Goal: Contribute content: Contribute content

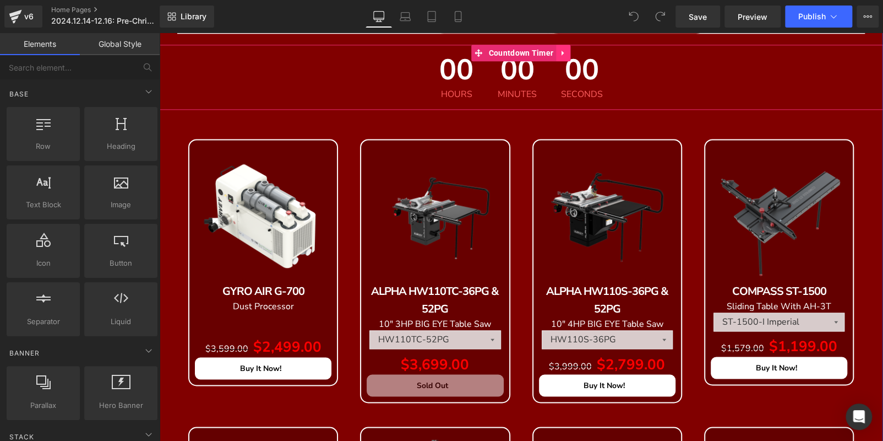
click at [563, 49] on icon at bounding box center [564, 53] width 8 height 8
click at [567, 51] on icon at bounding box center [571, 53] width 8 height 8
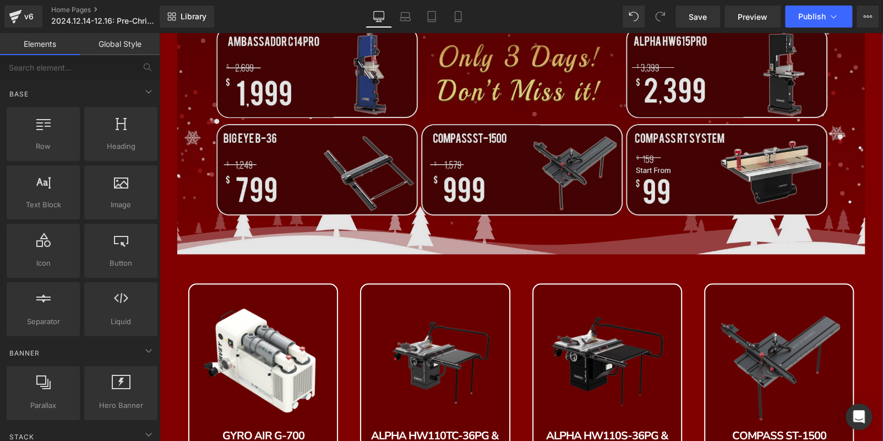
scroll to position [389, 0]
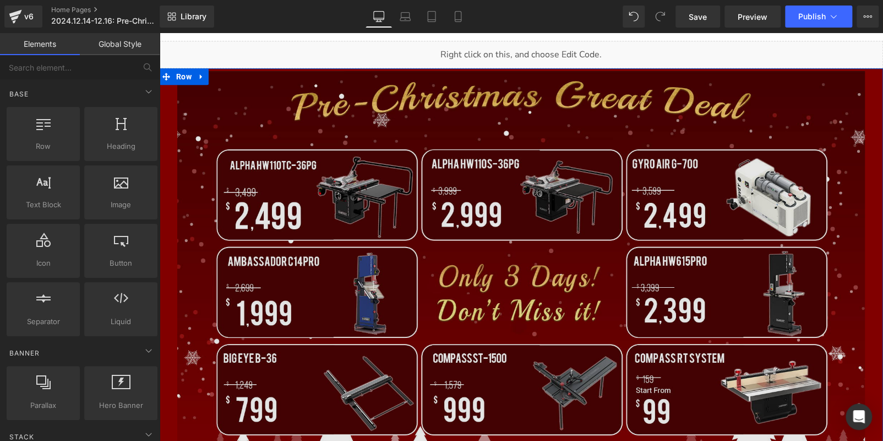
click at [308, 171] on img at bounding box center [521, 272] width 688 height 403
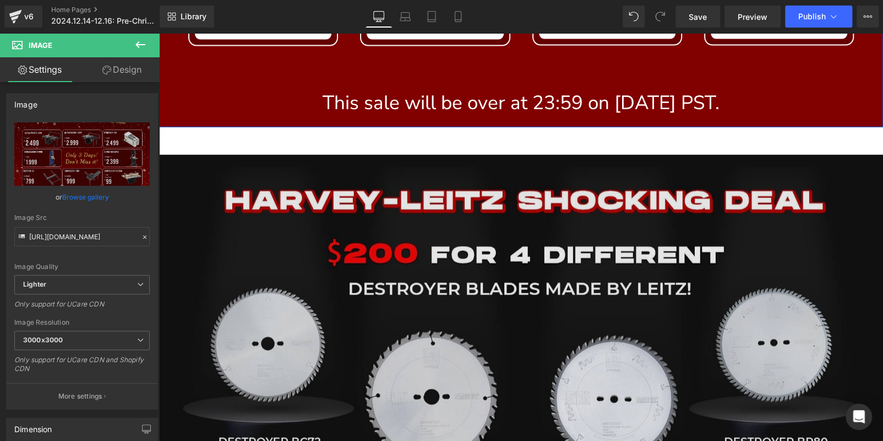
scroll to position [1380, 0]
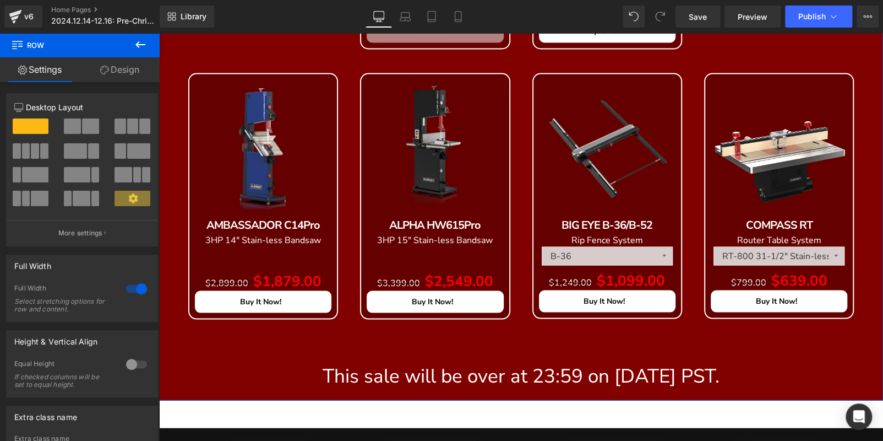
scroll to position [1270, 0]
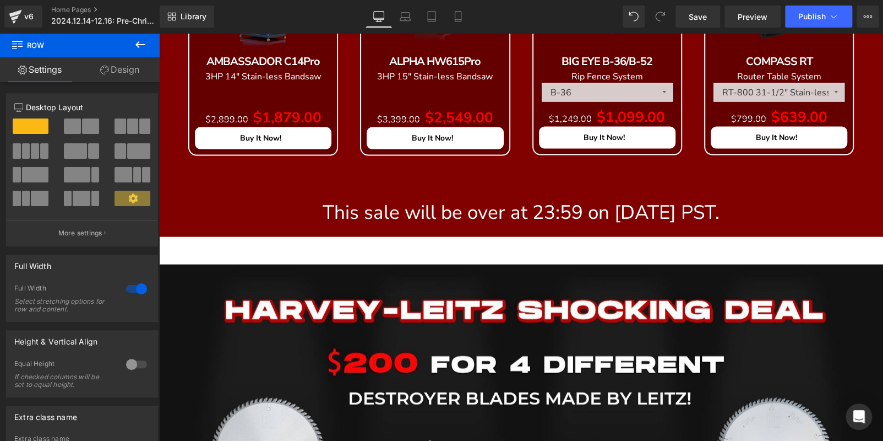
click at [182, 220] on p "This sale will be over at 23:59 on Dec. 16th 2024 PST." at bounding box center [521, 212] width 724 height 26
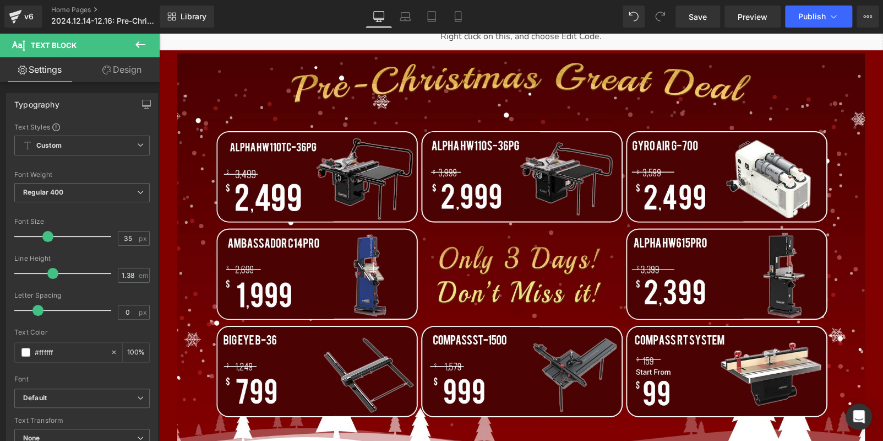
scroll to position [114, 0]
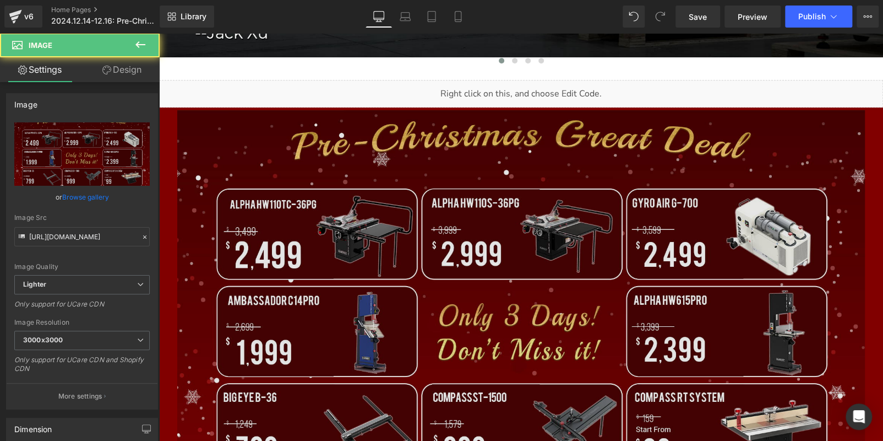
scroll to position [389, 0]
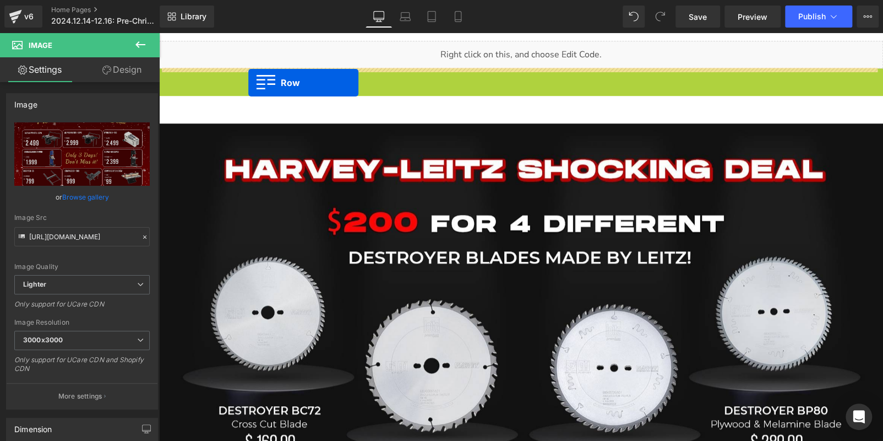
drag, startPoint x: 162, startPoint y: 79, endPoint x: 248, endPoint y: 82, distance: 86.0
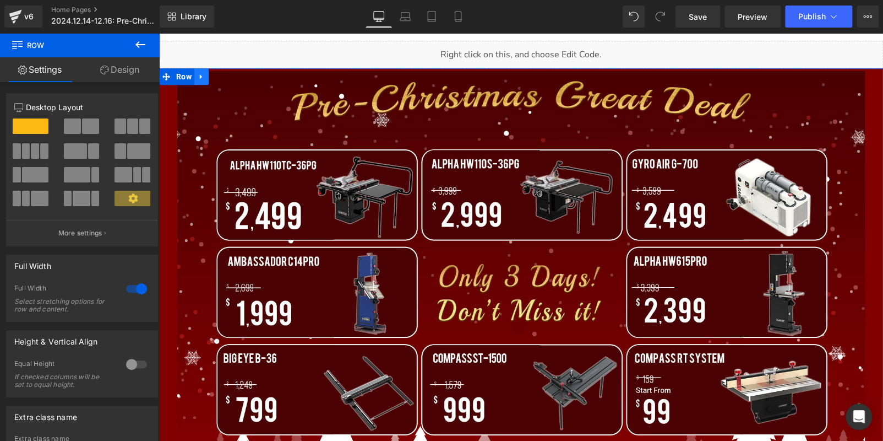
click at [199, 79] on icon at bounding box center [202, 77] width 8 height 8
click at [201, 74] on icon at bounding box center [202, 77] width 8 height 8
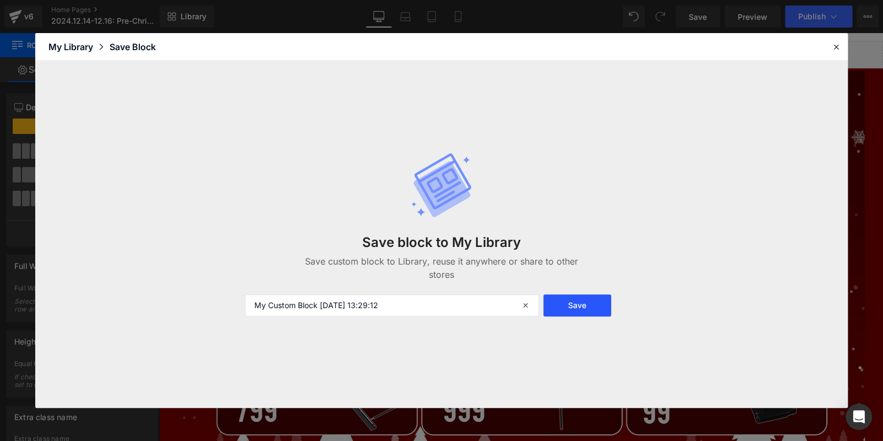
click at [576, 298] on button "Save" at bounding box center [578, 305] width 68 height 22
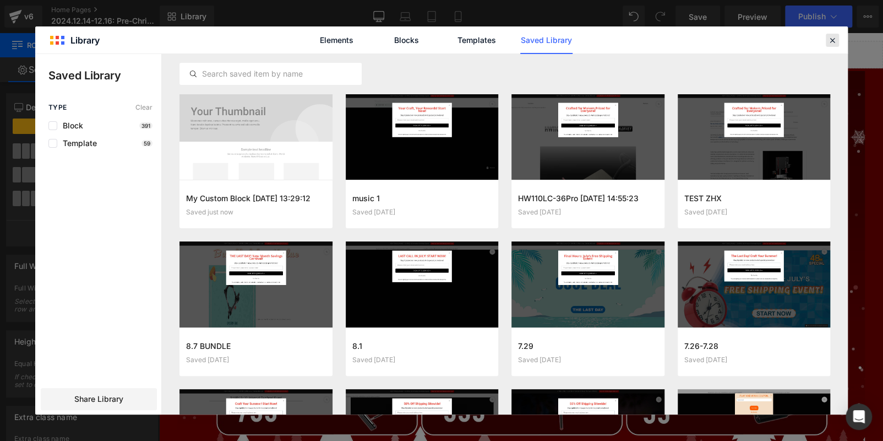
click at [830, 40] on icon at bounding box center [833, 40] width 10 height 10
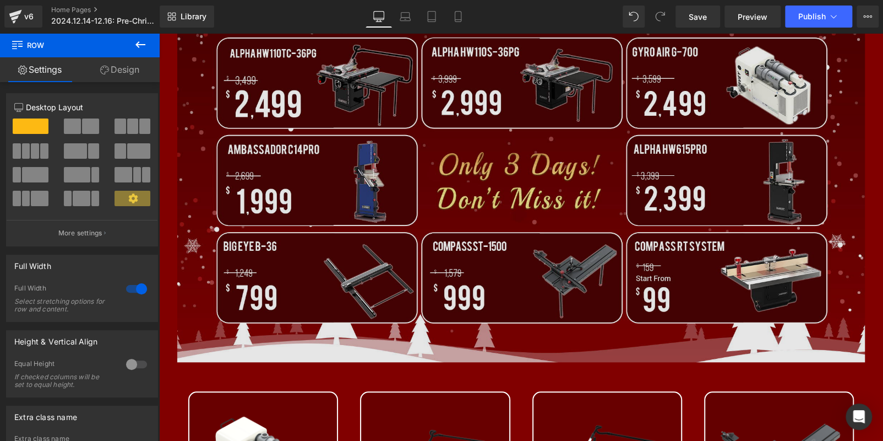
scroll to position [444, 0]
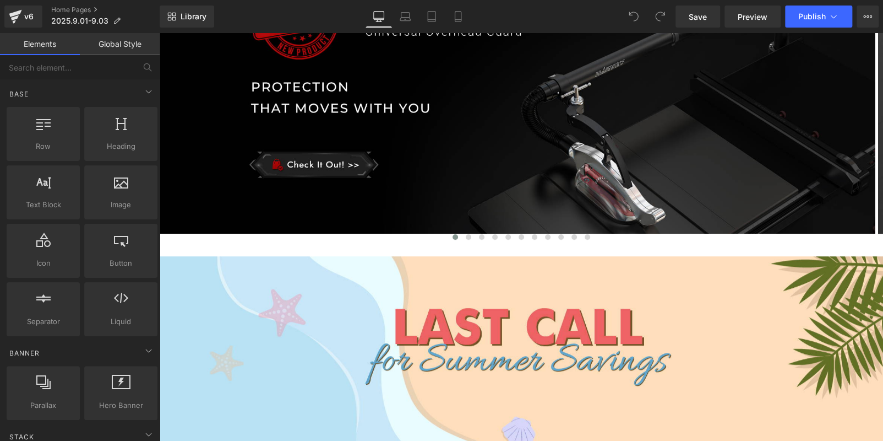
scroll to position [330, 0]
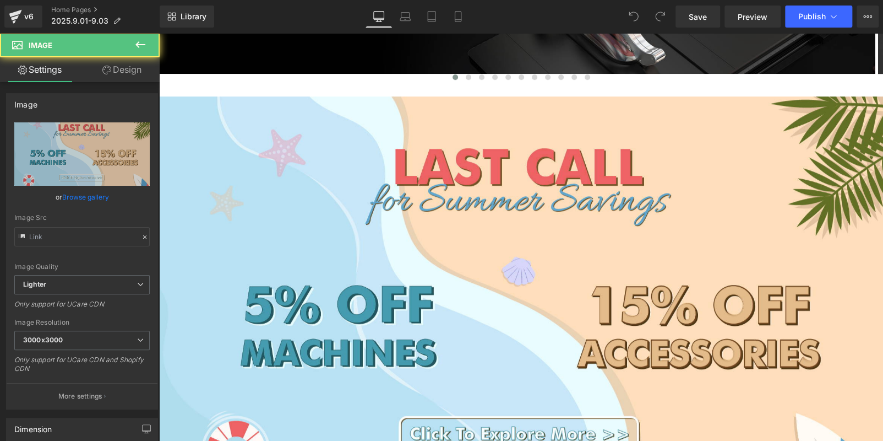
type input "https://ucarecdn.com/0cdd5924-d990-4ab1-8bad-e63ac91a1e08/-/format/auto/-/previ…"
click at [422, 231] on img at bounding box center [521, 308] width 724 height 424
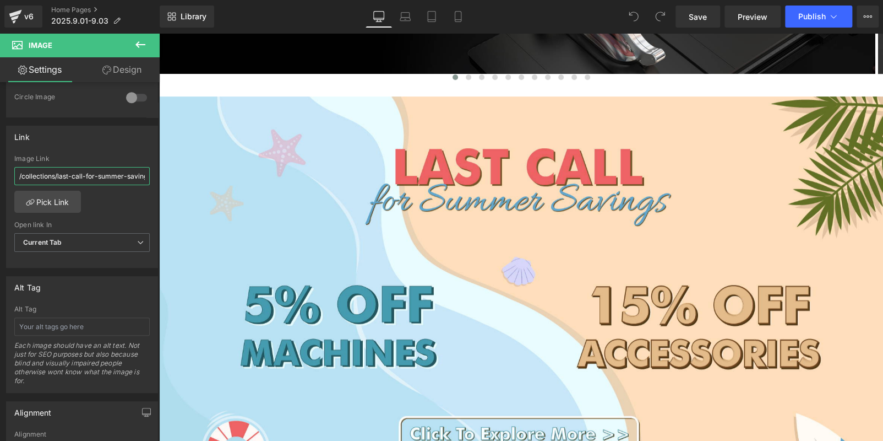
scroll to position [0, 8]
drag, startPoint x: 177, startPoint y: 202, endPoint x: 255, endPoint y: 182, distance: 80.0
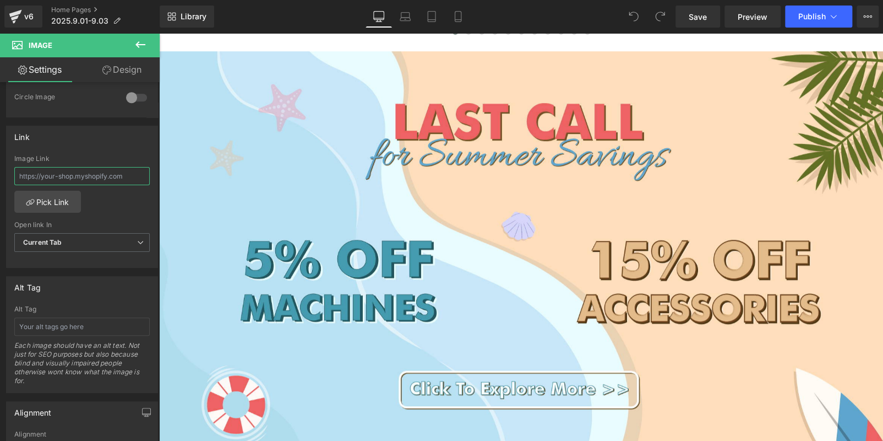
scroll to position [275, 0]
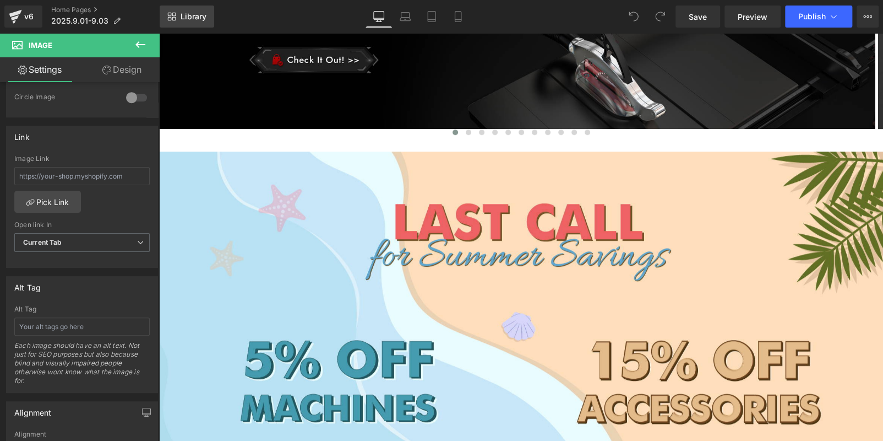
click at [198, 21] on span "Library" at bounding box center [194, 17] width 26 height 10
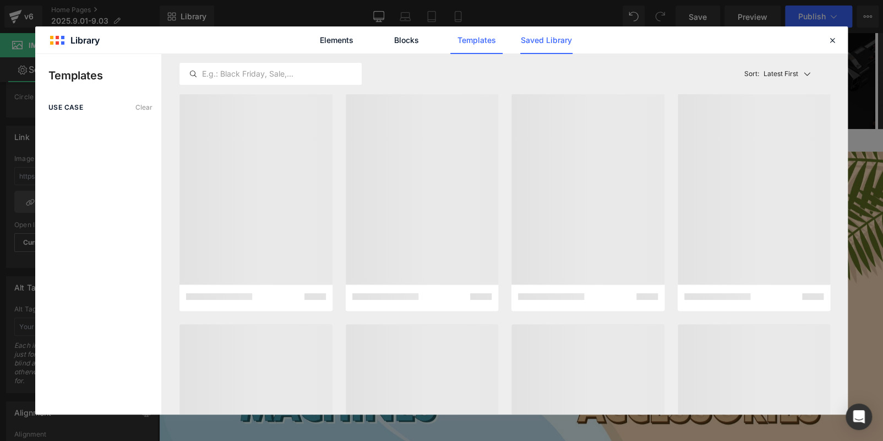
click at [0, 0] on link "Saved Library" at bounding box center [0, 0] width 0 height 0
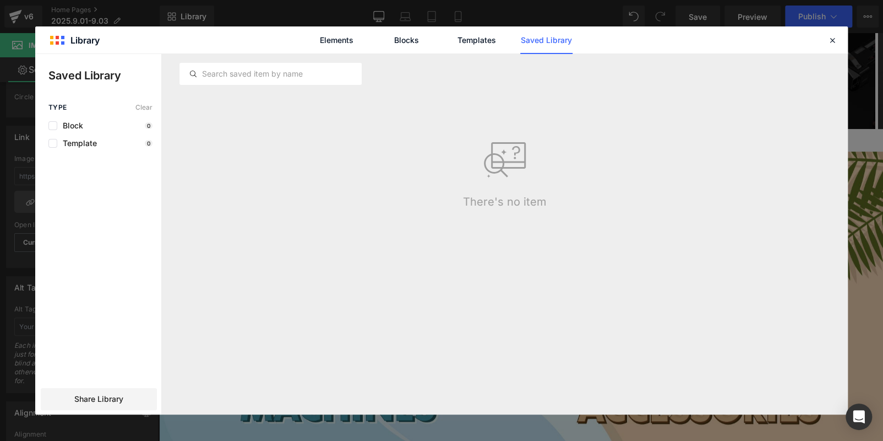
scroll to position [0, 0]
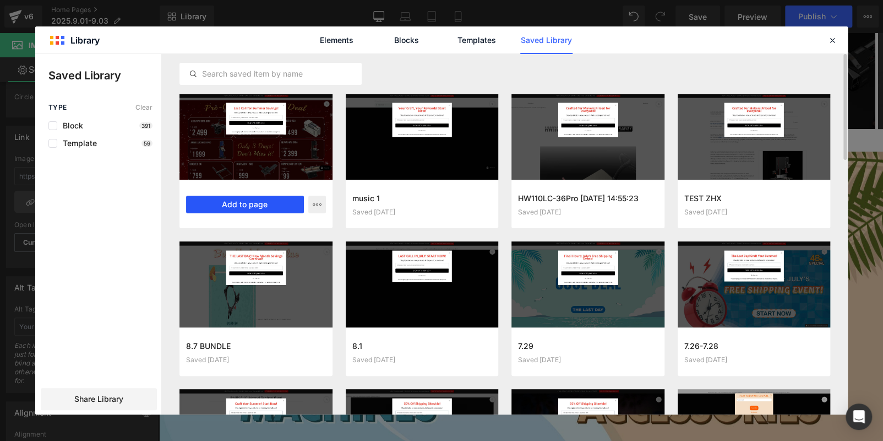
click at [247, 206] on button "Add to page" at bounding box center [245, 205] width 118 height 18
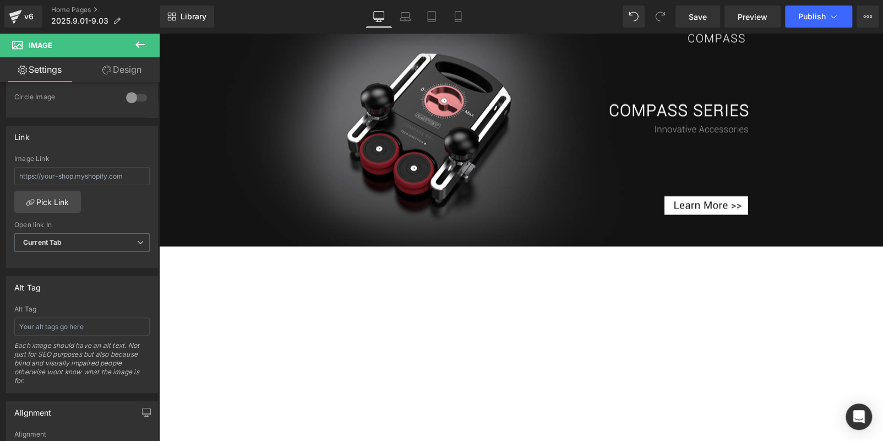
scroll to position [3667, 0]
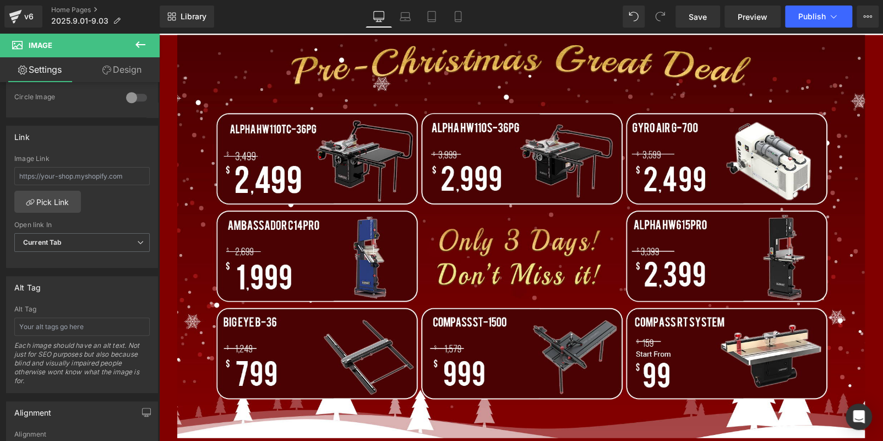
click at [237, 118] on img at bounding box center [521, 236] width 688 height 403
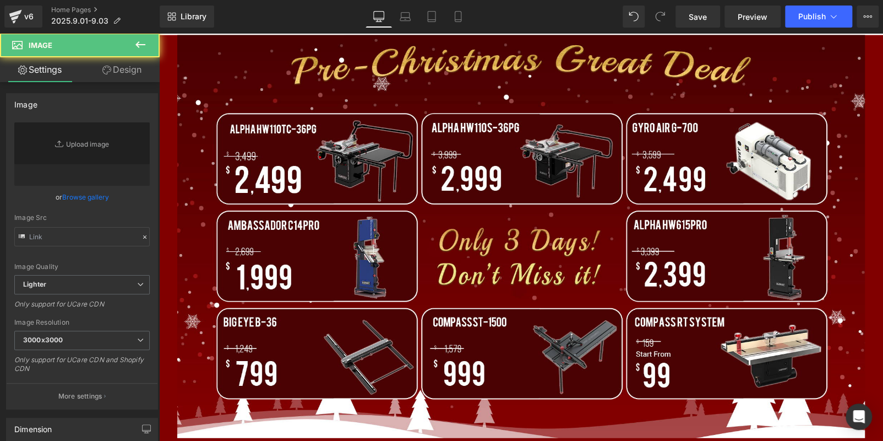
type input "https://ucarecdn.com/4acf79ae-487b-4507-8a62-9d7055ddb041/-/format/auto/-/previ…"
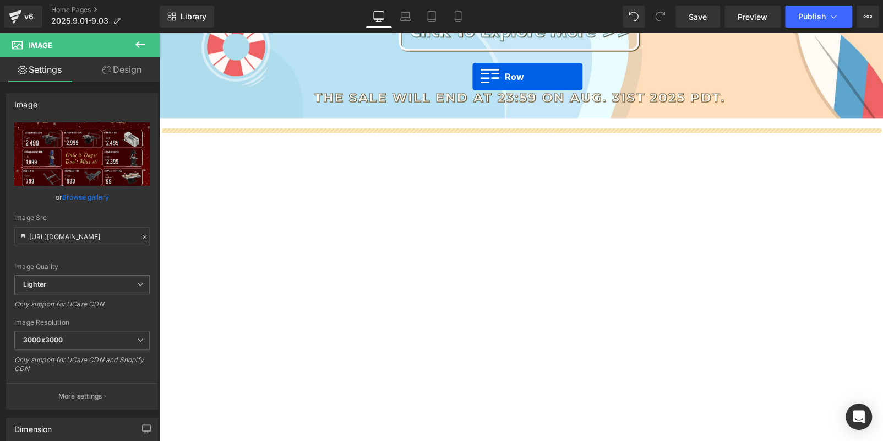
scroll to position [711, 0]
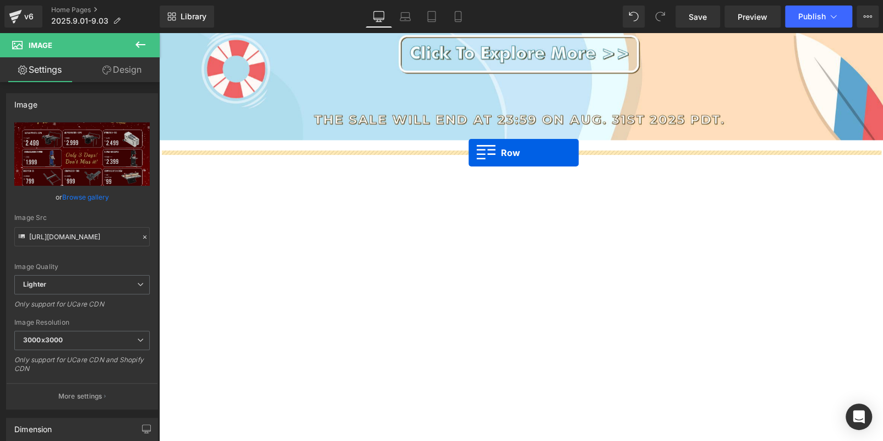
drag, startPoint x: 165, startPoint y: 205, endPoint x: 469, endPoint y: 151, distance: 308.2
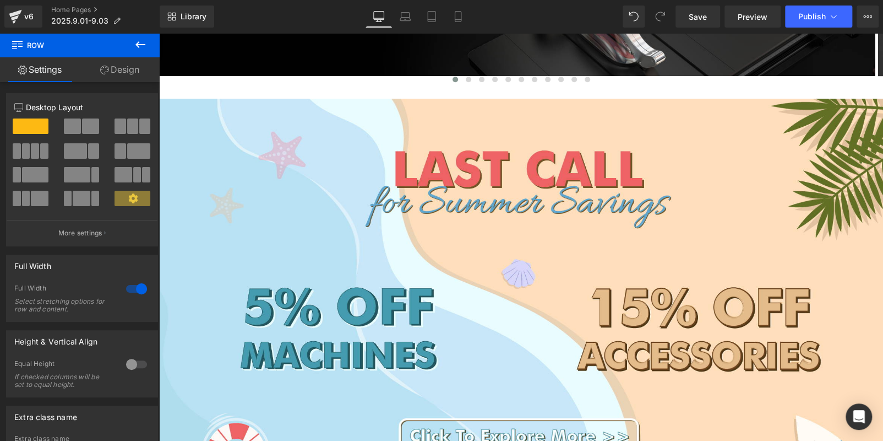
scroll to position [325, 0]
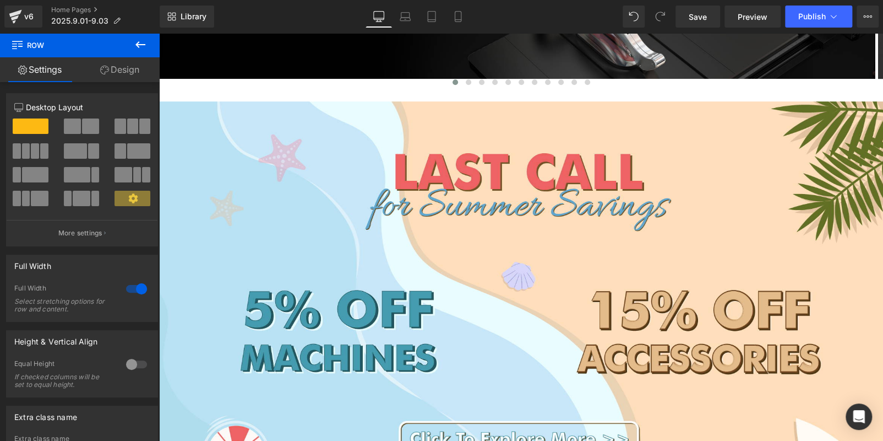
click at [542, 199] on img at bounding box center [521, 313] width 724 height 424
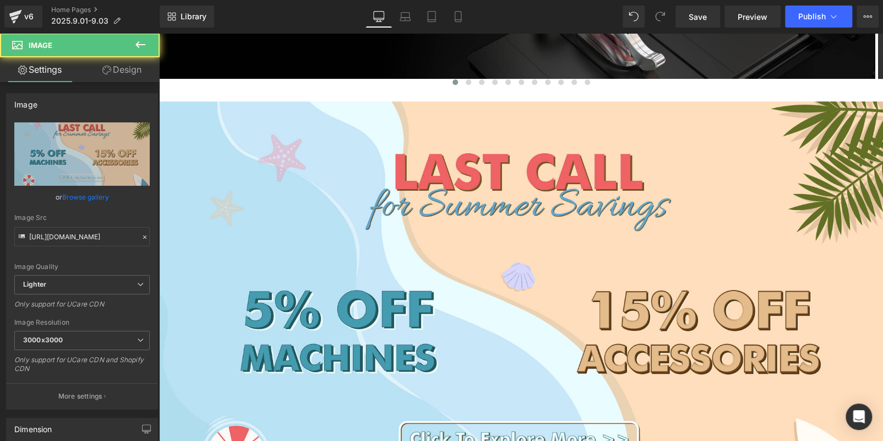
click at [159, 33] on link at bounding box center [159, 33] width 0 height 0
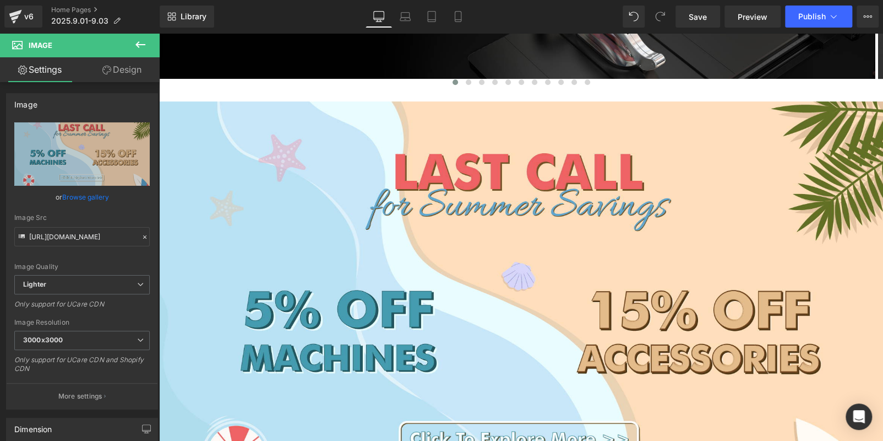
click at [159, 33] on icon at bounding box center [159, 33] width 0 height 0
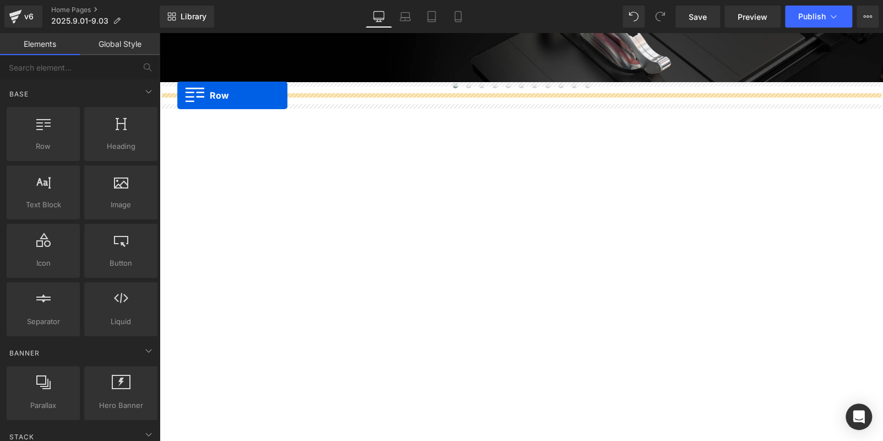
drag, startPoint x: 164, startPoint y: 116, endPoint x: 177, endPoint y: 95, distance: 24.8
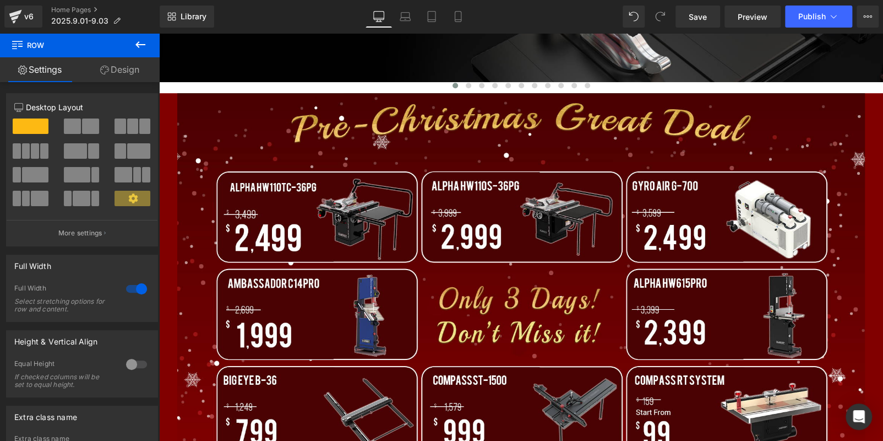
click at [159, 33] on span "Row" at bounding box center [159, 33] width 0 height 0
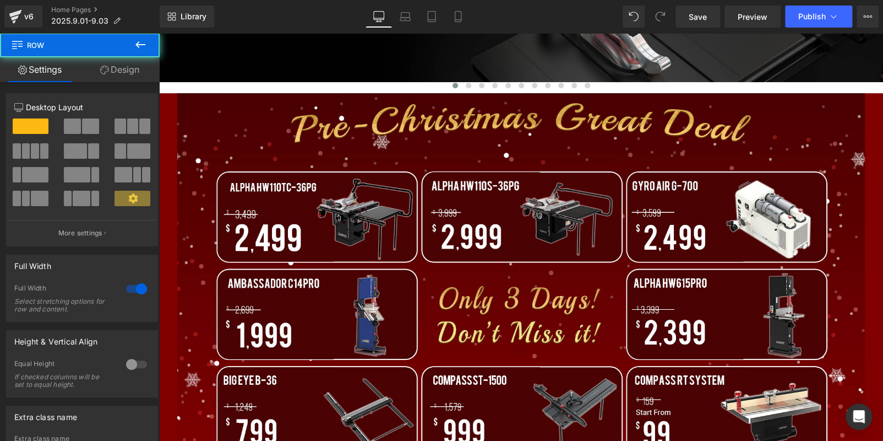
click at [272, 110] on img at bounding box center [521, 294] width 688 height 403
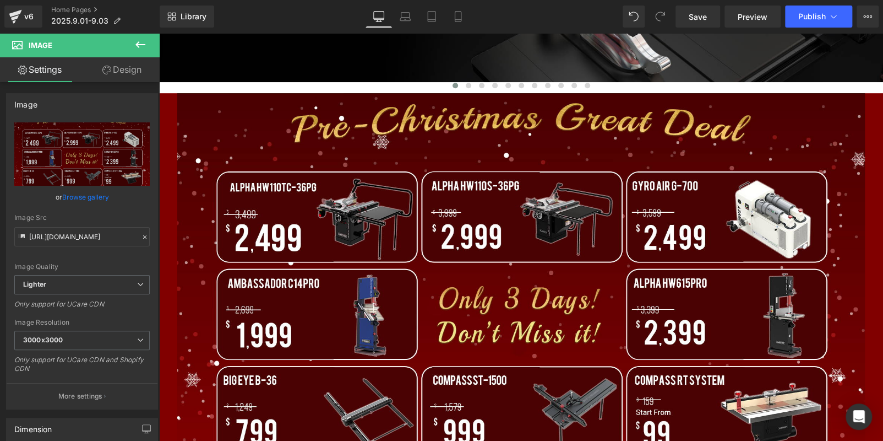
click at [94, 63] on link "Design" at bounding box center [122, 69] width 80 height 25
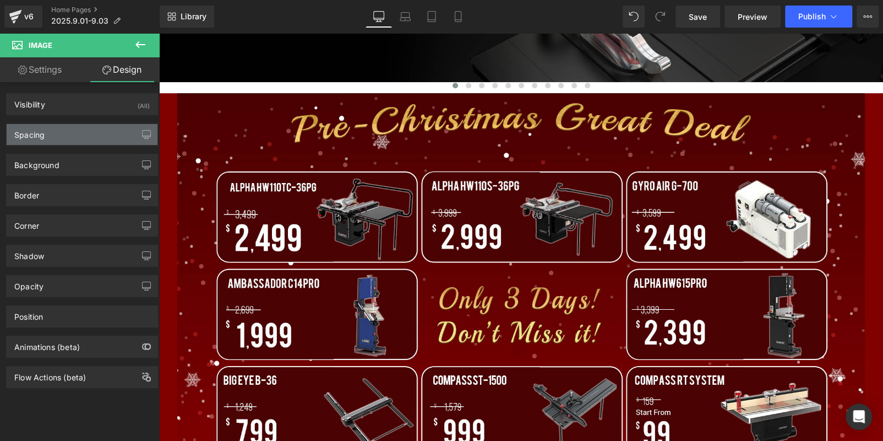
click at [80, 133] on div "Spacing" at bounding box center [82, 134] width 151 height 21
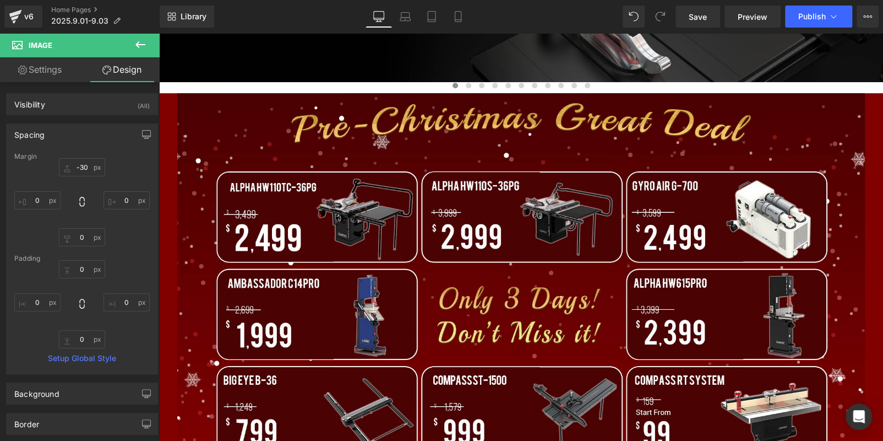
type input "-30"
type input "0"
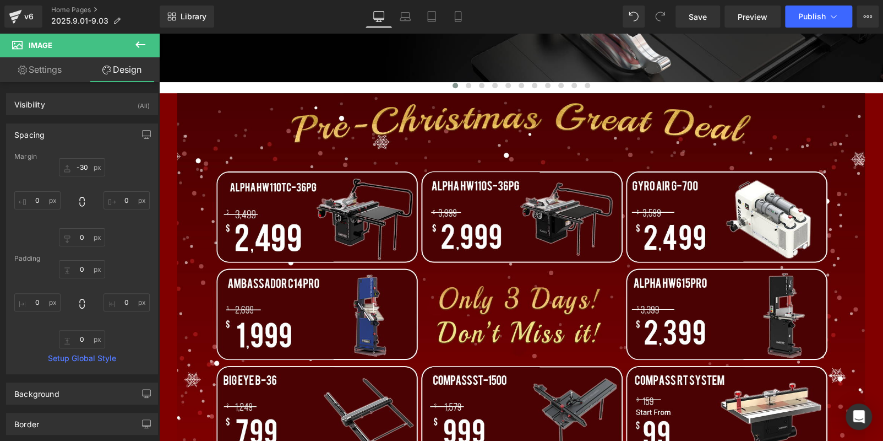
type input "0"
click at [79, 167] on input "-30" at bounding box center [82, 167] width 46 height 18
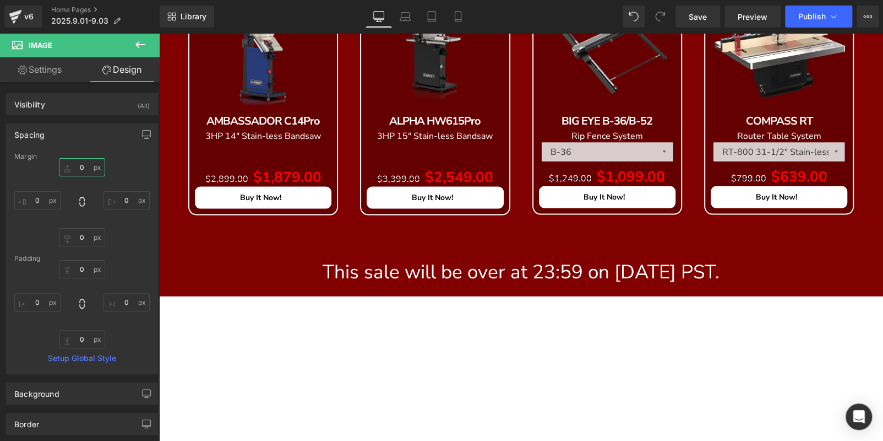
scroll to position [1261, 0]
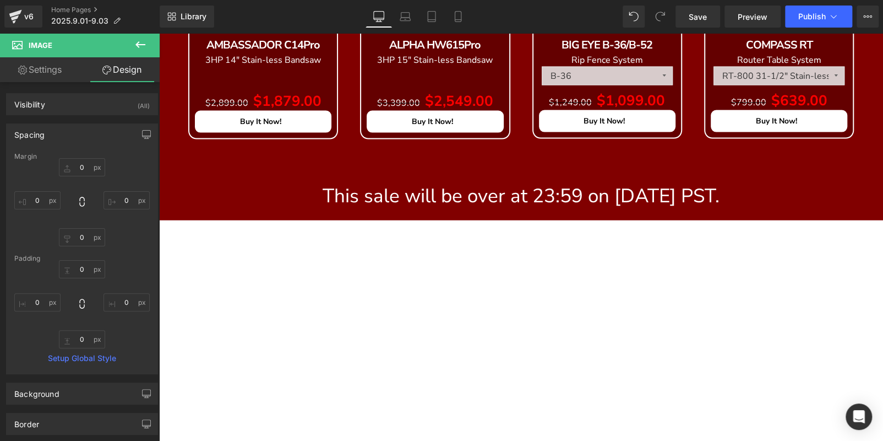
click at [493, 192] on div "This sale will be over at 23:59 on Dec. 16th 2024 PST. Text Block" at bounding box center [521, 185] width 724 height 59
click at [493, 192] on p "This sale will be over at 23:59 on Dec. 16th 2024 PST." at bounding box center [521, 196] width 724 height 26
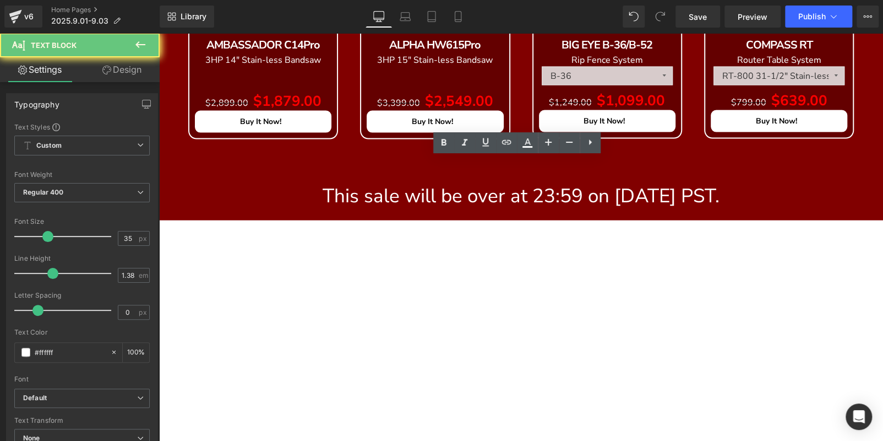
click at [493, 192] on p "This sale will be over at 23:59 on Dec. 16th 2024 PST." at bounding box center [521, 196] width 724 height 26
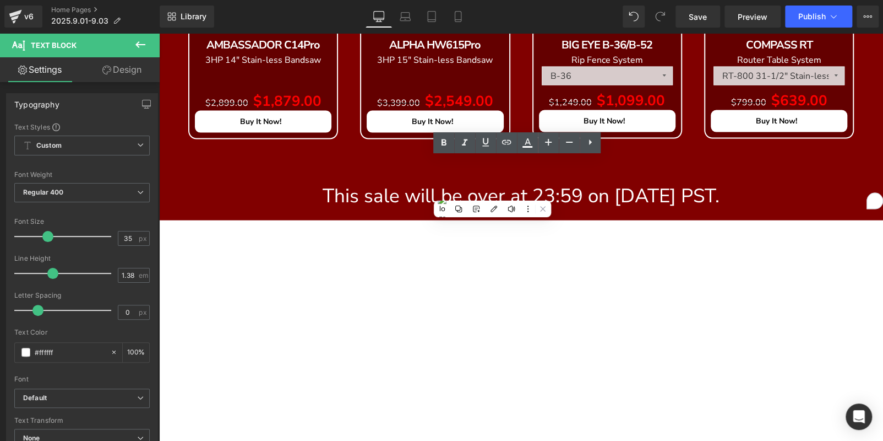
click at [637, 200] on p "This sale will be over at 23:59 on Dec. 16th 2024 PST." at bounding box center [521, 196] width 724 height 26
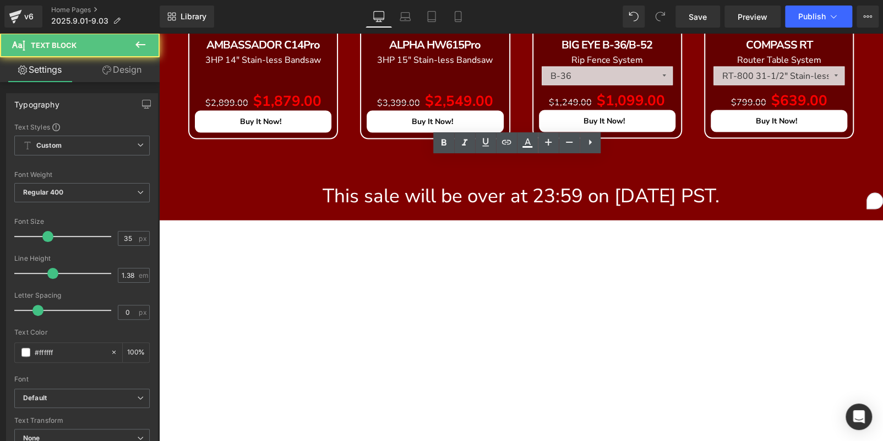
click at [637, 200] on p "This sale will be over at 23:59 on Dec. 16th 2024 PST." at bounding box center [521, 196] width 724 height 26
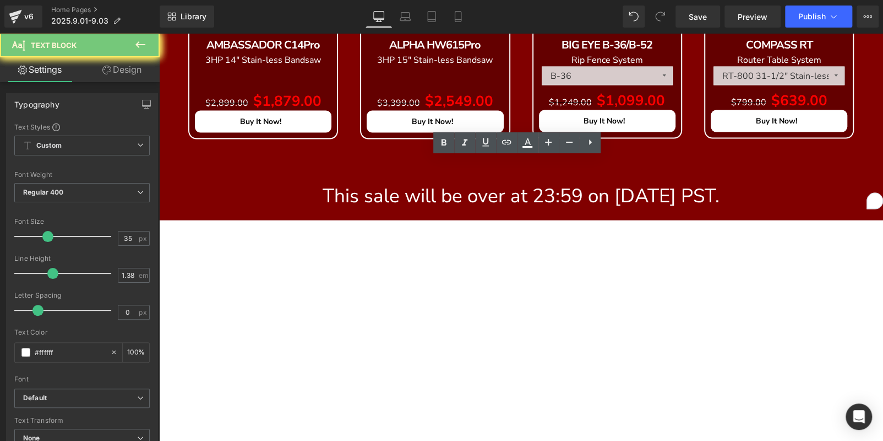
click at [637, 200] on p "This sale will be over at 23:59 on Dec. 16th 2024 PST." at bounding box center [521, 196] width 724 height 26
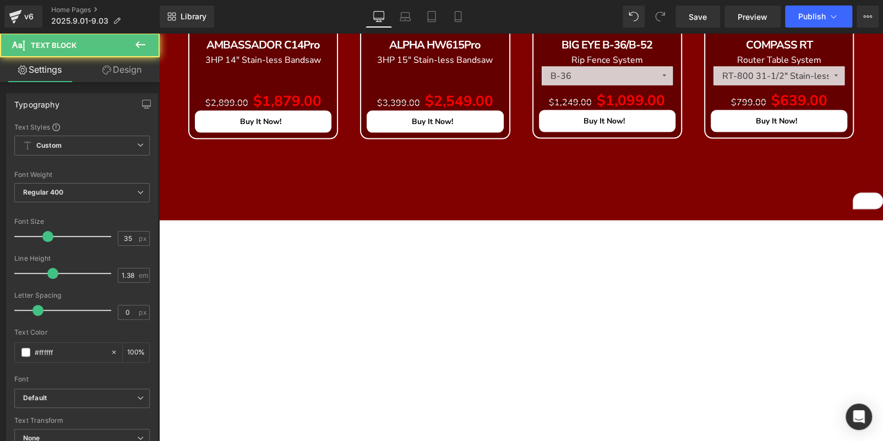
click at [343, 178] on p "To enrich screen reader interactions, please activate Accessibility in Grammarl…" at bounding box center [521, 169] width 724 height 26
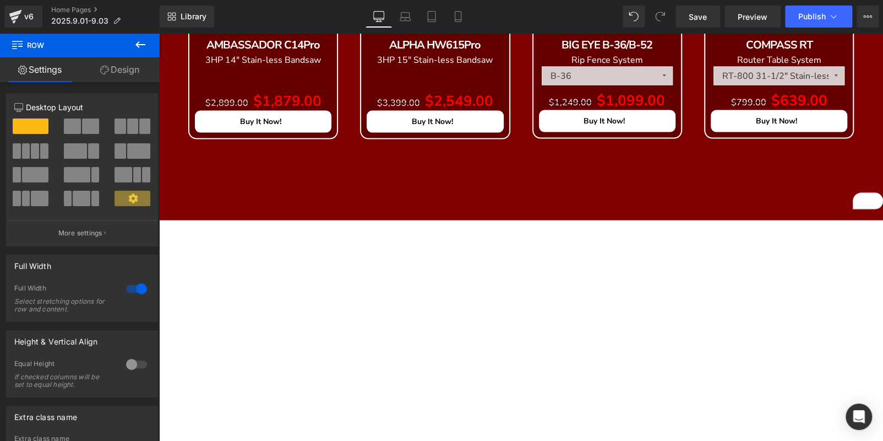
click at [159, 33] on icon at bounding box center [159, 33] width 0 height 0
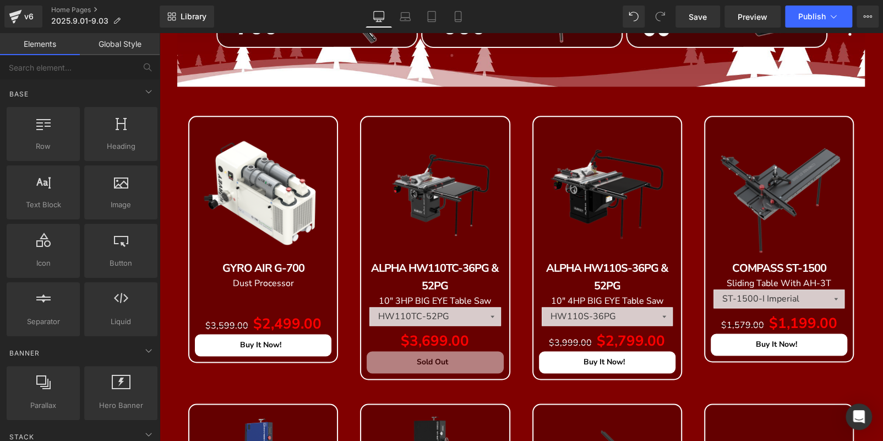
scroll to position [876, 0]
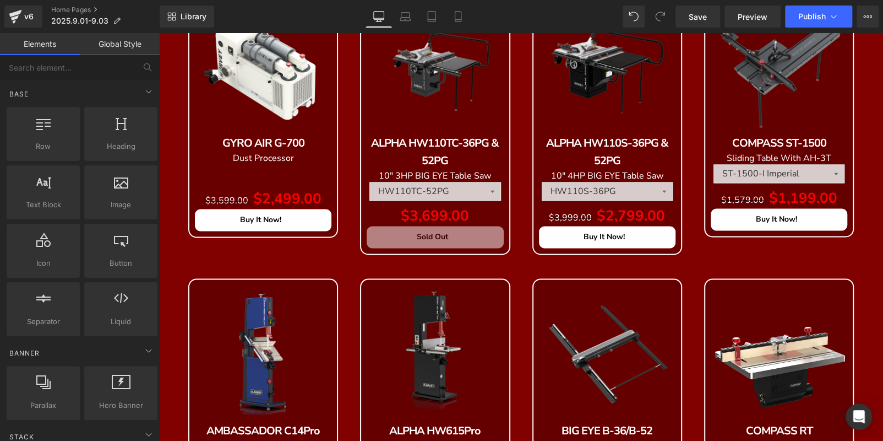
click at [479, 154] on p "ALPHA HW110TC-36PG & 52PG" at bounding box center [435, 151] width 137 height 35
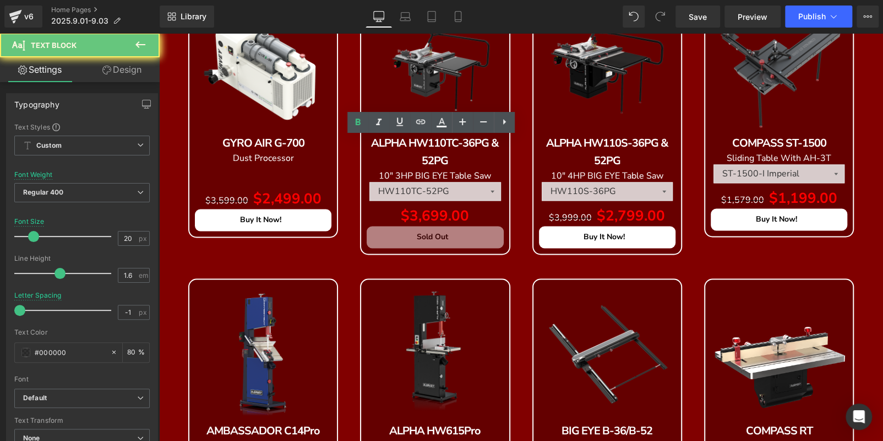
click at [479, 154] on p "ALPHA HW110TC-36PG & 52PG" at bounding box center [435, 151] width 137 height 35
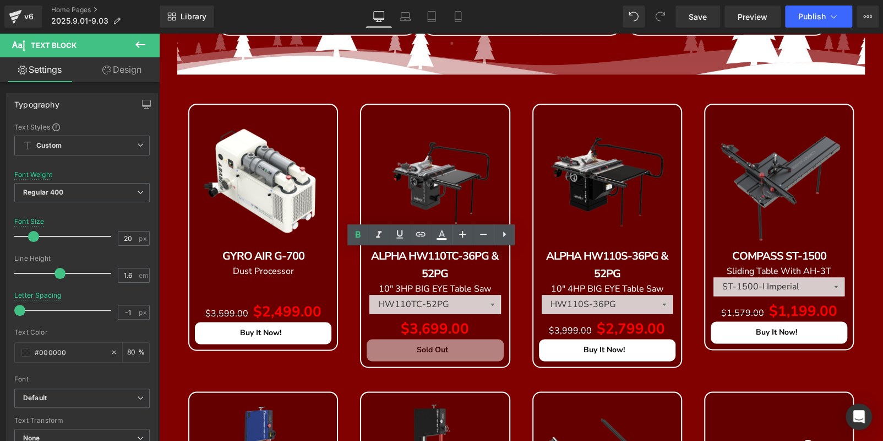
scroll to position [711, 0]
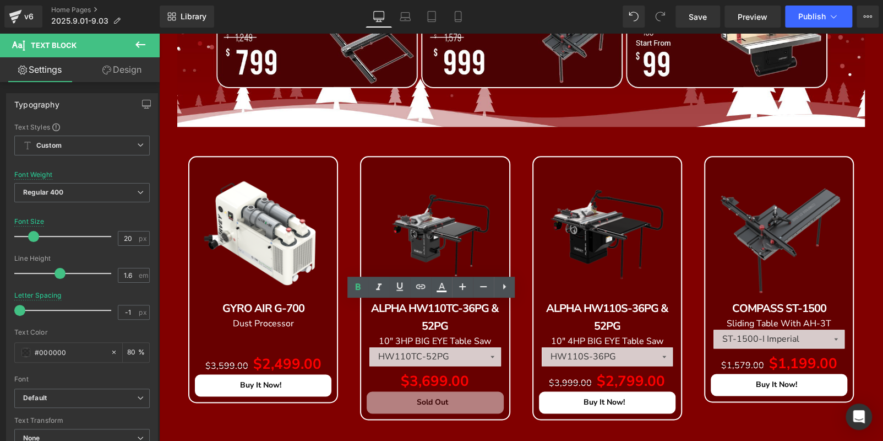
click at [412, 175] on img at bounding box center [435, 230] width 137 height 137
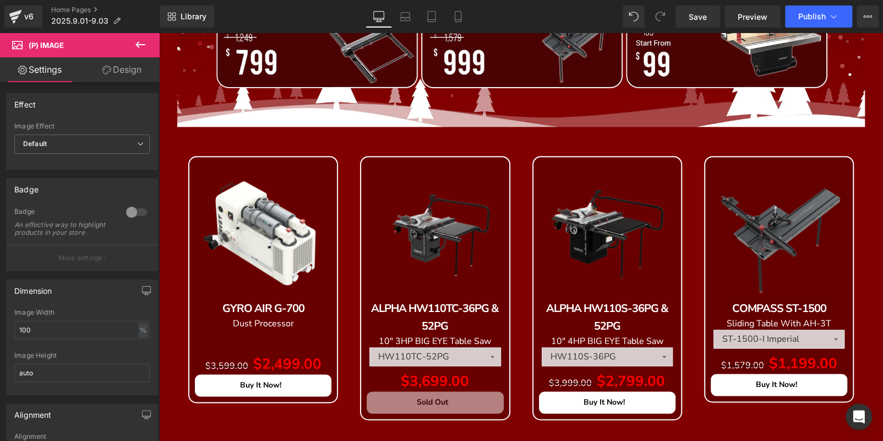
click at [159, 33] on span "Product" at bounding box center [159, 33] width 0 height 0
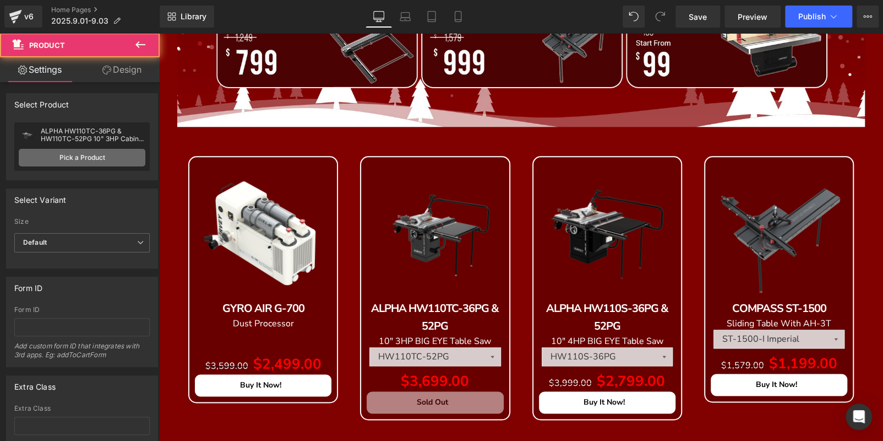
click at [113, 155] on link "Pick a Product" at bounding box center [82, 158] width 127 height 18
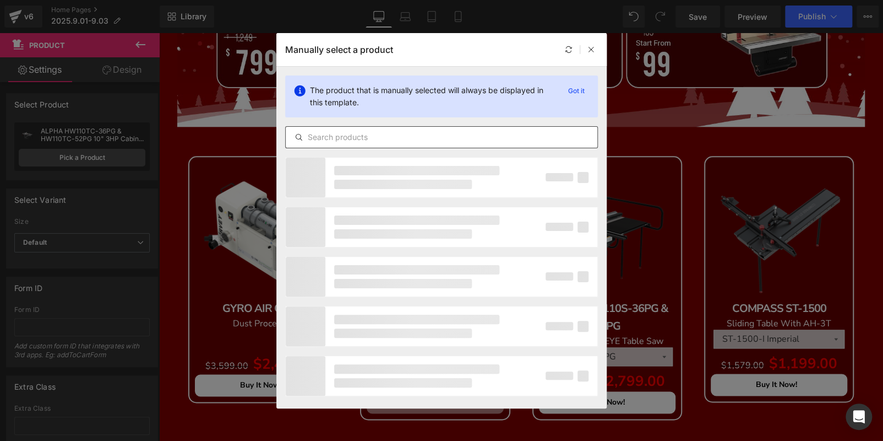
click at [427, 127] on div at bounding box center [441, 137] width 313 height 22
click at [426, 138] on input "text" at bounding box center [442, 137] width 312 height 13
paste input "ALPHA HW110TC-36Pro & 52Pro"
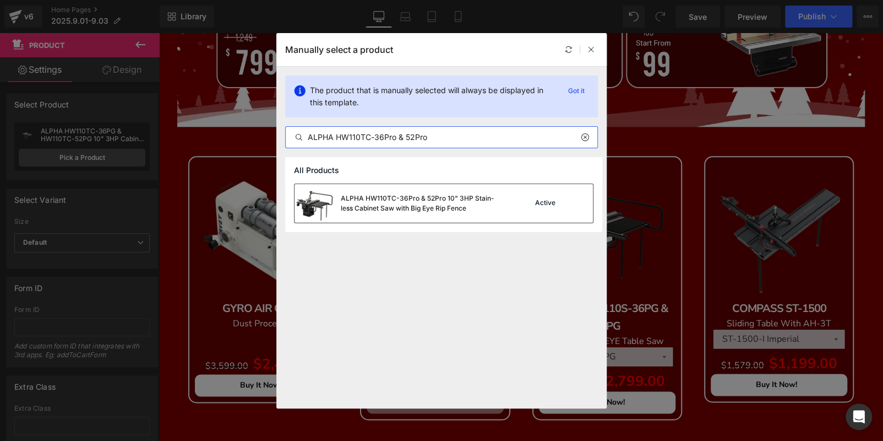
type input "ALPHA HW110TC-36Pro & 52Pro"
click at [430, 198] on div "ALPHA HW110TC-36Pro & 52Pro 10" 3HP Stain-less Cabinet Saw with Big Eye Rip Fen…" at bounding box center [423, 203] width 165 height 20
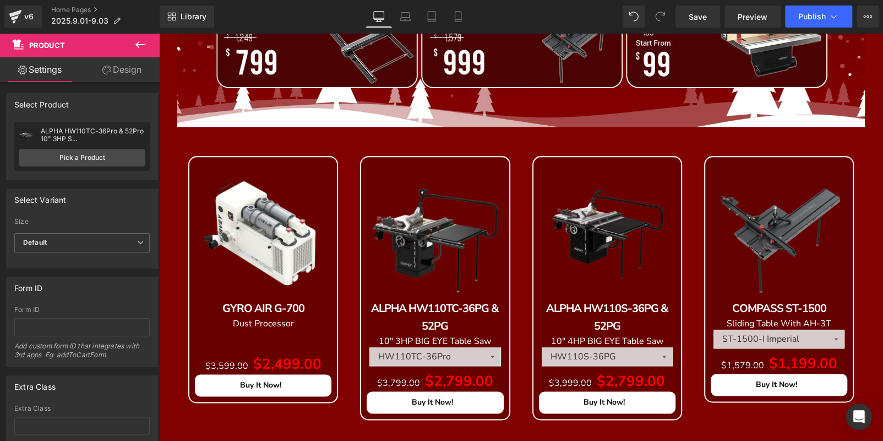
click at [159, 33] on span "Product" at bounding box center [159, 33] width 0 height 0
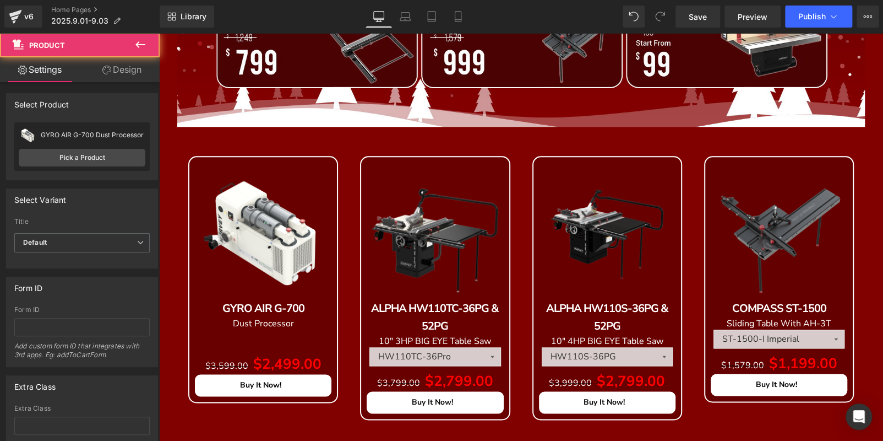
click at [135, 61] on link "Design" at bounding box center [122, 69] width 80 height 25
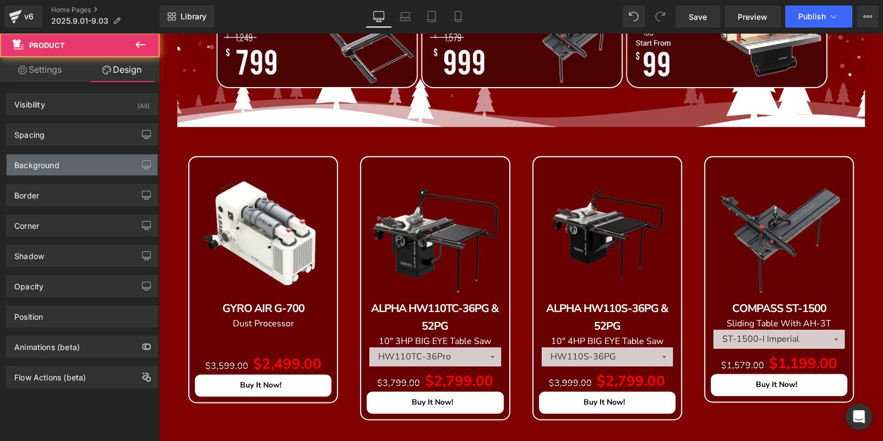
click at [72, 162] on div "Background" at bounding box center [82, 164] width 151 height 21
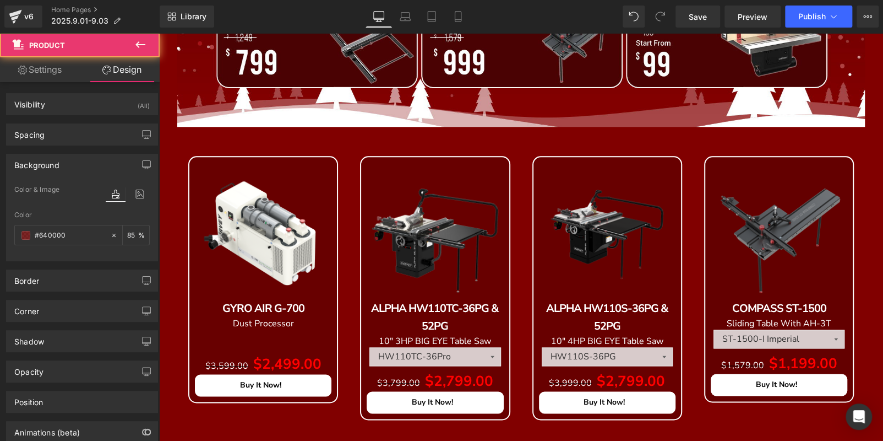
type input "#640000"
type input "85"
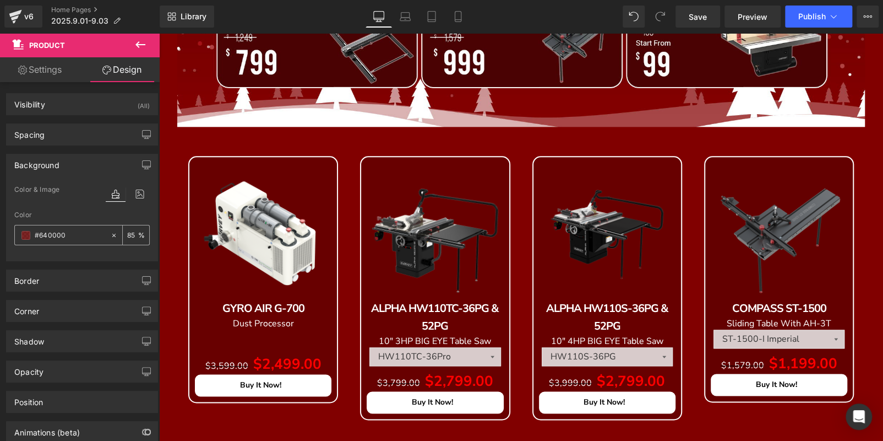
click at [23, 232] on span at bounding box center [25, 235] width 9 height 9
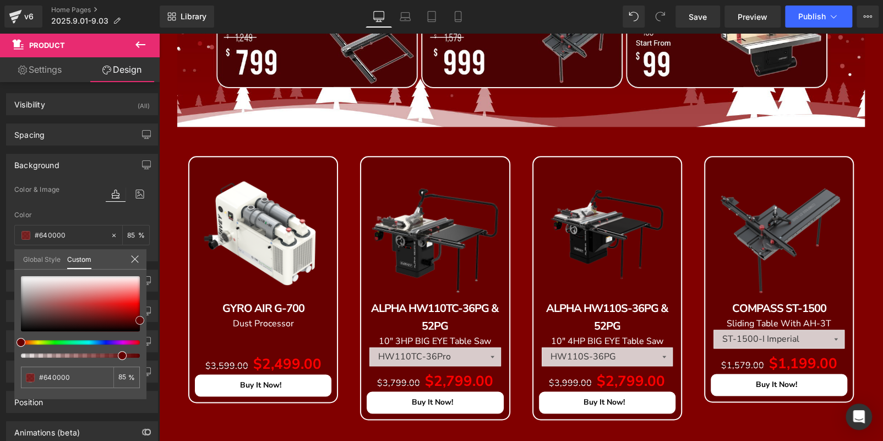
type input "#660000"
type input "#7d0606"
type input "#c93030"
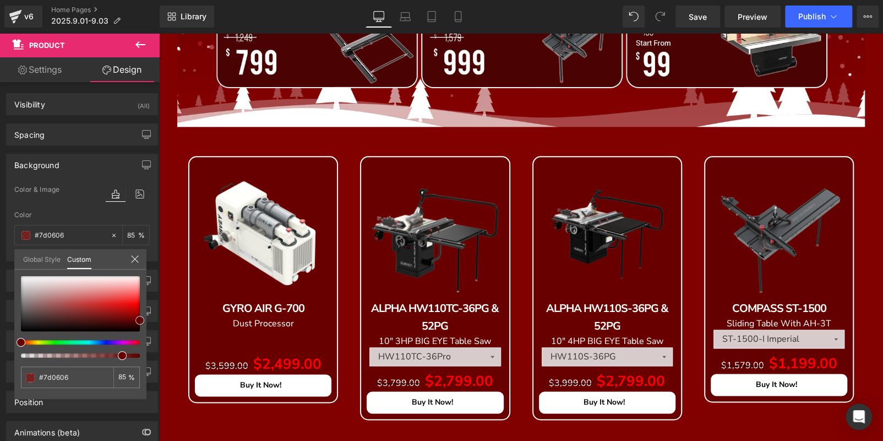
type input "#c93030"
type input "#e7e3e3"
type input "#ffffff"
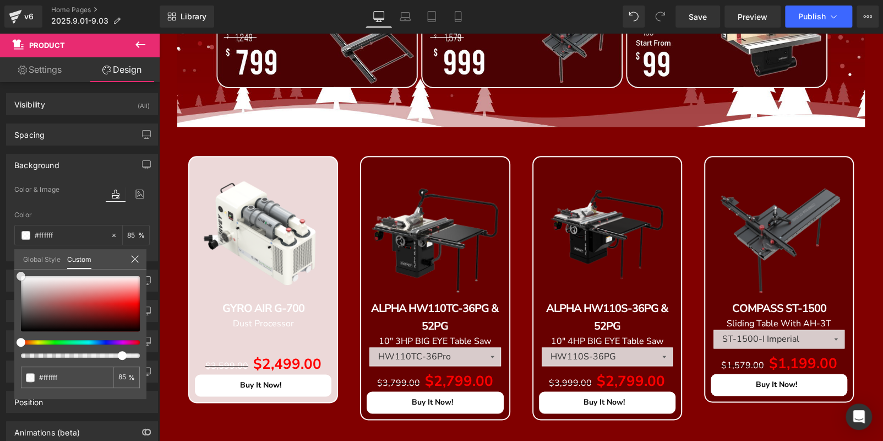
drag, startPoint x: 139, startPoint y: 318, endPoint x: 0, endPoint y: 252, distance: 154.0
click at [0, 253] on div "Background Color & Image color rgba(255, 255, 255, 0.85) Color #ffffff 85 % Ima…" at bounding box center [82, 203] width 165 height 116
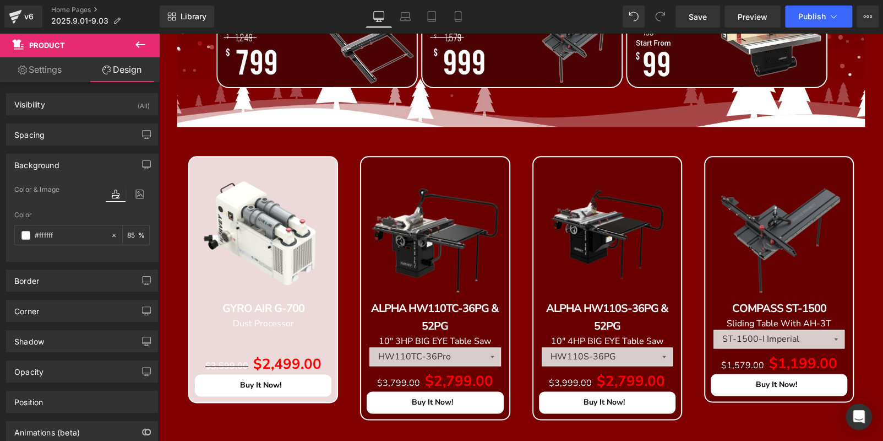
click at [313, 310] on p "GYRO AIR G-700" at bounding box center [263, 309] width 137 height 18
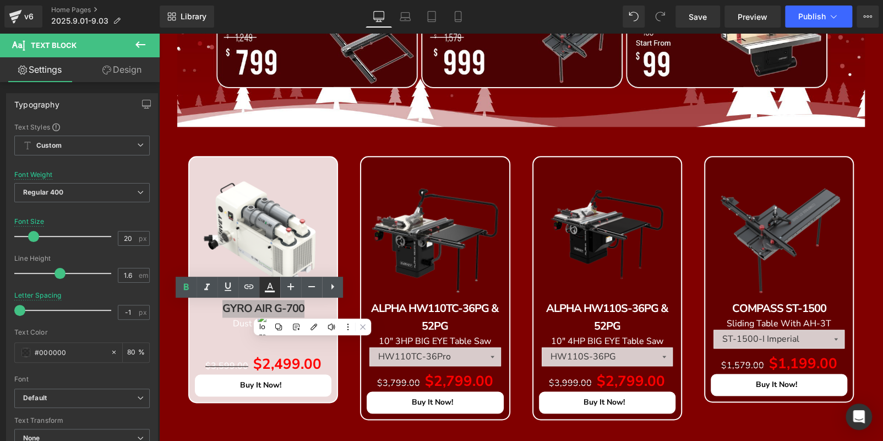
click at [268, 288] on icon at bounding box center [270, 286] width 6 height 7
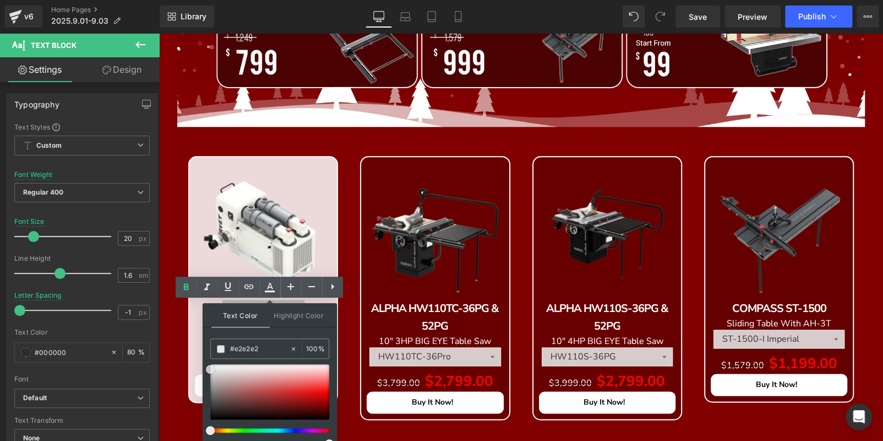
type input "#c9c9c9"
type input "#000000"
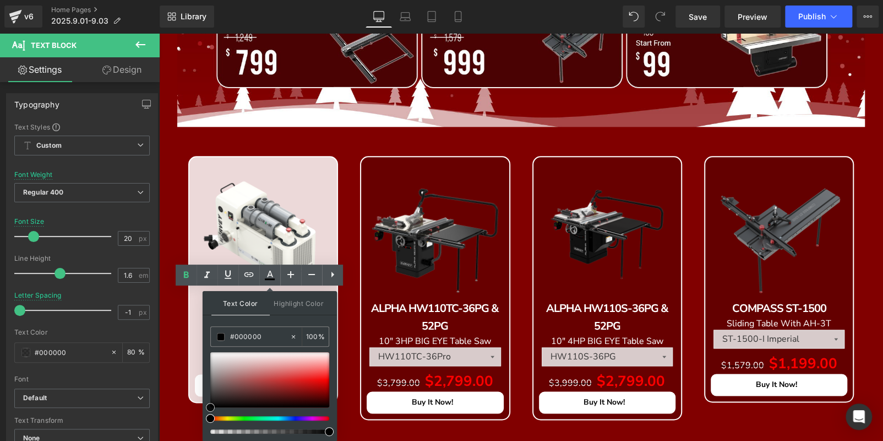
drag, startPoint x: 209, startPoint y: 368, endPoint x: 205, endPoint y: 439, distance: 71.1
click at [205, 439] on div "Text Color Highlight Color rgba(0, 0, 0, 1) #000000 100 % none 0 %" at bounding box center [270, 366] width 134 height 150
click at [285, 136] on div "Text Block Image Sale Off (P) Image GYRO AIR G-700 Text Block Dust Processor Te…" at bounding box center [521, 216] width 724 height 985
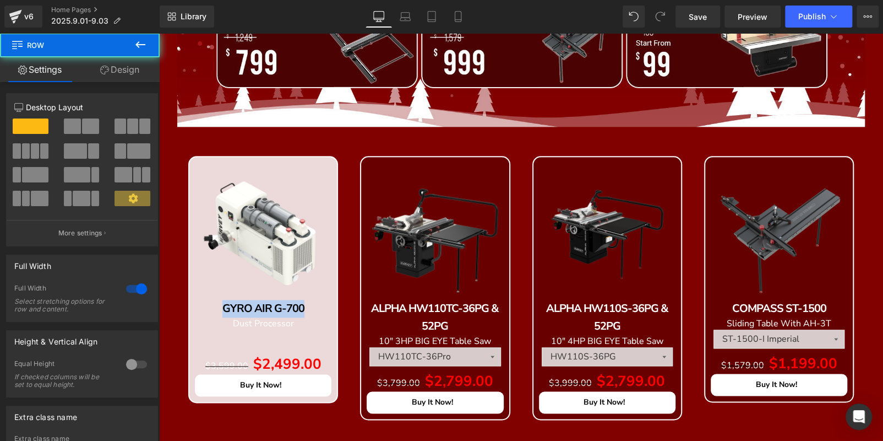
scroll to position [0, 0]
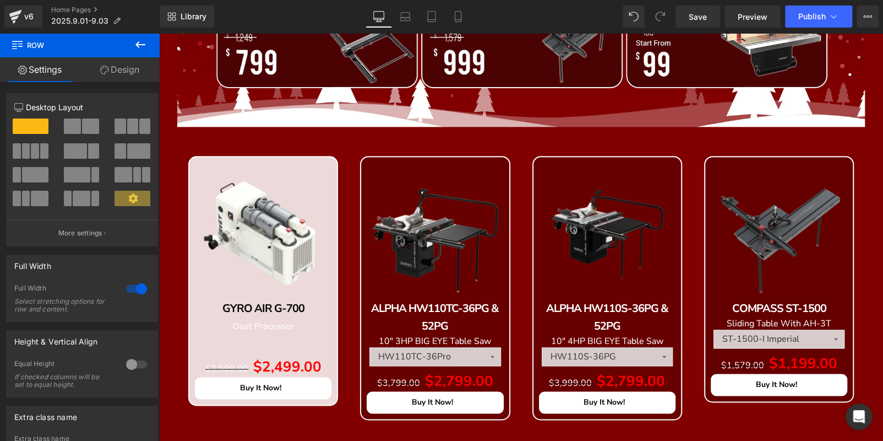
click at [306, 324] on p "Dust Processor" at bounding box center [263, 326] width 137 height 12
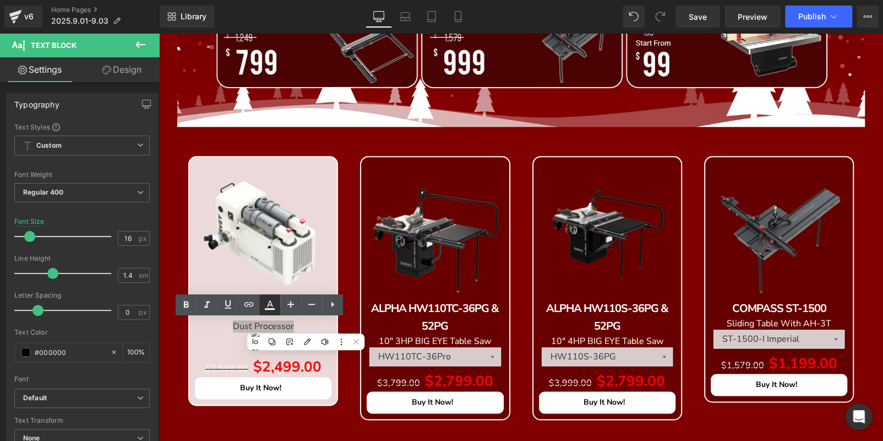
click at [267, 307] on icon at bounding box center [269, 304] width 13 height 13
type input "#ffffff"
type input "100"
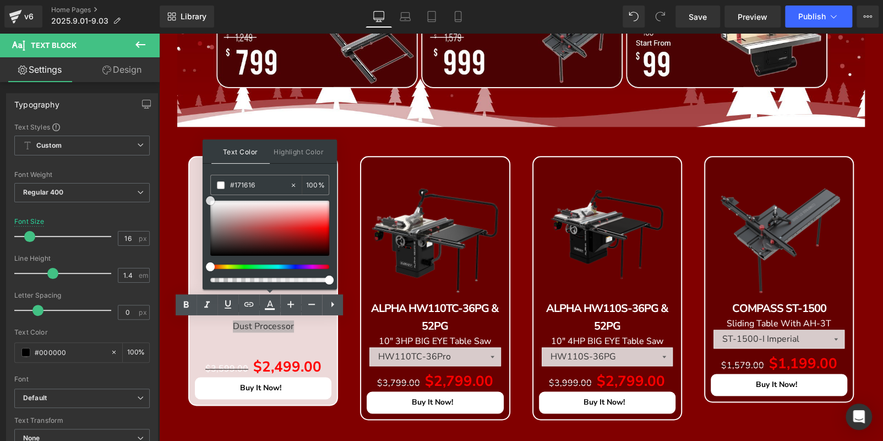
type input "#000000"
drag, startPoint x: 368, startPoint y: 232, endPoint x: 194, endPoint y: 286, distance: 182.7
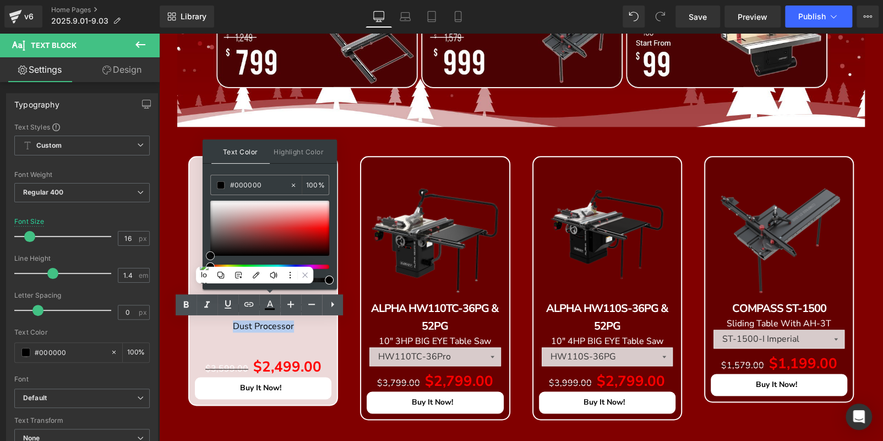
click at [165, 145] on div "Text Block Image Sale Off (P) Image GYRO AIR G-700 Text Block Dust Processor Te…" at bounding box center [521, 216] width 724 height 985
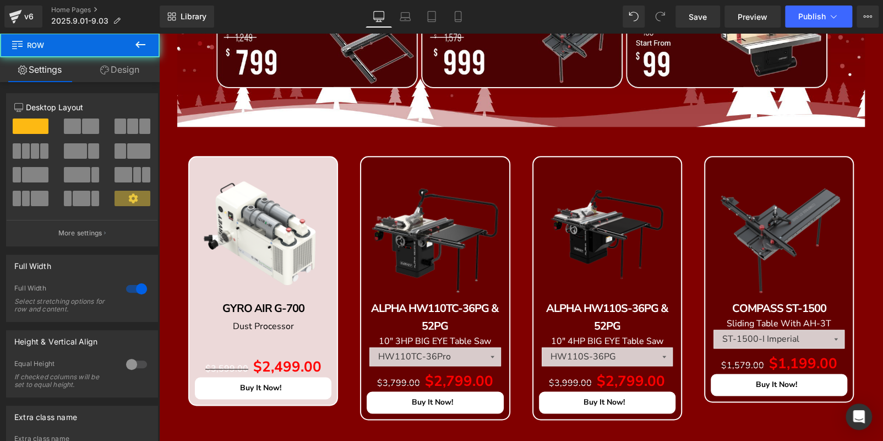
click at [159, 33] on span "(P) Price" at bounding box center [159, 33] width 0 height 0
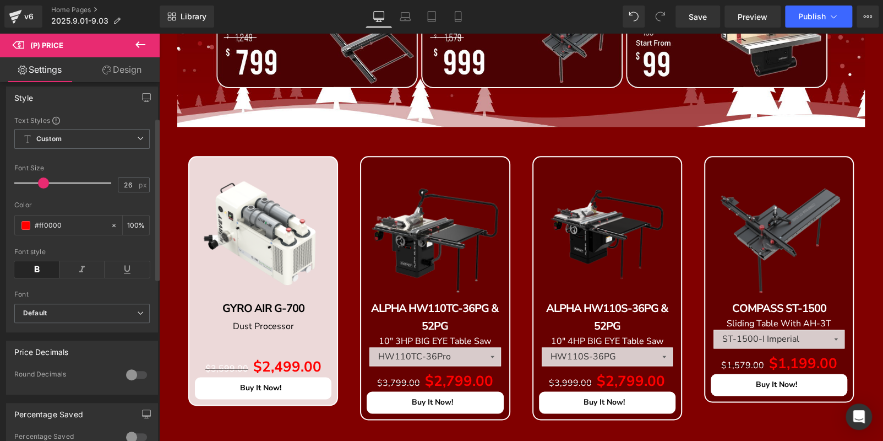
scroll to position [55, 0]
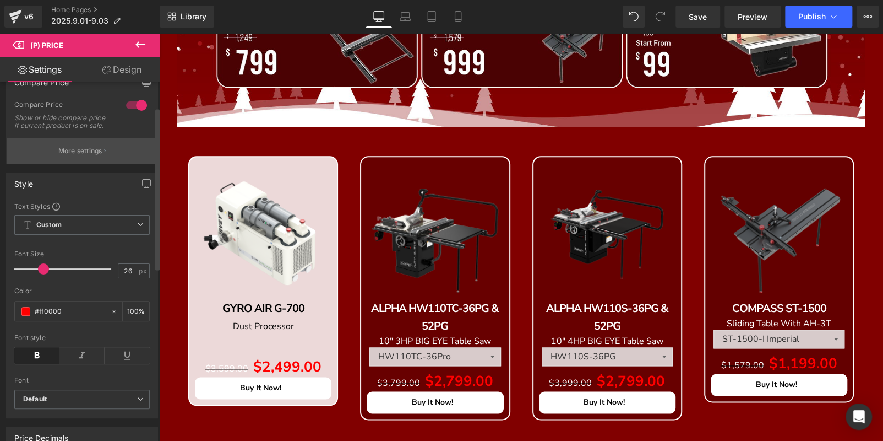
click at [80, 164] on button "More settings" at bounding box center [82, 151] width 151 height 26
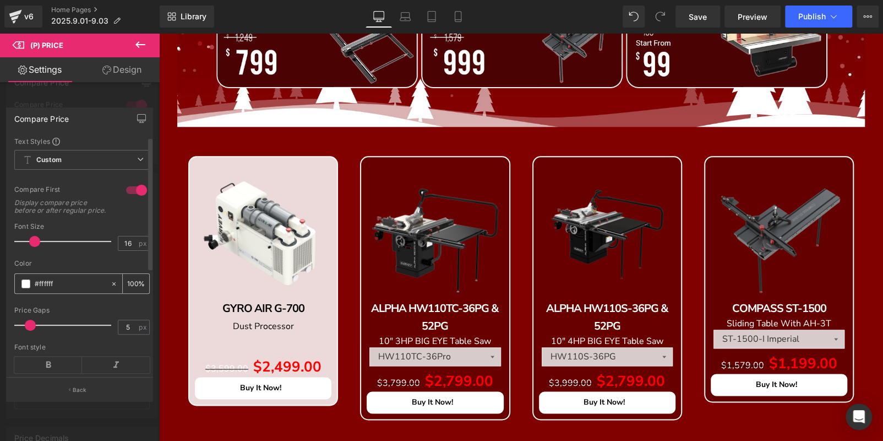
click at [28, 288] on span at bounding box center [25, 283] width 9 height 9
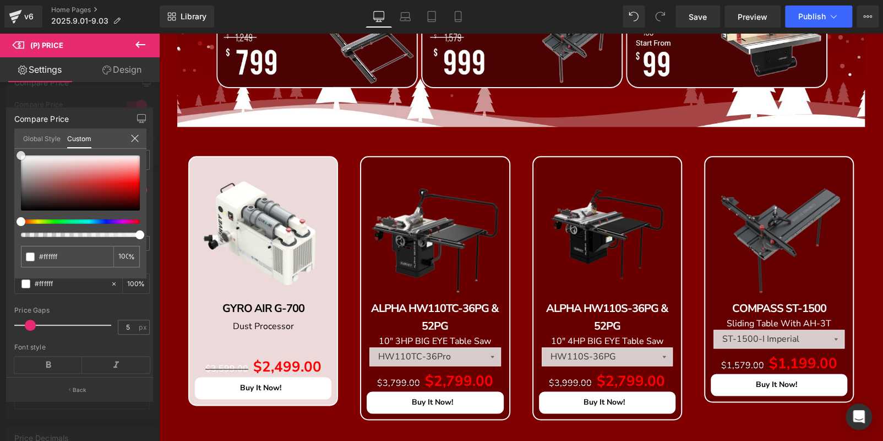
type input "#f9f9f9"
type input "#0a0a0a"
type input "#000000"
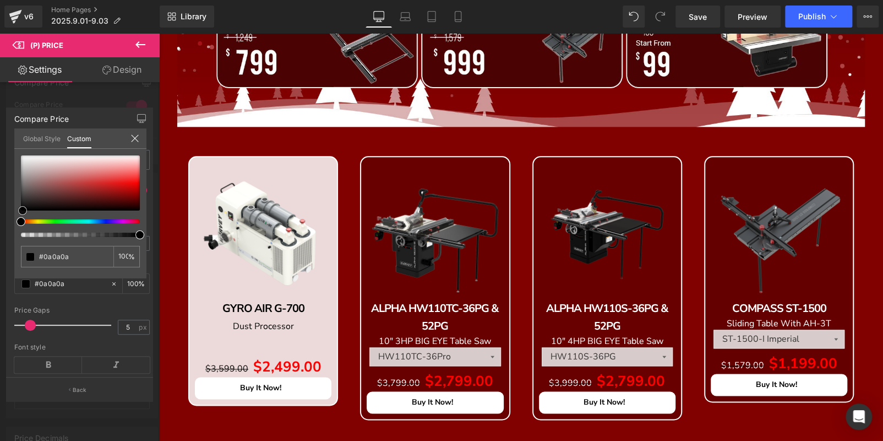
type input "#000000"
drag, startPoint x: 18, startPoint y: 155, endPoint x: 11, endPoint y: 256, distance: 101.6
click at [11, 256] on div "Compare Price Text Styles Custom Custom Setup Global Style Custom Setup Global …" at bounding box center [80, 249] width 160 height 301
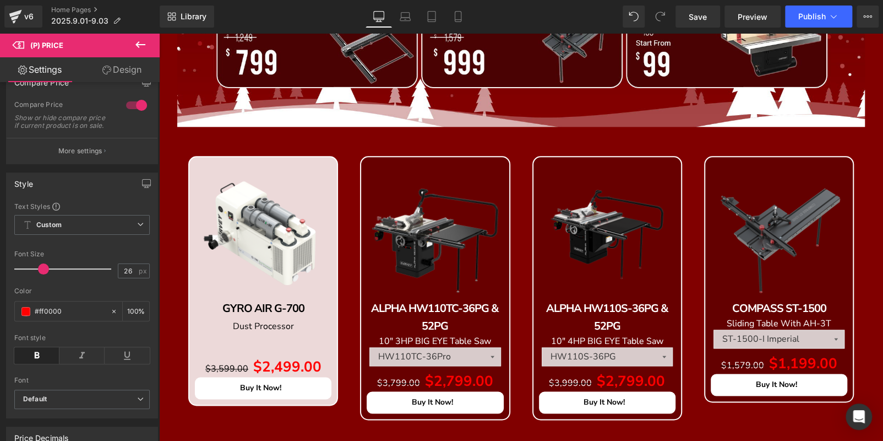
click at [159, 33] on span "(P) Cart Button" at bounding box center [159, 33] width 0 height 0
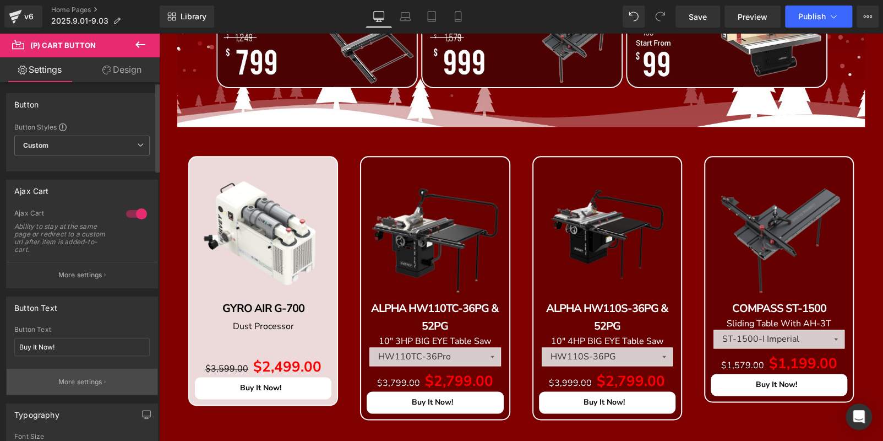
click at [69, 374] on button "More settings" at bounding box center [82, 381] width 151 height 26
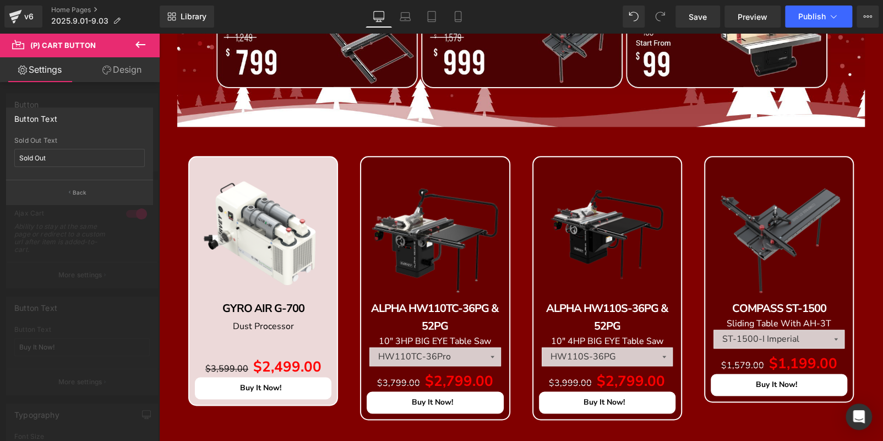
click at [102, 310] on div at bounding box center [80, 239] width 160 height 413
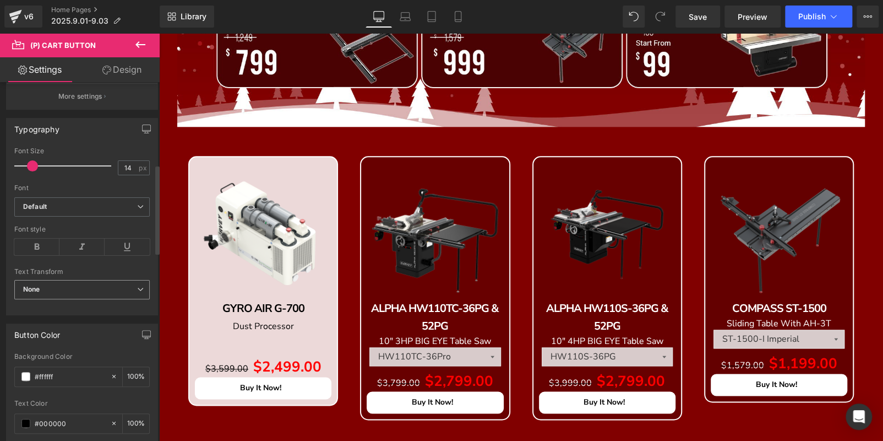
scroll to position [330, 0]
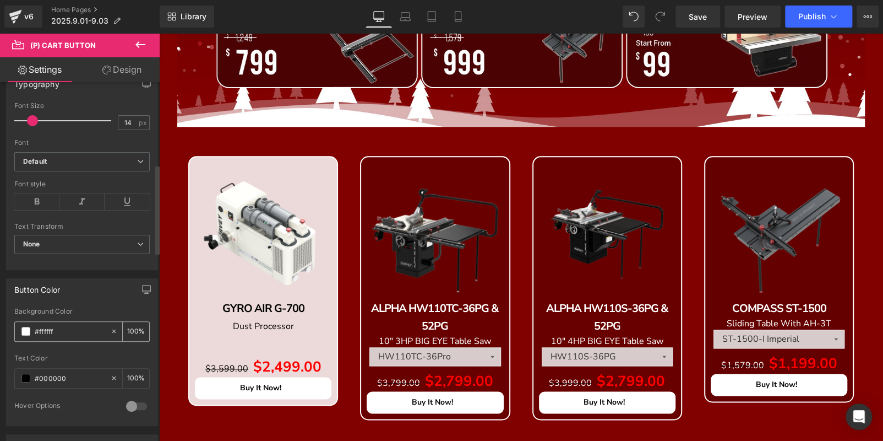
click at [26, 330] on span at bounding box center [25, 331] width 9 height 9
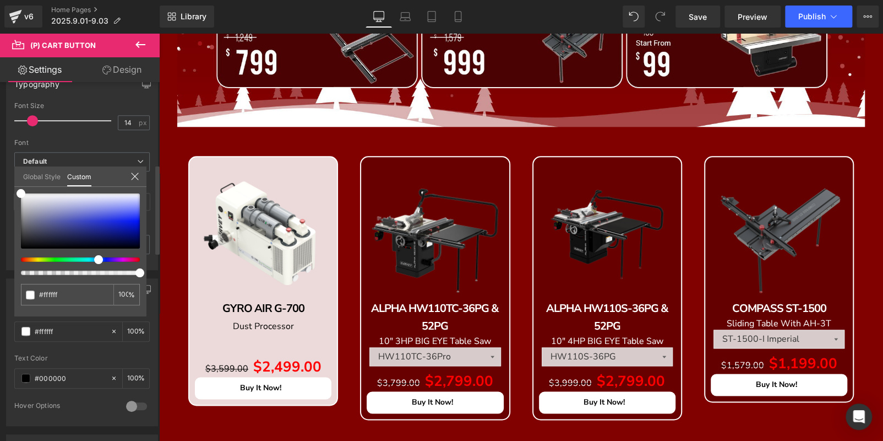
drag, startPoint x: 21, startPoint y: 257, endPoint x: 95, endPoint y: 257, distance: 73.8
click at [95, 257] on span at bounding box center [98, 259] width 9 height 9
click at [14, 189] on div "#ffffff 100 %" at bounding box center [80, 193] width 132 height 13
type input "#aaaad9"
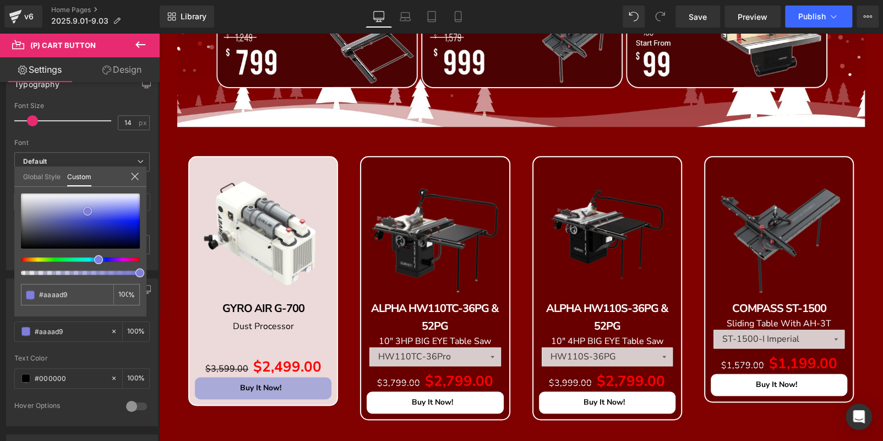
type input "#0000ea"
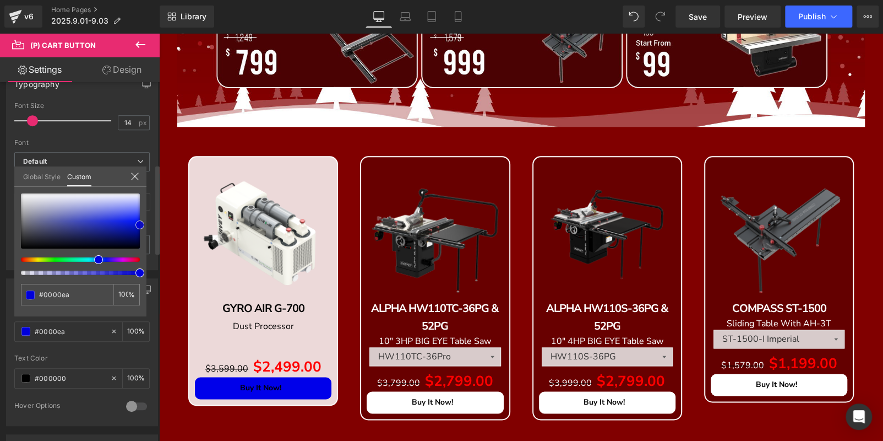
type input "#2323ff"
type input "#2828ff"
type input "#3838ff"
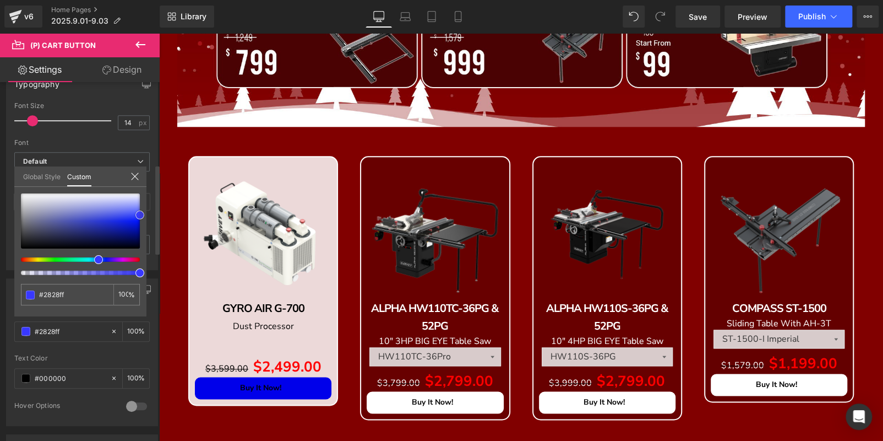
type input "#3838ff"
type input "#4242ff"
type input "#4747ff"
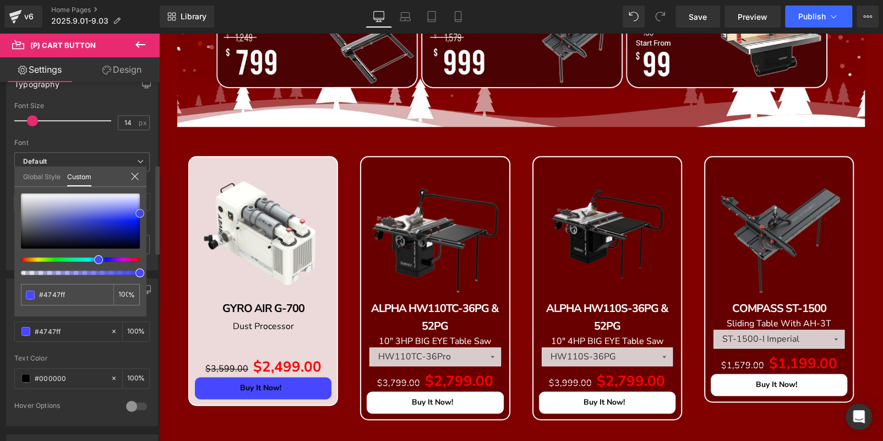
type input "#4c4cff"
type input "#4242ff"
type input "#3838ff"
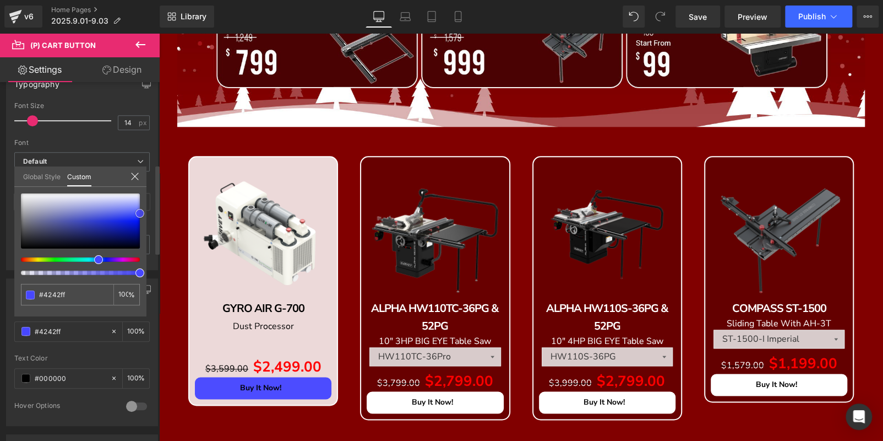
type input "#3838ff"
type input "#3d3dff"
type input "#6060ff"
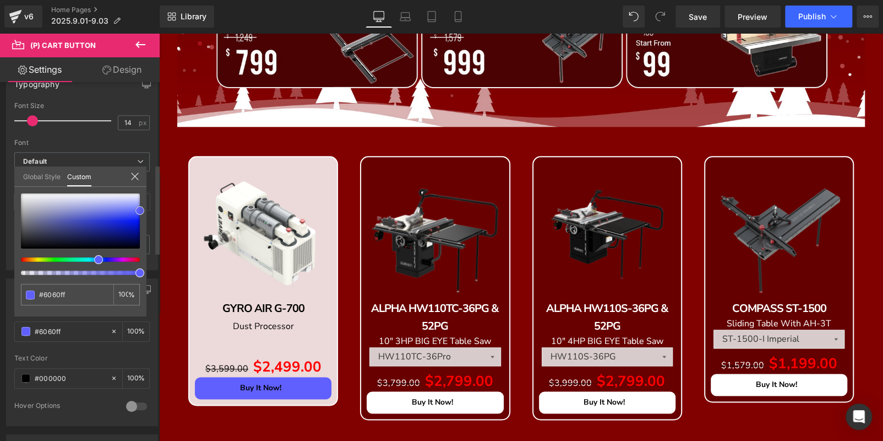
type input "#6b6bff"
type input "#7575ff"
type input "#7a7aff"
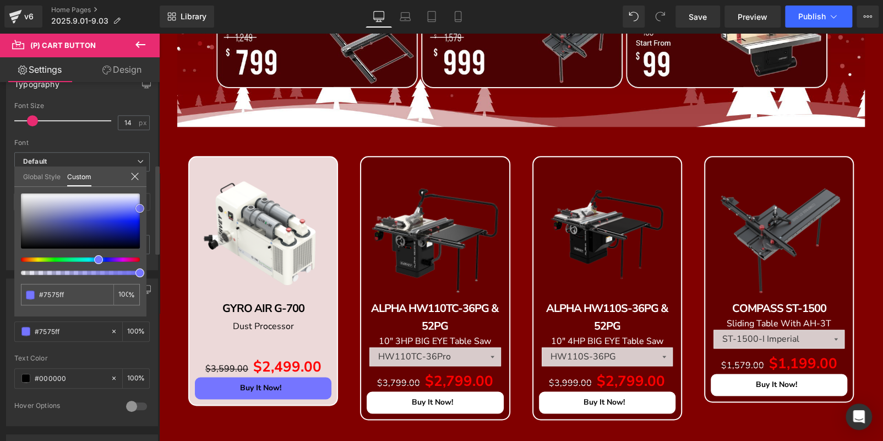
type input "#7a7aff"
type input "#9e9eff"
type input "#a8a8ff"
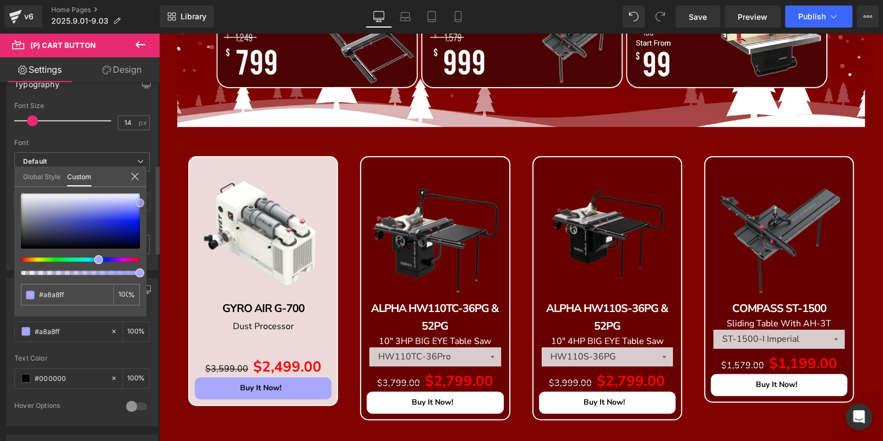
type input "#adadff"
type input "#7f7fff"
type input "#7070ff"
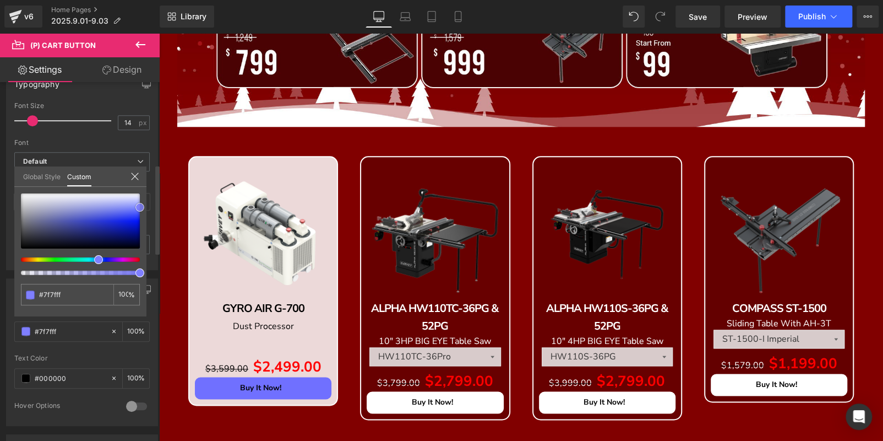
type input "#7070ff"
type input "#6b6bff"
type input "#7575ff"
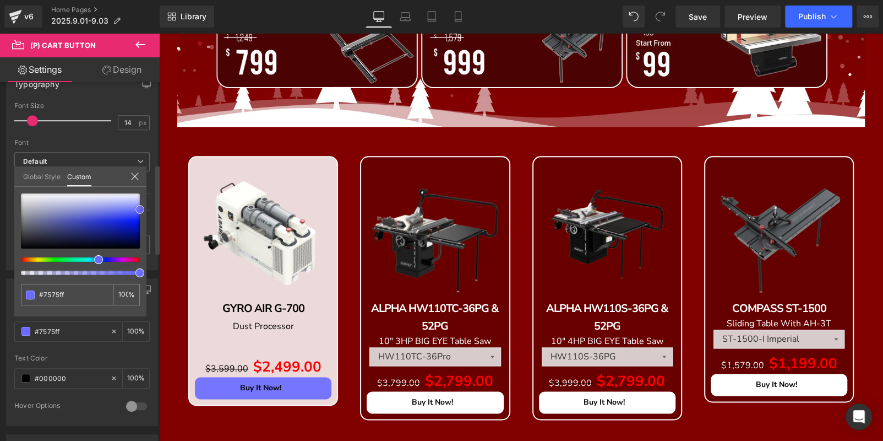
type input "#8989ff"
type input "#8e8eff"
drag, startPoint x: 17, startPoint y: 190, endPoint x: 151, endPoint y: 202, distance: 135.5
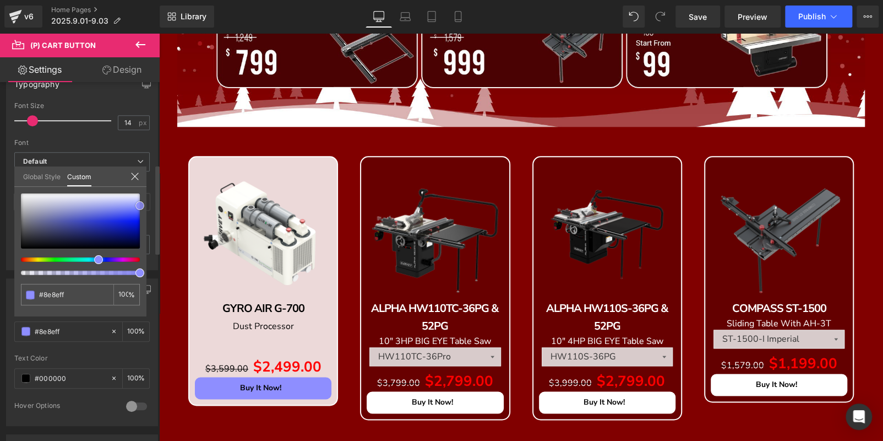
click at [151, 270] on div "Button Color rgba(142, 142, 255, 1) Background Color #8e8eff 100 % rgba(0, 0, 0…" at bounding box center [82, 348] width 165 height 156
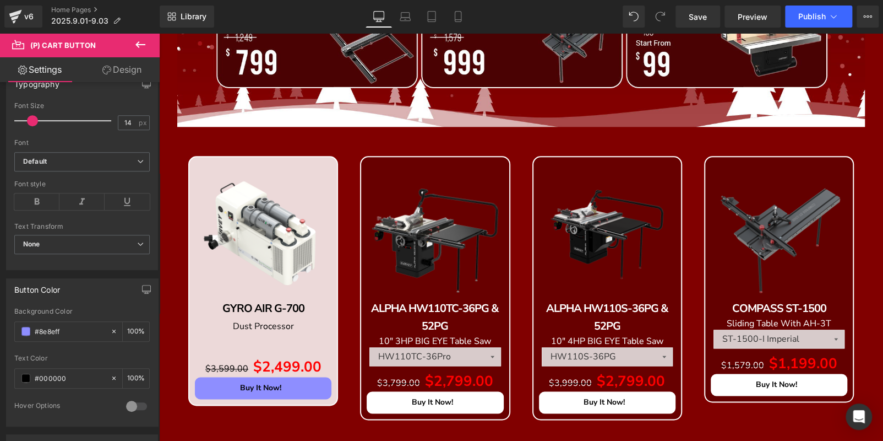
click at [159, 33] on span "(P) Cart Button" at bounding box center [159, 33] width 0 height 0
click at [285, 383] on div "Buy It Now! (P) Cart Button" at bounding box center [263, 388] width 137 height 22
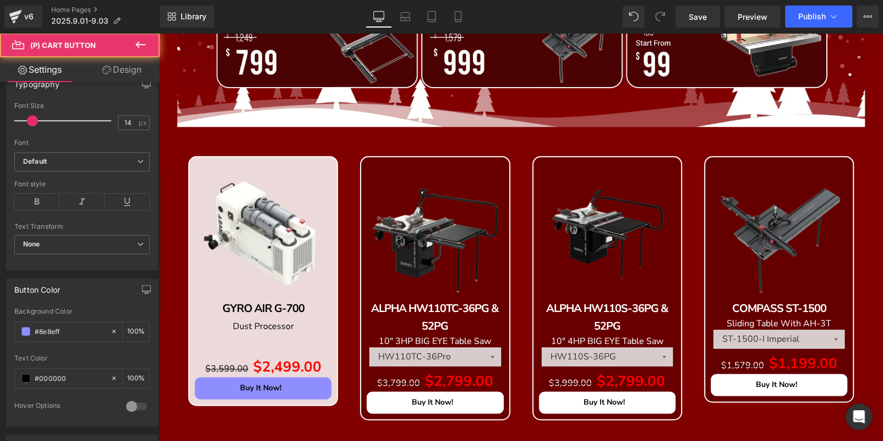
click at [159, 33] on span "(P) Cart Button" at bounding box center [159, 33] width 0 height 0
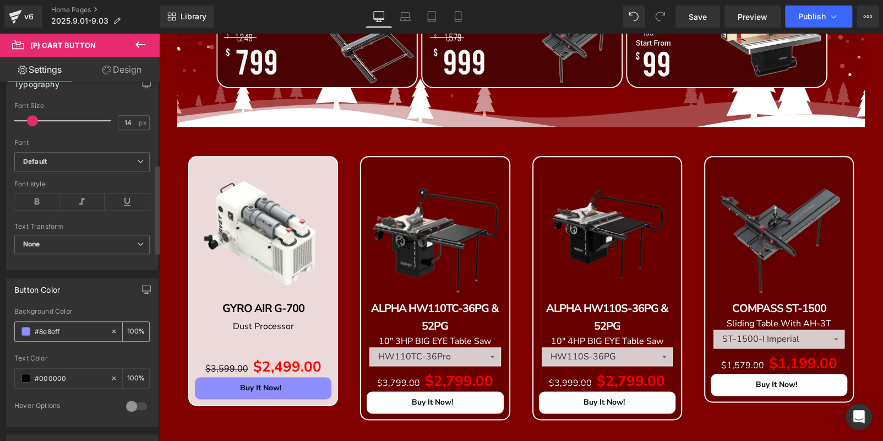
click at [85, 330] on input "#8e8eff" at bounding box center [70, 331] width 70 height 12
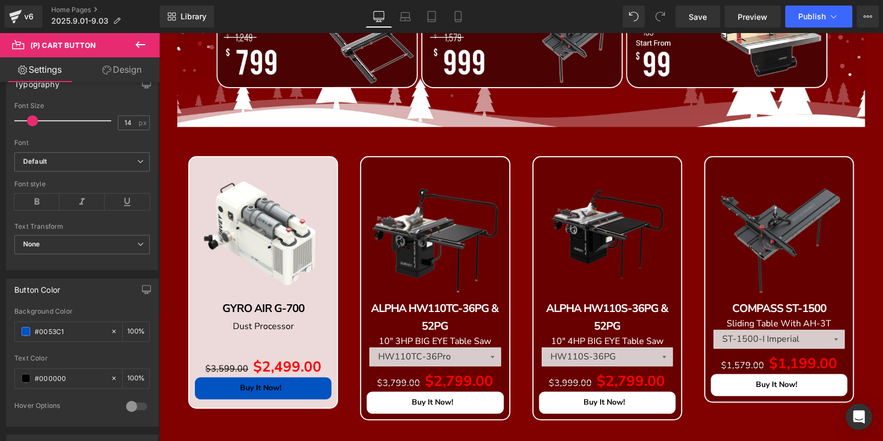
click at [159, 33] on span "(P) Cart Button" at bounding box center [159, 33] width 0 height 0
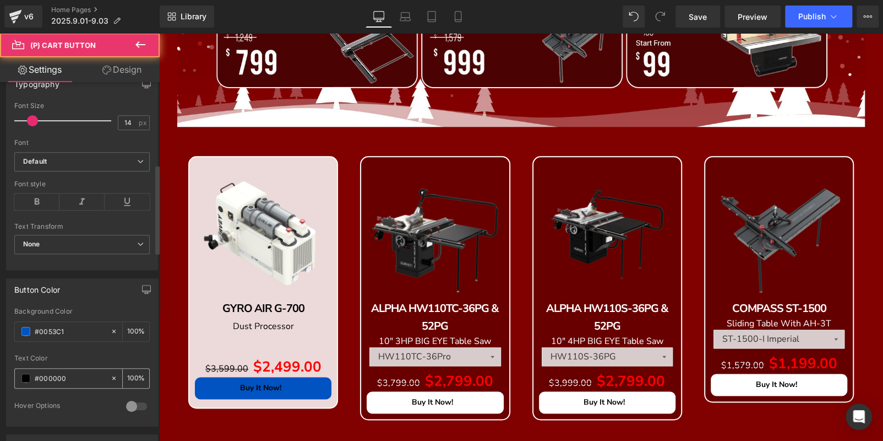
click at [18, 376] on div "#000000" at bounding box center [62, 377] width 95 height 19
type input "#0053c1"
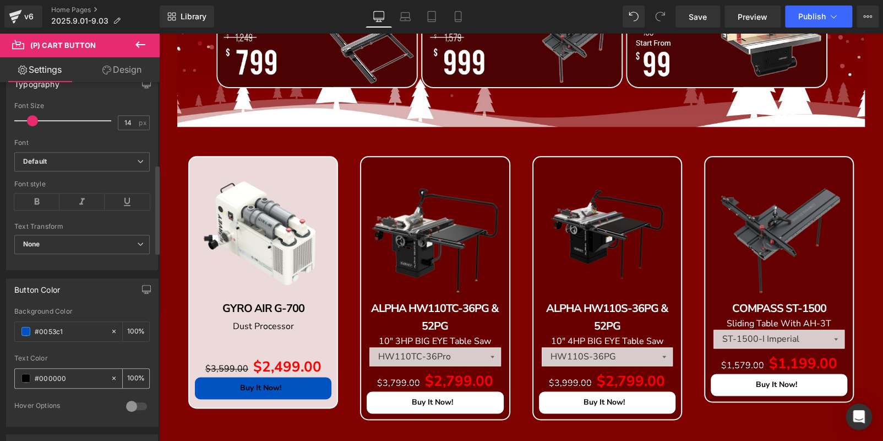
click at [22, 374] on span at bounding box center [25, 377] width 9 height 9
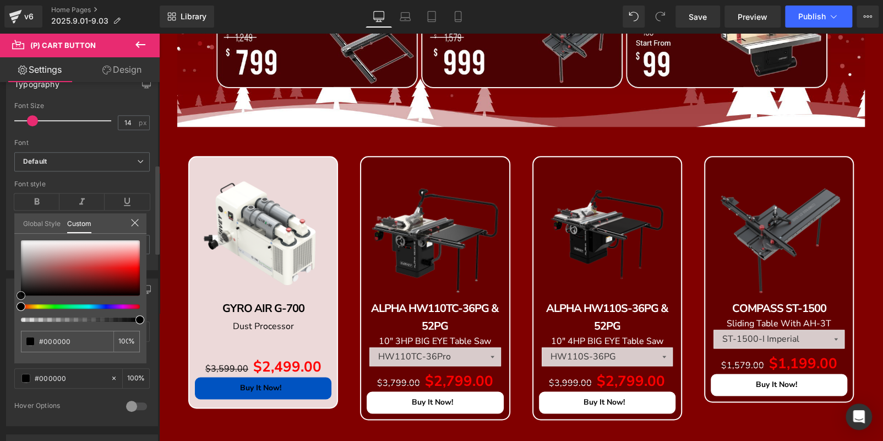
type input "#1e1e1e"
type input "#383838"
type input "#ffffff"
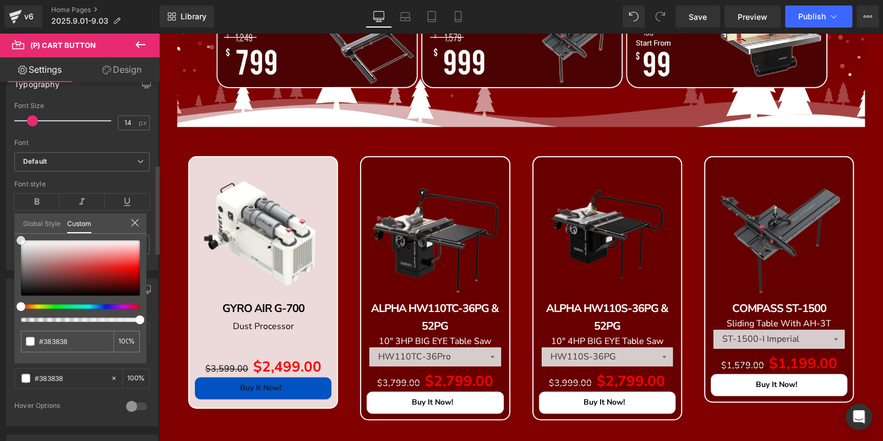
type input "#ffffff"
drag, startPoint x: 21, startPoint y: 272, endPoint x: 13, endPoint y: 214, distance: 58.3
click at [13, 270] on div "Button Color rgba(0, 83, 193, 1) Background Color #0053c1 100 % rgba(255, 255, …" at bounding box center [82, 348] width 165 height 156
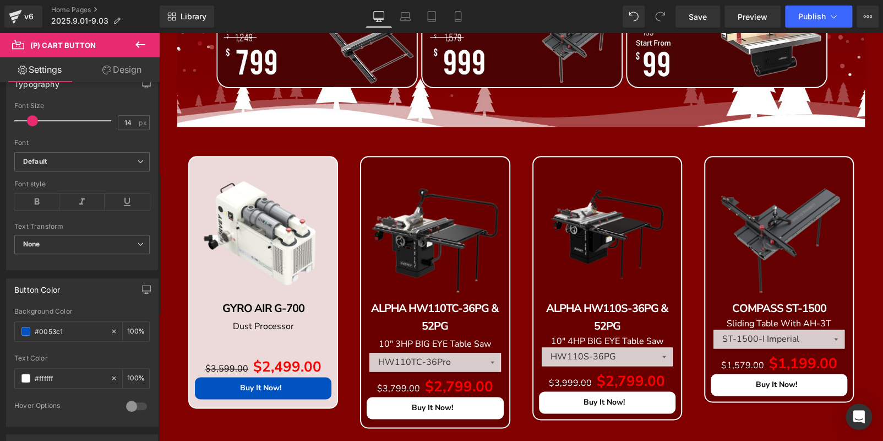
click at [159, 33] on span "Text Block" at bounding box center [159, 33] width 0 height 0
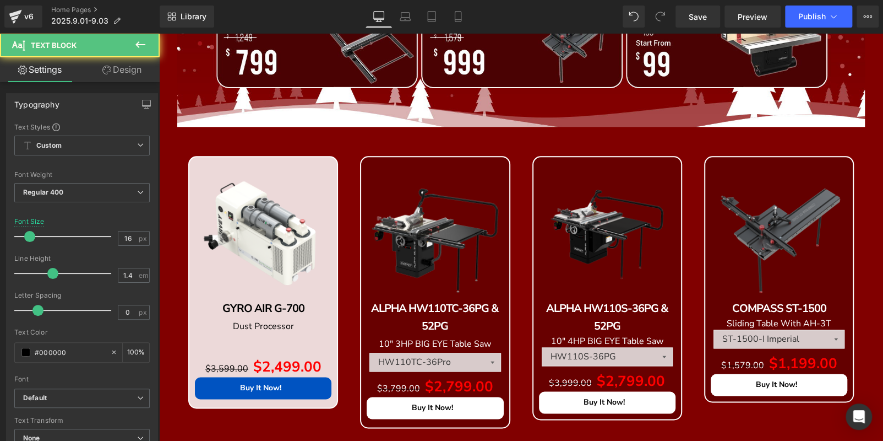
click at [159, 33] on icon at bounding box center [159, 33] width 0 height 0
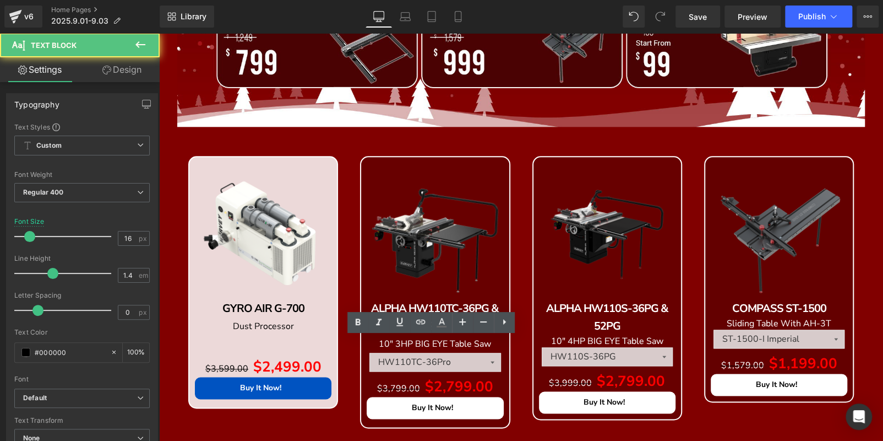
click at [449, 344] on span "10" 3HP BIG EYE Table Saw" at bounding box center [435, 344] width 112 height 12
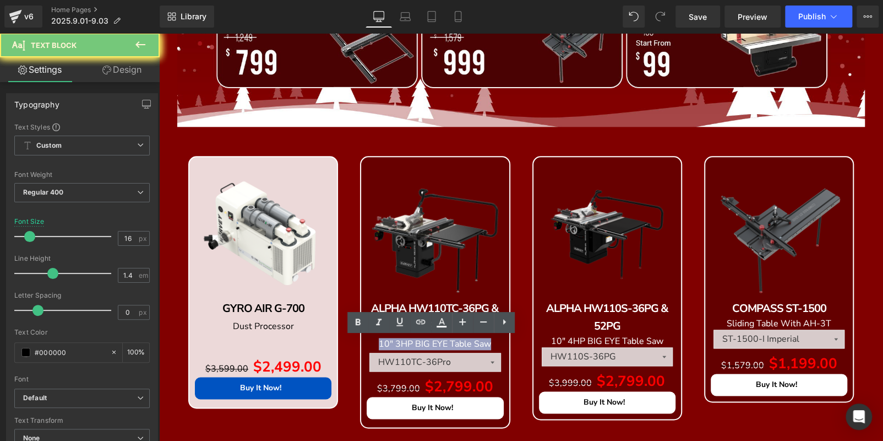
click at [449, 344] on span "10" 3HP BIG EYE Table Saw" at bounding box center [435, 344] width 112 height 12
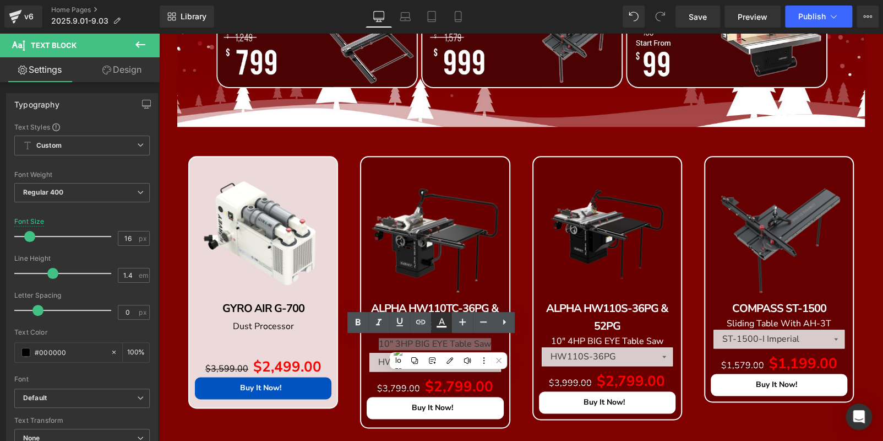
click at [445, 319] on icon at bounding box center [441, 322] width 13 height 13
type input "#ffffff"
type input "100"
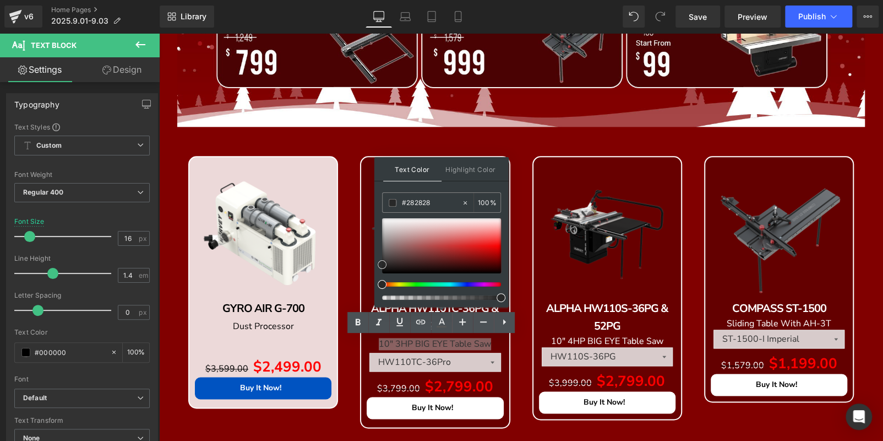
type input "#000000"
drag, startPoint x: 382, startPoint y: 215, endPoint x: 376, endPoint y: 296, distance: 81.2
click at [376, 296] on div "Text Color Highlight Color rgba(0, 0, 0, 1) #000000 100 % none 0 %" at bounding box center [441, 232] width 134 height 150
click at [340, 140] on div "Text Block Image Sale Off (P) Image GYRO AIR G-700 Text Block Dust Processor Te…" at bounding box center [521, 220] width 724 height 993
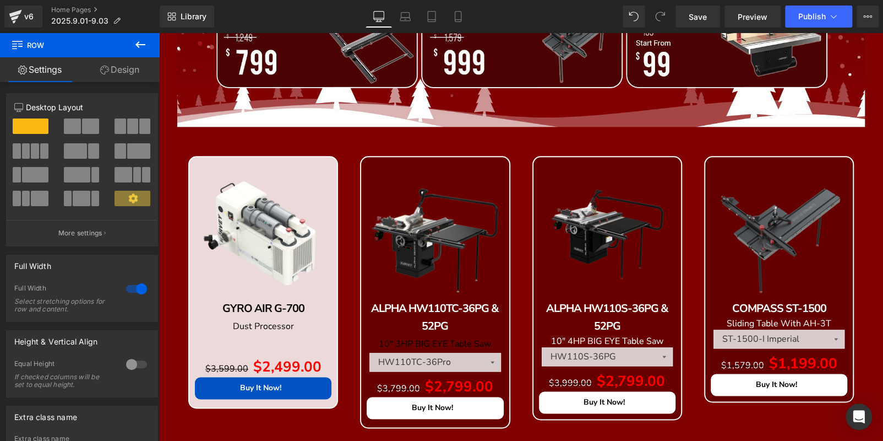
click at [159, 33] on span "Product" at bounding box center [159, 33] width 0 height 0
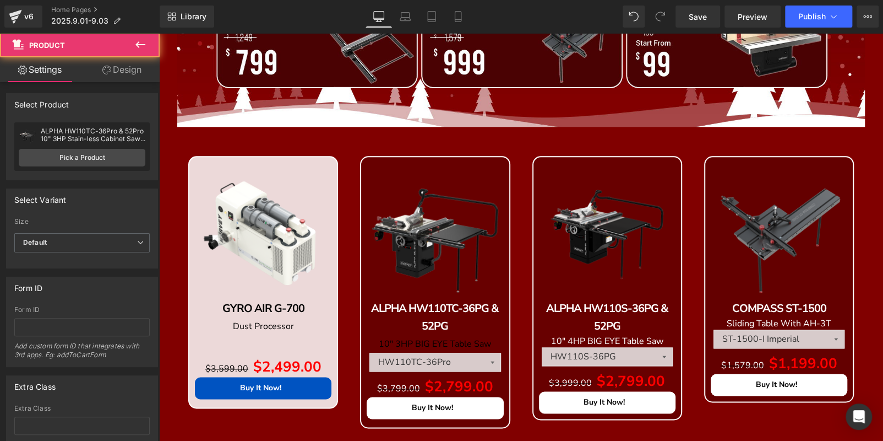
click at [134, 66] on link "Design" at bounding box center [122, 69] width 80 height 25
click at [0, 0] on div "Background" at bounding box center [0, 0] width 0 height 0
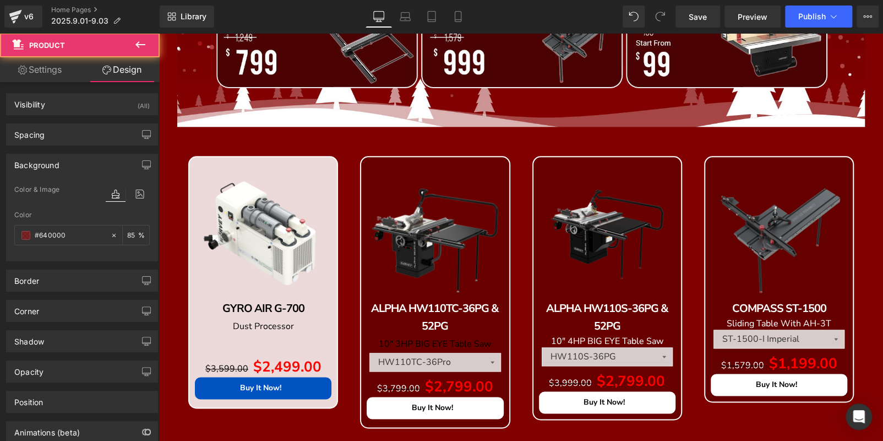
type input "#640000"
type input "85"
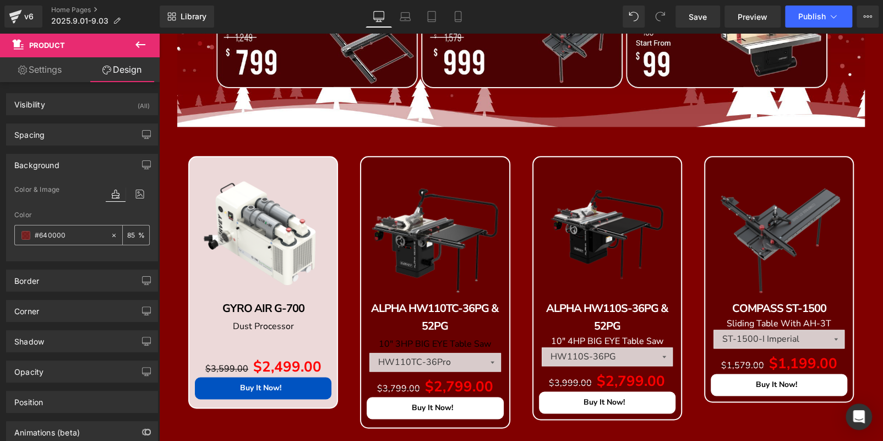
click at [29, 231] on span at bounding box center [25, 235] width 9 height 9
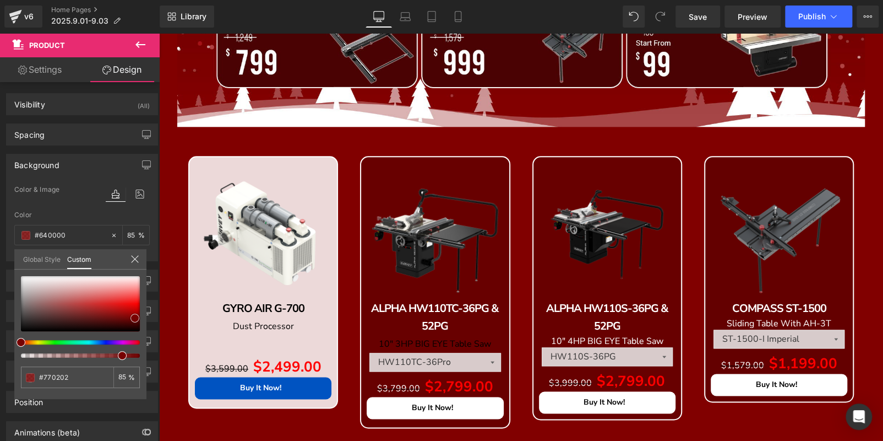
type input "#770202"
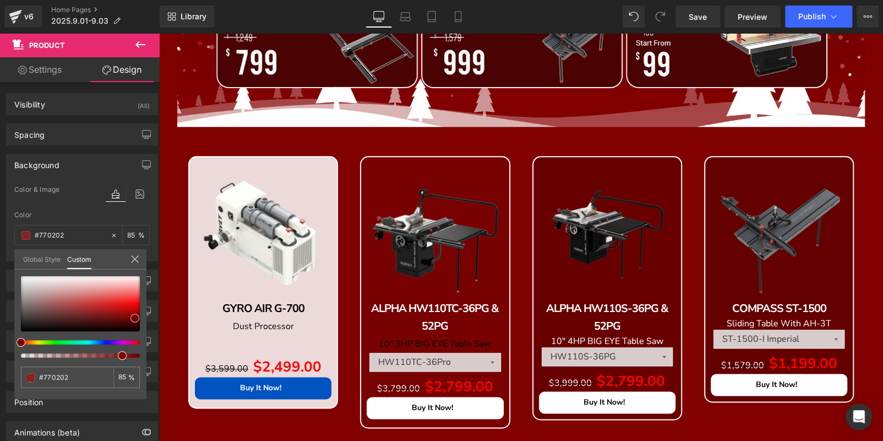
type input "#7c0303"
type input "#860303"
type input "#850404"
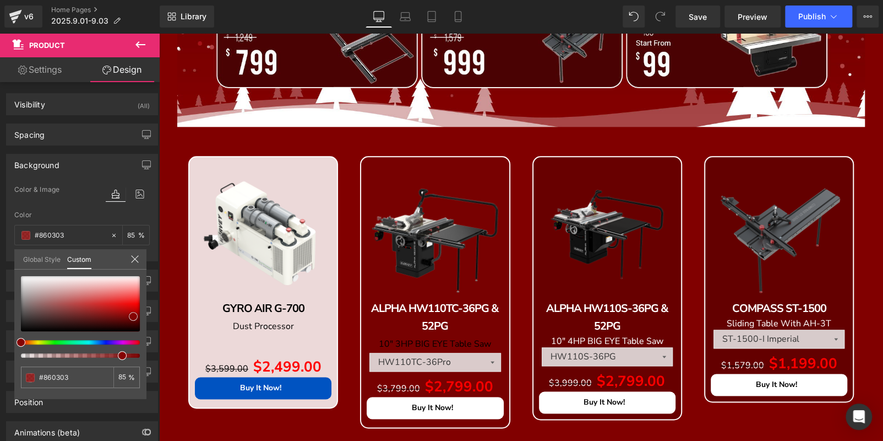
type input "#850404"
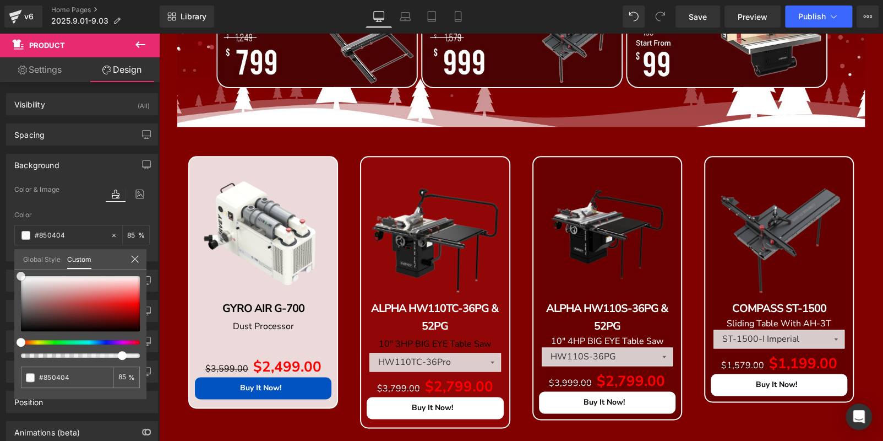
type input "#950808"
type input "#ffffff"
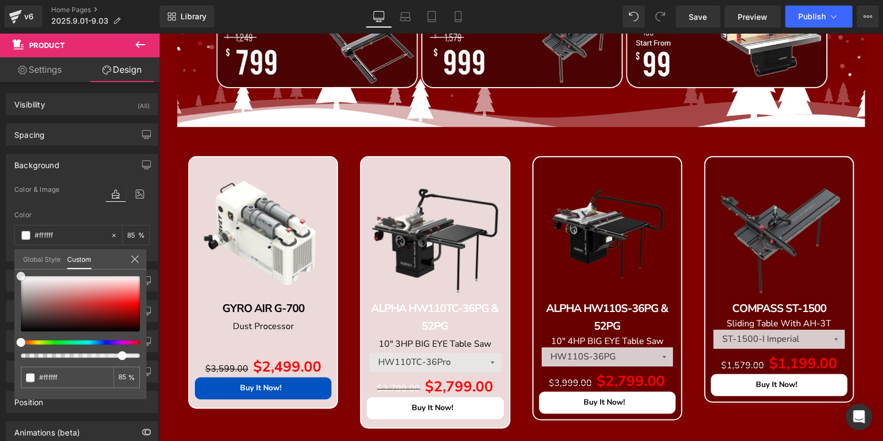
drag, startPoint x: 135, startPoint y: 318, endPoint x: 16, endPoint y: 226, distance: 150.0
click at [0, 246] on div "Background Color & Image color rgba(255, 255, 255, 0.85) Color #ffffff 85 % Ima…" at bounding box center [82, 203] width 165 height 116
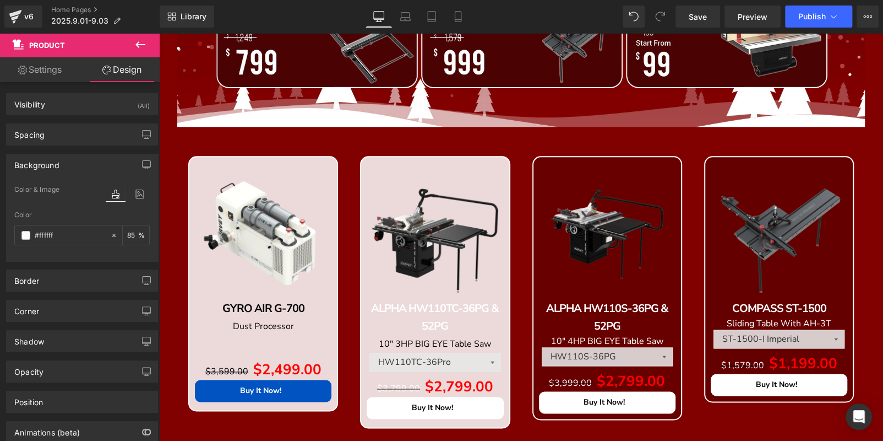
click at [159, 33] on icon at bounding box center [159, 33] width 0 height 0
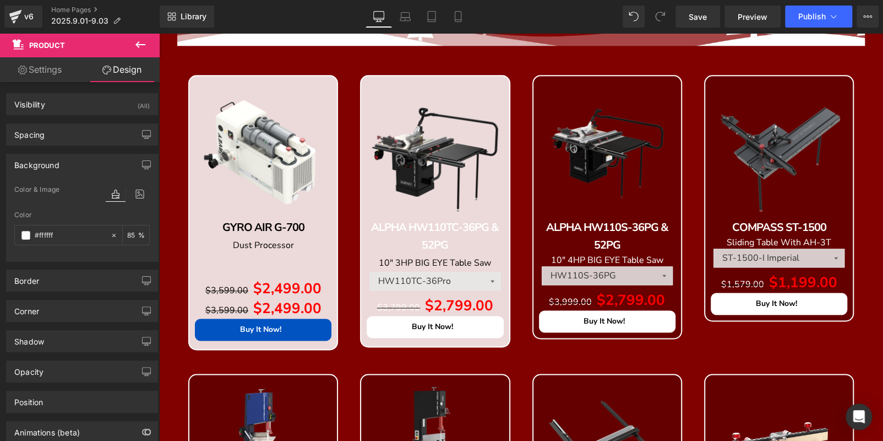
scroll to position [791, 0]
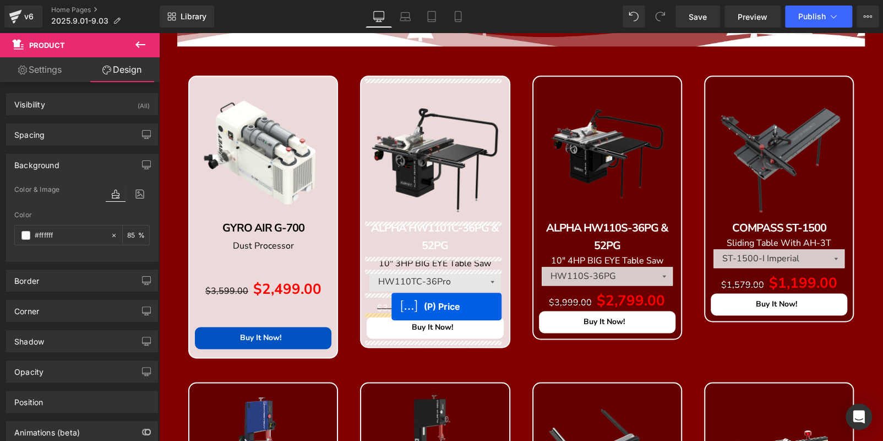
drag, startPoint x: 255, startPoint y: 305, endPoint x: 392, endPoint y: 306, distance: 136.6
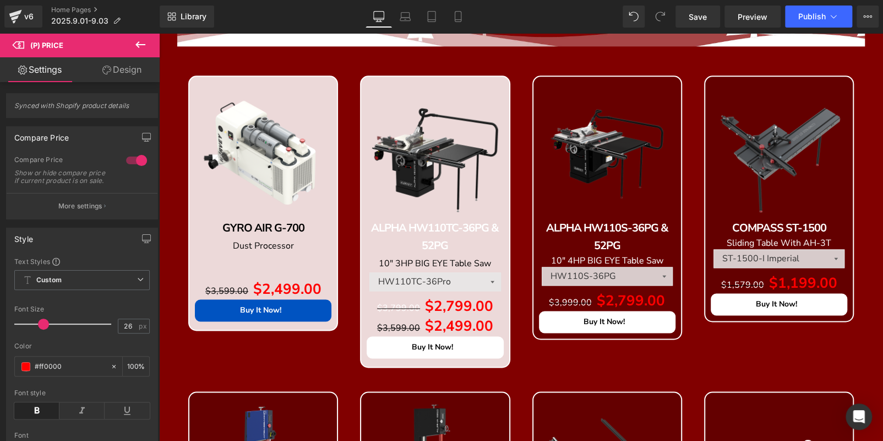
click at [159, 33] on icon at bounding box center [159, 33] width 0 height 0
click at [159, 33] on link at bounding box center [159, 33] width 0 height 0
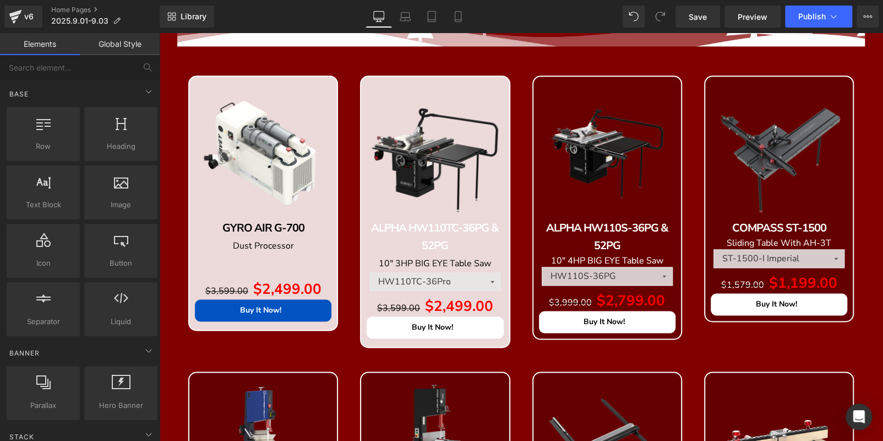
click at [159, 33] on icon at bounding box center [159, 33] width 0 height 0
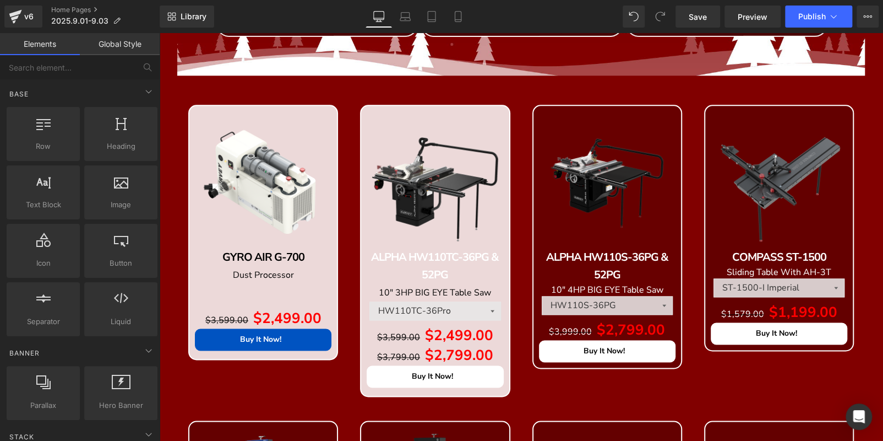
scroll to position [697, 0]
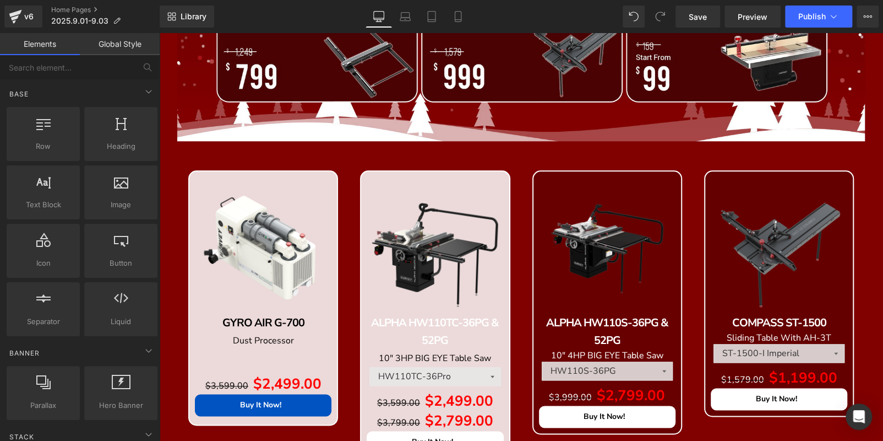
click at [159, 33] on icon at bounding box center [159, 33] width 0 height 0
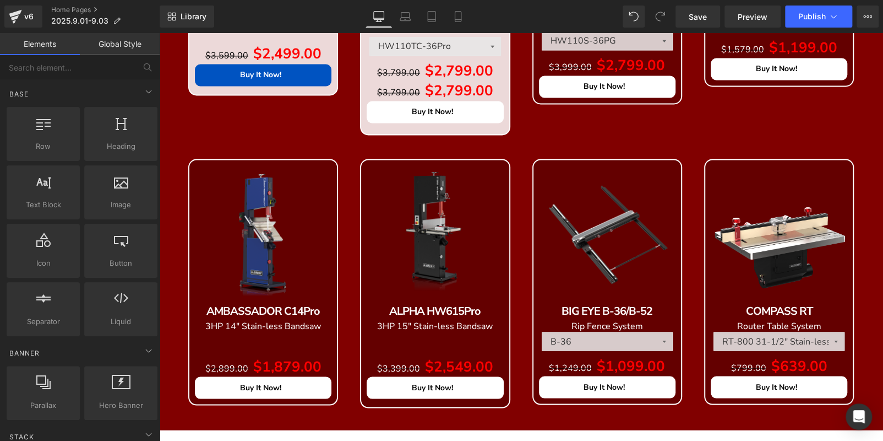
scroll to position [751, 0]
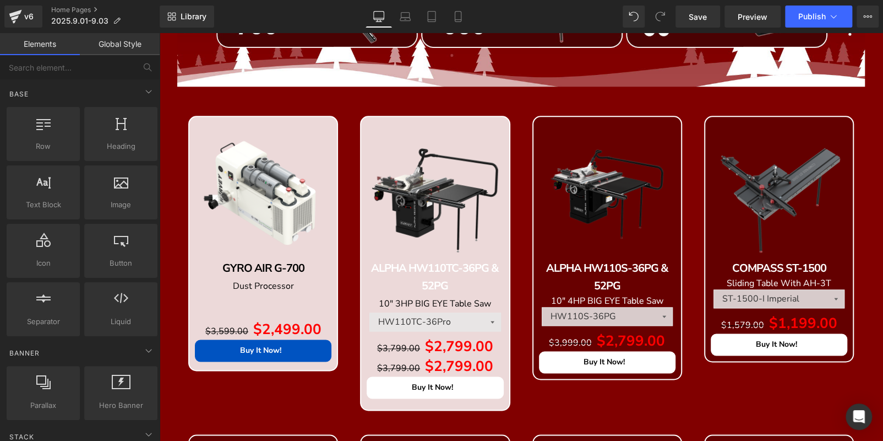
click at [415, 364] on span "$3,799.00" at bounding box center [398, 368] width 43 height 12
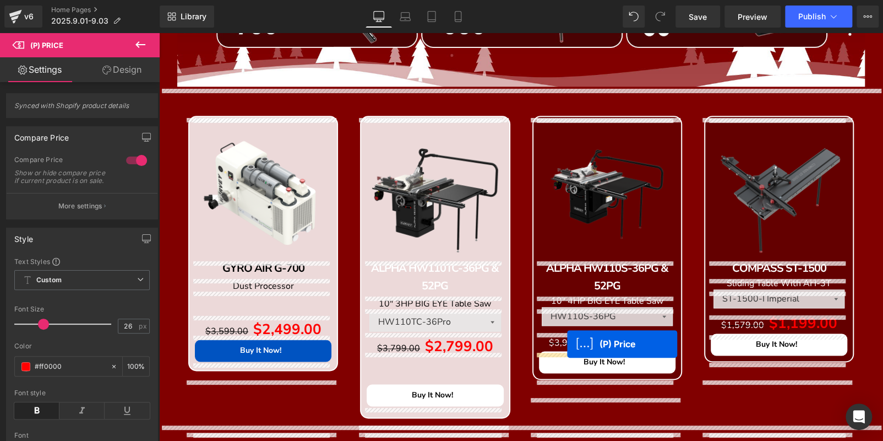
drag, startPoint x: 425, startPoint y: 361, endPoint x: 567, endPoint y: 344, distance: 143.7
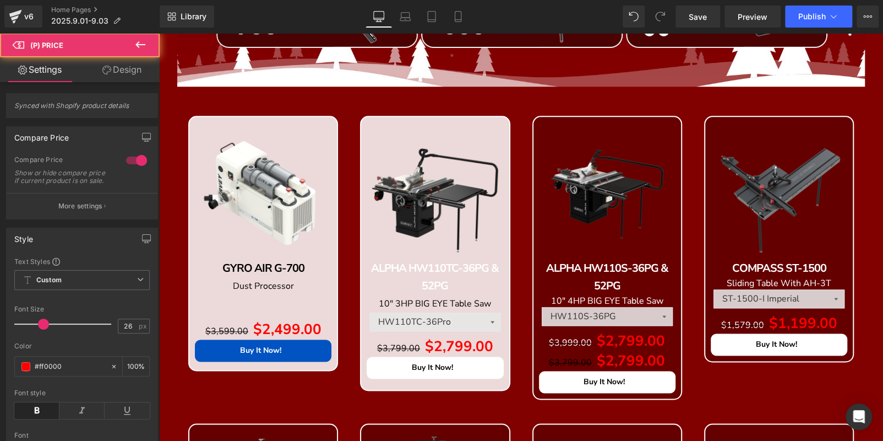
click at [159, 33] on icon at bounding box center [159, 33] width 0 height 0
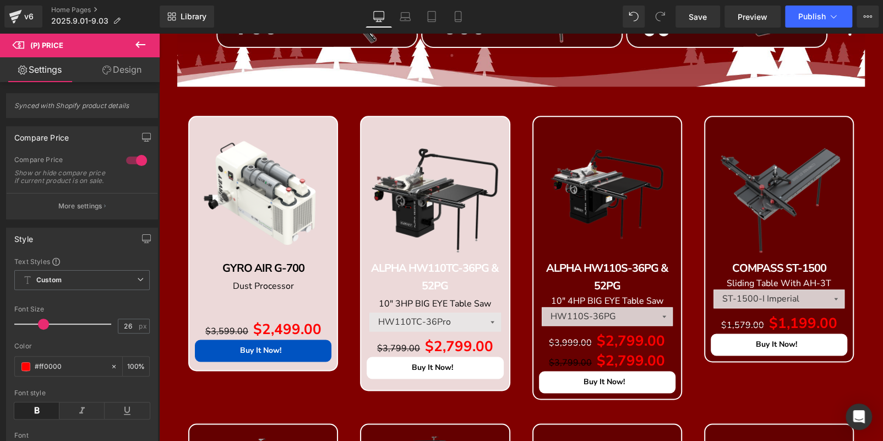
click at [159, 33] on link at bounding box center [159, 33] width 0 height 0
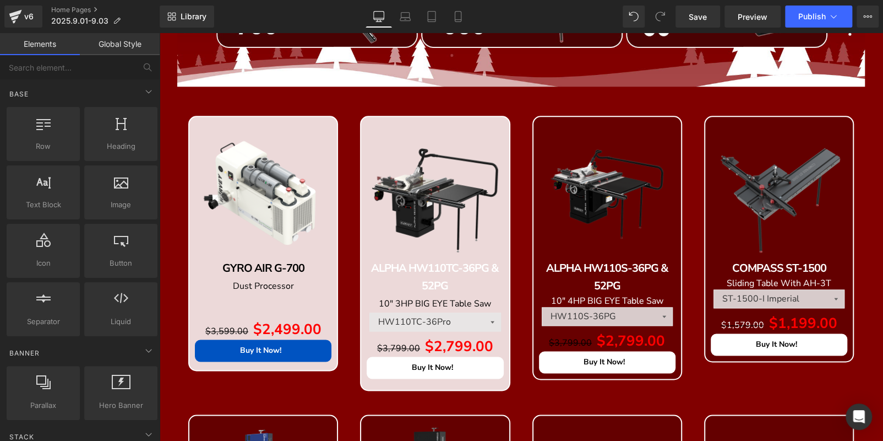
click at [159, 33] on icon at bounding box center [159, 33] width 0 height 0
drag, startPoint x: 647, startPoint y: 342, endPoint x: 658, endPoint y: 338, distance: 11.7
click at [159, 33] on icon at bounding box center [159, 33] width 0 height 0
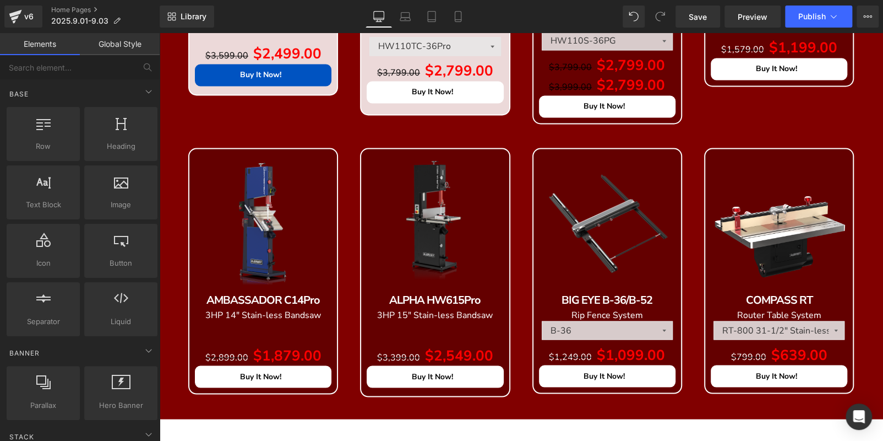
scroll to position [827, 0]
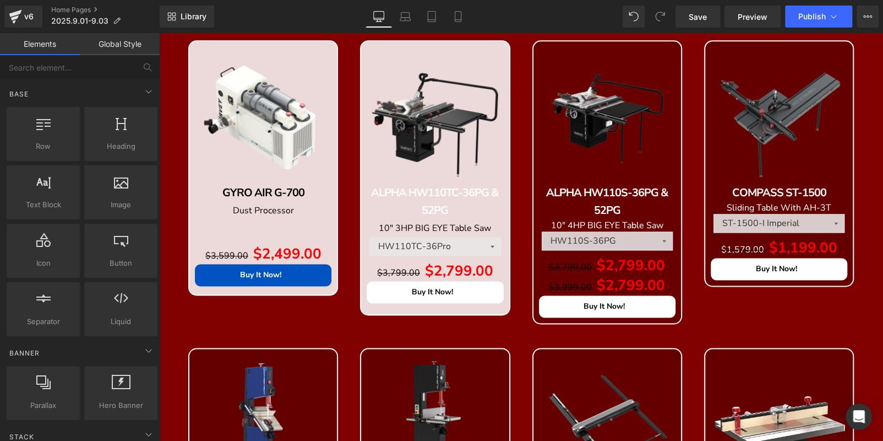
click at [159, 33] on icon at bounding box center [159, 33] width 0 height 0
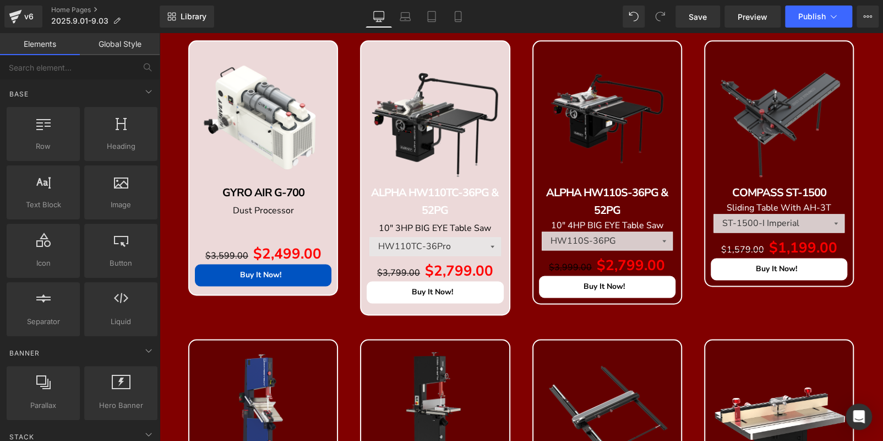
scroll to position [772, 0]
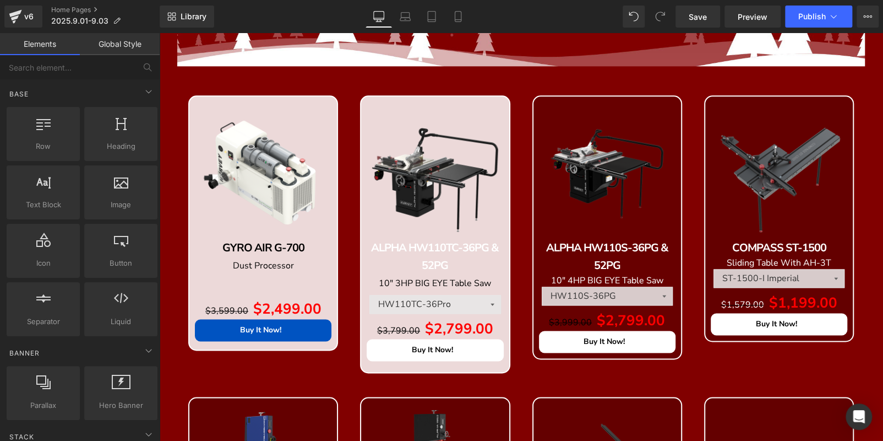
click at [485, 265] on p "ALPHA HW110TC-36PG & 52PG" at bounding box center [435, 256] width 137 height 35
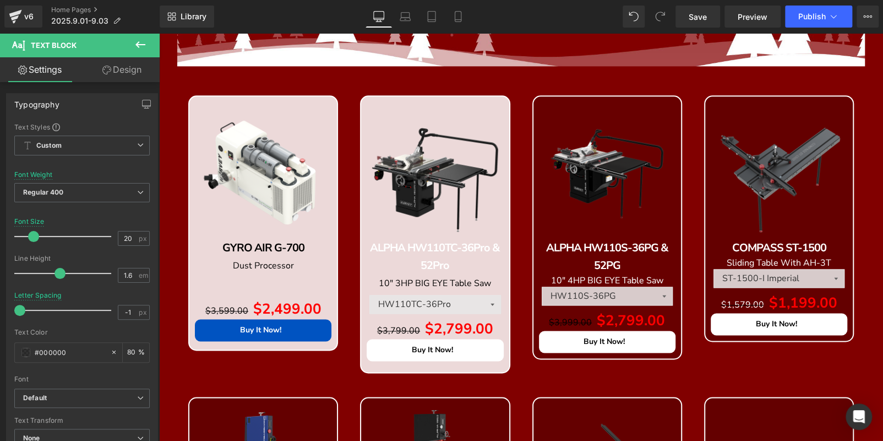
click at [485, 265] on p "ALPHA HW110TC-36Pro & 52Pro" at bounding box center [435, 256] width 137 height 35
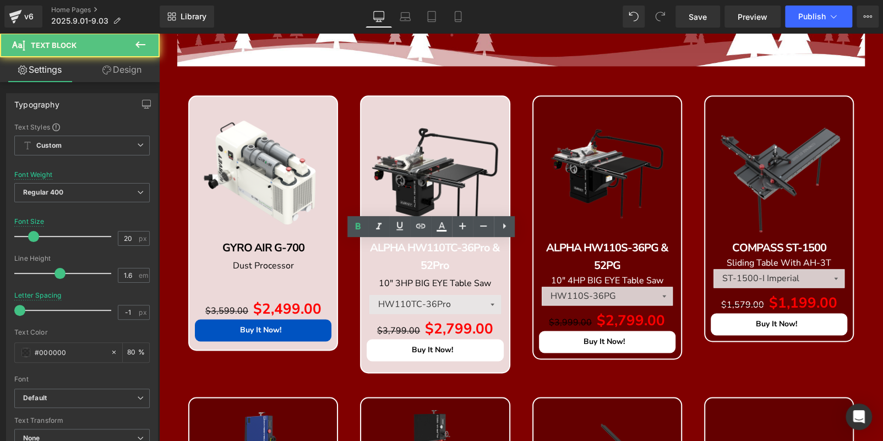
click at [485, 265] on p "ALPHA HW110TC-36Pro & 52Pro" at bounding box center [435, 256] width 137 height 35
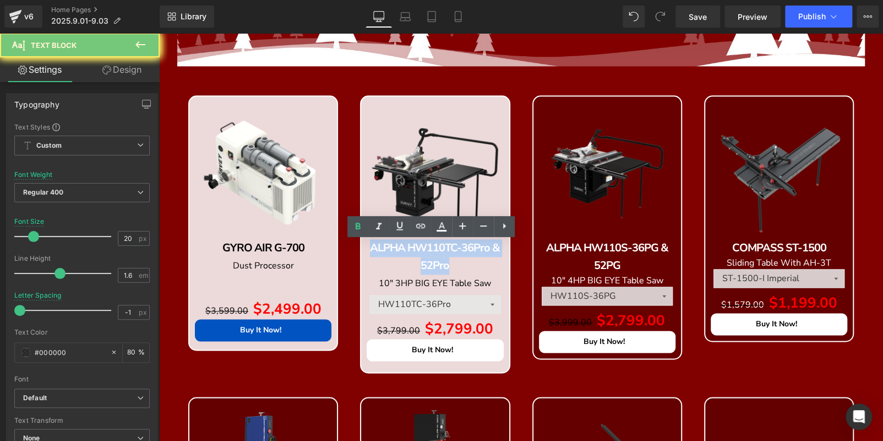
click at [485, 265] on p "ALPHA HW110TC-36Pro & 52Pro" at bounding box center [435, 256] width 137 height 35
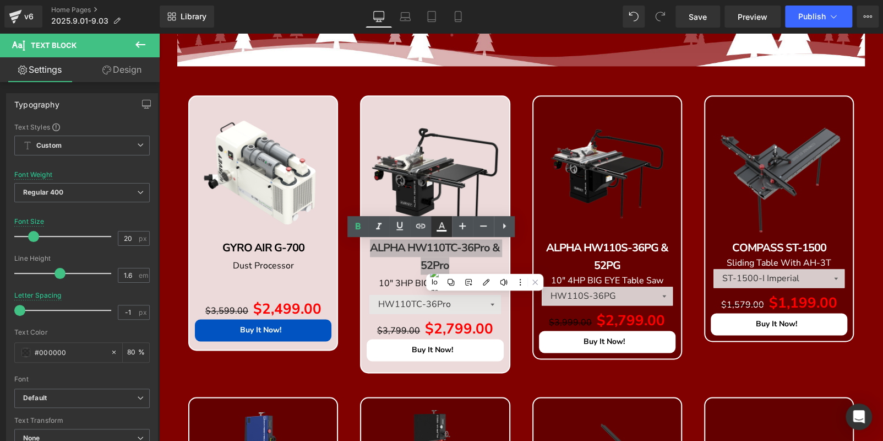
click at [439, 224] on icon at bounding box center [441, 226] width 13 height 13
type input "#ffffff"
type input "100"
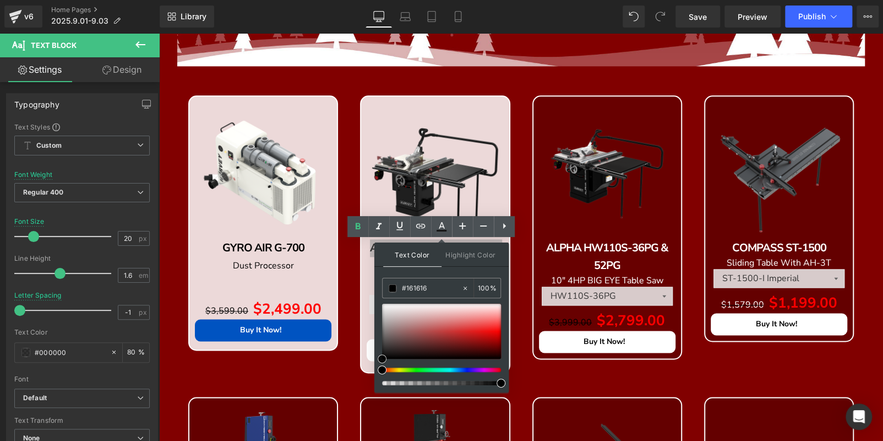
type input "#000000"
drag, startPoint x: 539, startPoint y: 335, endPoint x: 372, endPoint y: 398, distance: 178.3
click at [404, 146] on img at bounding box center [435, 170] width 137 height 137
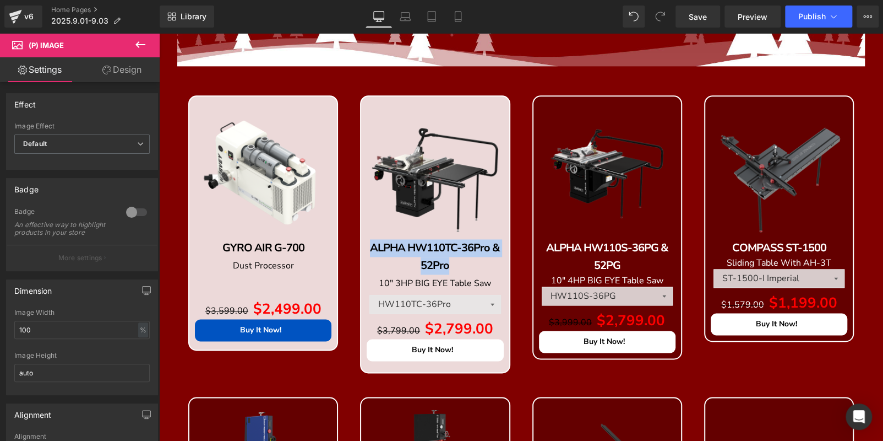
click at [485, 280] on span "10" 3HP BIG EYE Table Saw" at bounding box center [435, 283] width 112 height 12
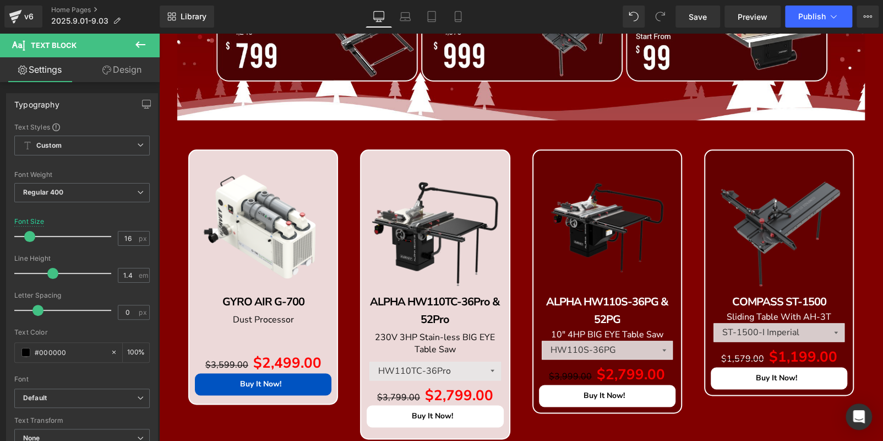
scroll to position [716, 0]
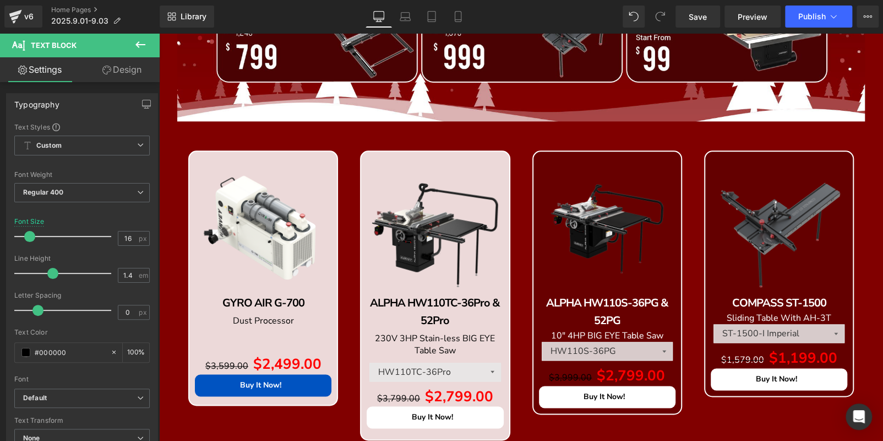
click at [349, 156] on div "Sale Off (P) Image ALPHA HW110TC-36Pro & 52Pro Text Block 230V 3HP Stain-less B…" at bounding box center [435, 303] width 172 height 306
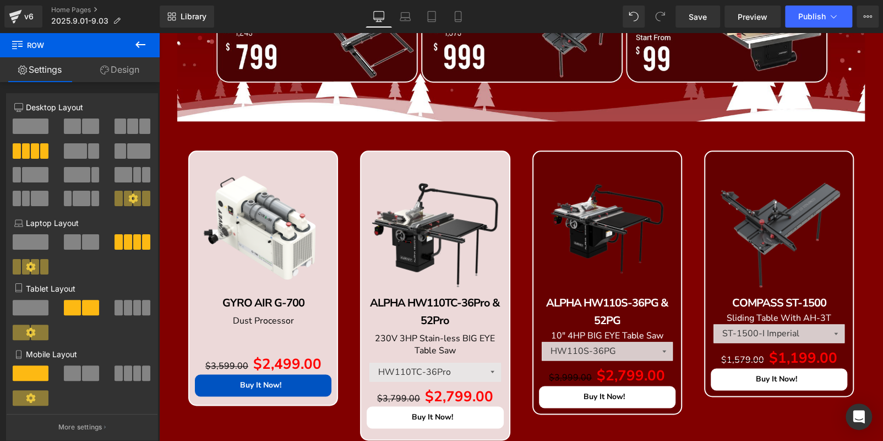
click at [159, 33] on span "Row" at bounding box center [159, 33] width 0 height 0
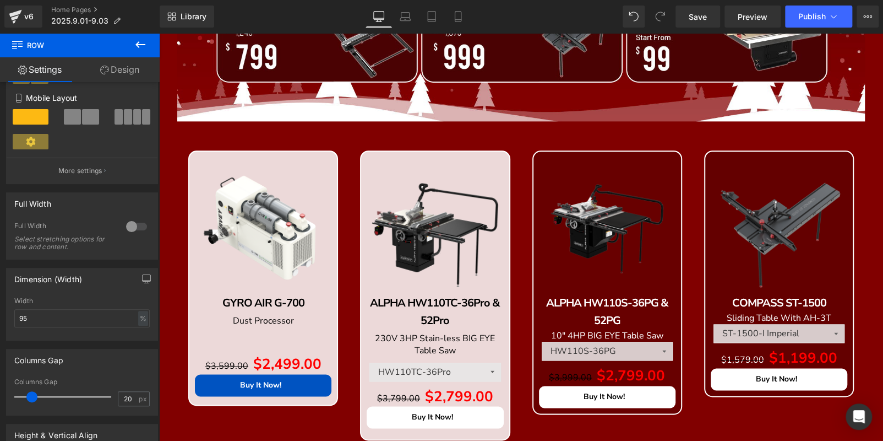
scroll to position [330, 0]
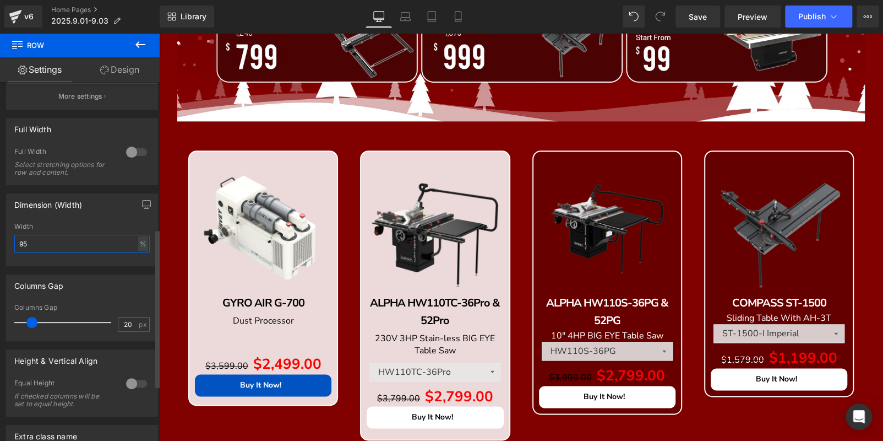
drag, startPoint x: 36, startPoint y: 252, endPoint x: 0, endPoint y: 248, distance: 36.0
click at [0, 248] on div "Dimension (Width) 95% Width 95 % % px" at bounding box center [82, 225] width 165 height 81
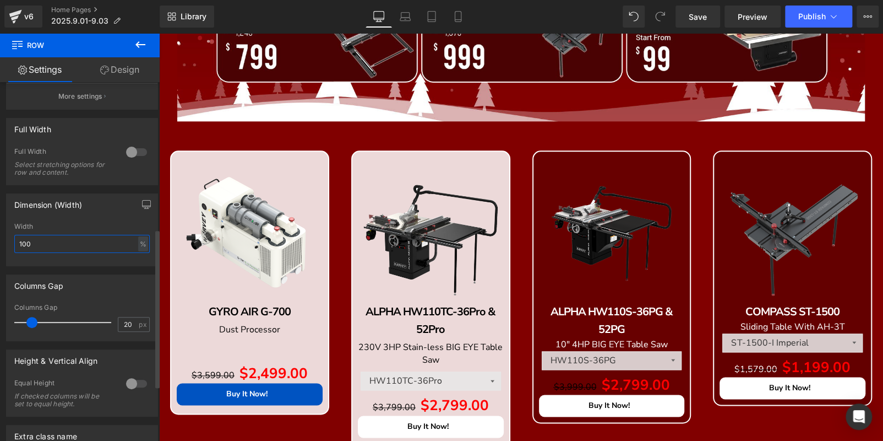
drag, startPoint x: 11, startPoint y: 249, endPoint x: 0, endPoint y: 251, distance: 11.2
click at [0, 251] on div "Dimension (Width) 100% Width 100 % % px" at bounding box center [82, 225] width 165 height 81
type input "99"
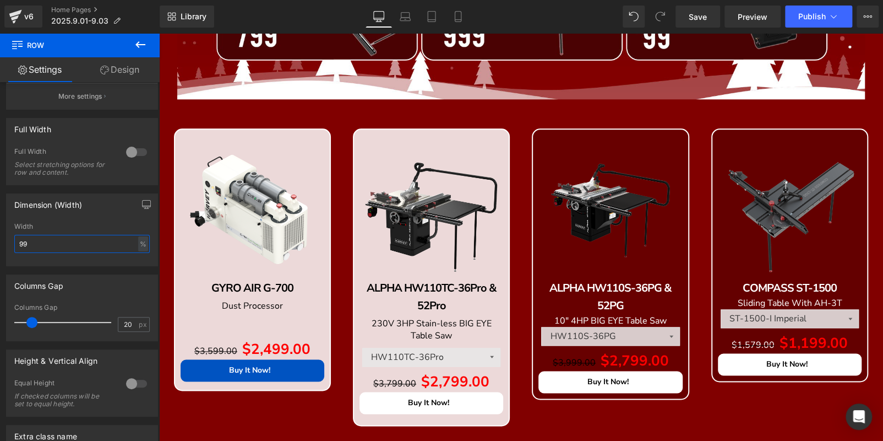
scroll to position [937, 0]
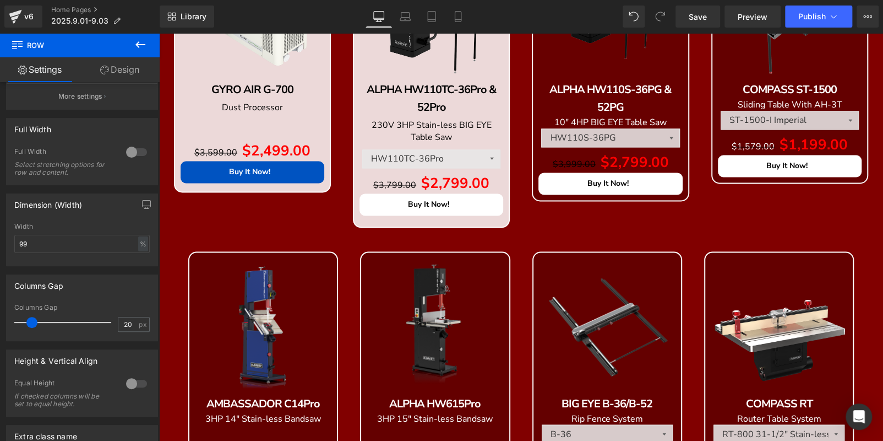
click at [159, 33] on span "Row" at bounding box center [159, 33] width 0 height 0
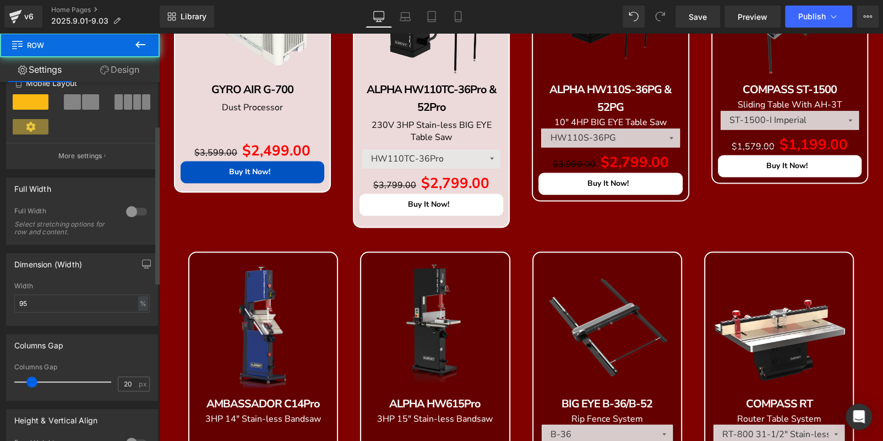
scroll to position [275, 0]
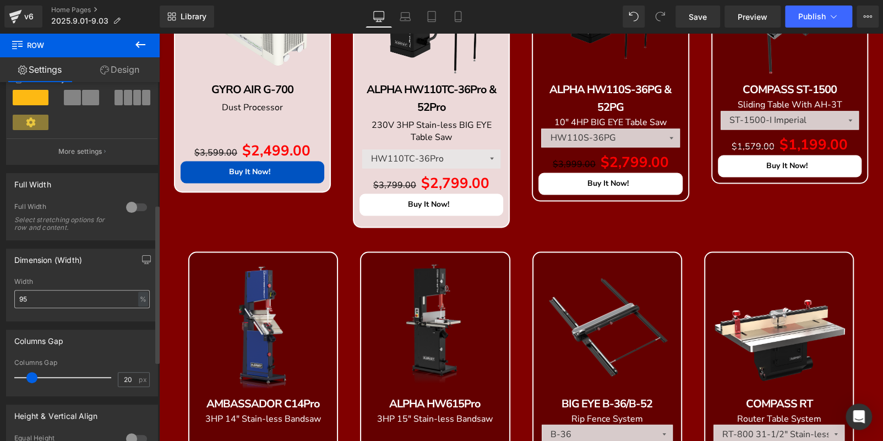
drag, startPoint x: 36, startPoint y: 291, endPoint x: 29, endPoint y: 294, distance: 7.7
click at [29, 292] on div "Width 95 % % px" at bounding box center [81, 299] width 135 height 43
drag, startPoint x: 30, startPoint y: 299, endPoint x: 12, endPoint y: 298, distance: 17.7
click at [12, 298] on div "95% Width 95 % % px" at bounding box center [82, 299] width 151 height 43
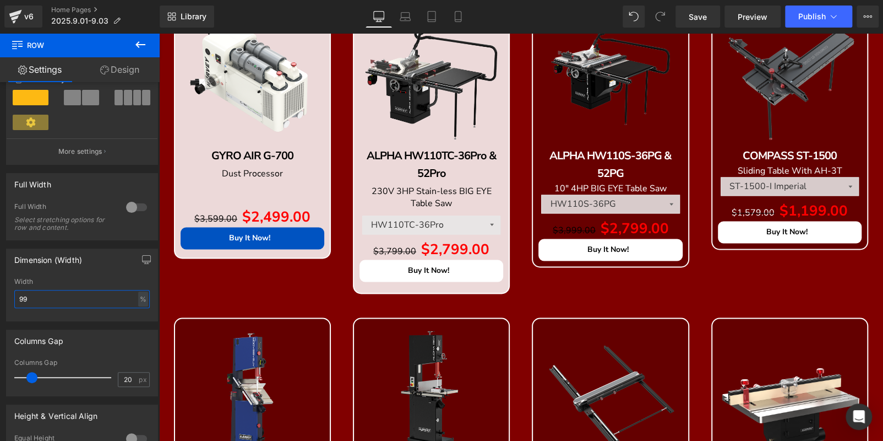
scroll to position [827, 0]
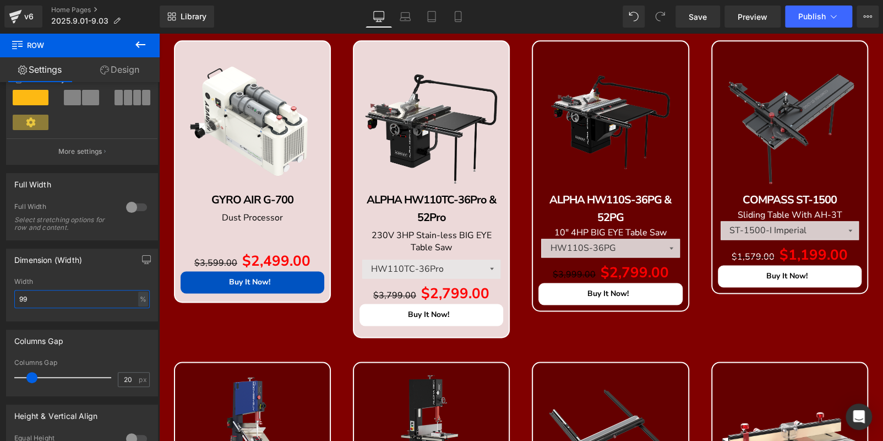
type input "99"
drag, startPoint x: 487, startPoint y: 307, endPoint x: 492, endPoint y: 306, distance: 5.6
click at [159, 33] on icon at bounding box center [159, 33] width 0 height 0
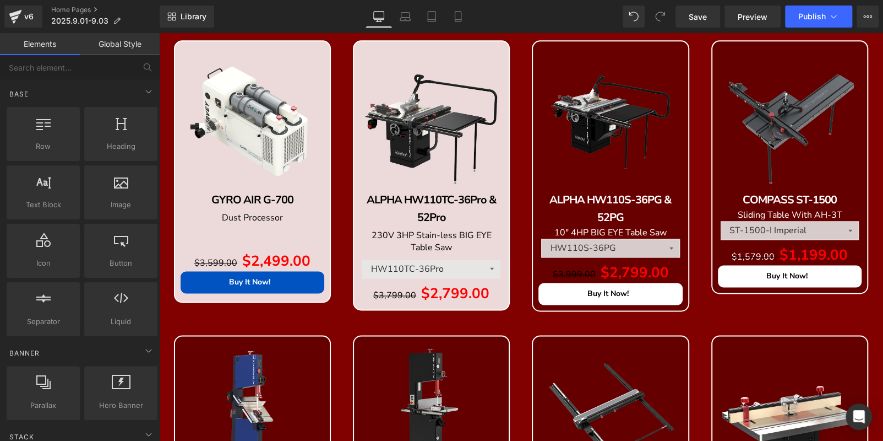
click at [159, 33] on icon at bounding box center [159, 33] width 0 height 0
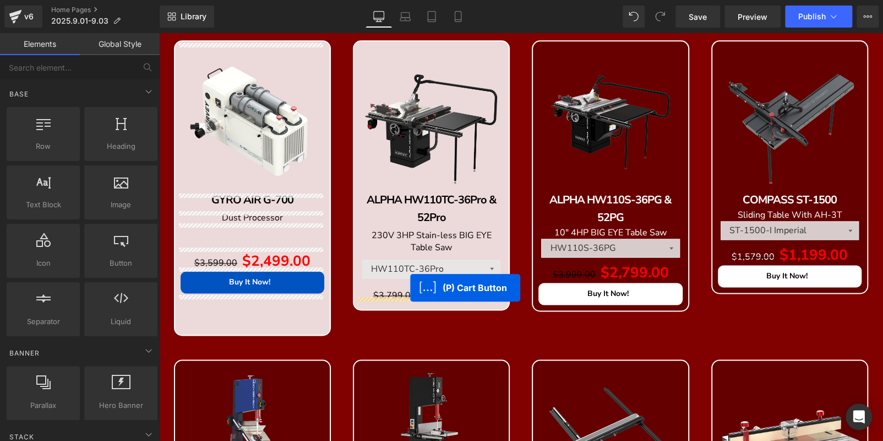
drag, startPoint x: 230, startPoint y: 303, endPoint x: 410, endPoint y: 288, distance: 180.7
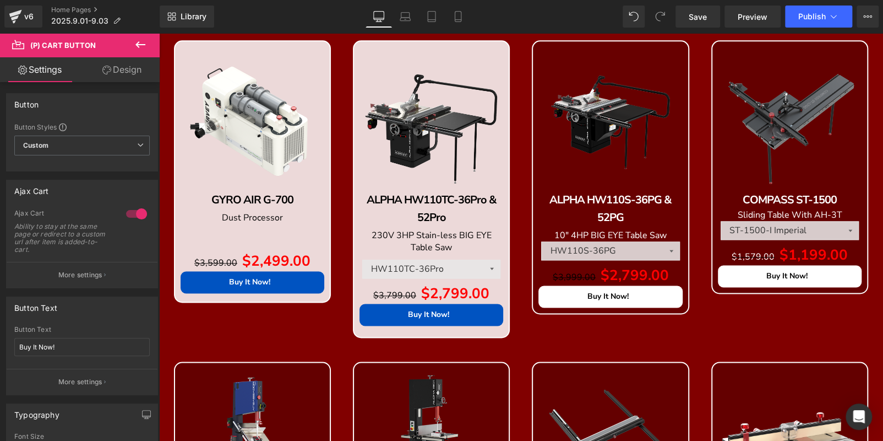
click at [159, 33] on icon at bounding box center [159, 33] width 0 height 0
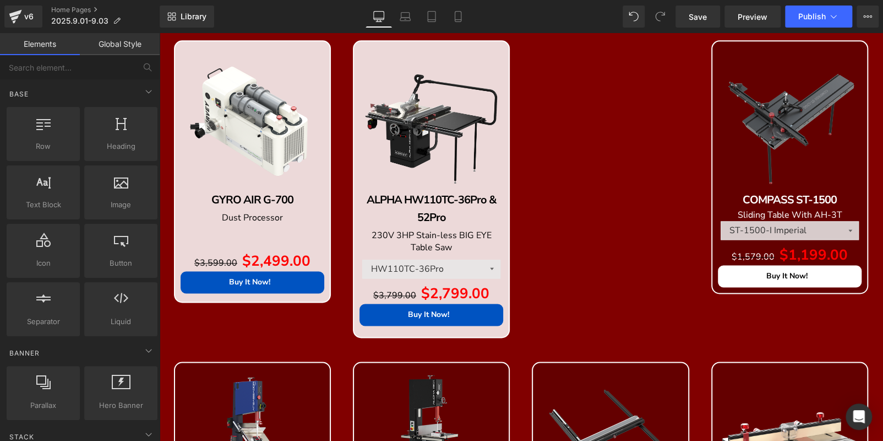
click at [159, 33] on link at bounding box center [159, 33] width 0 height 0
click at [159, 33] on icon at bounding box center [159, 33] width 0 height 0
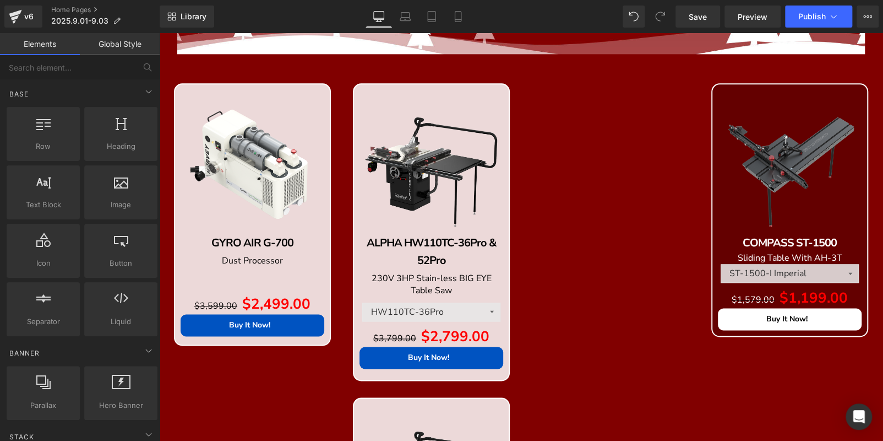
scroll to position [760, 0]
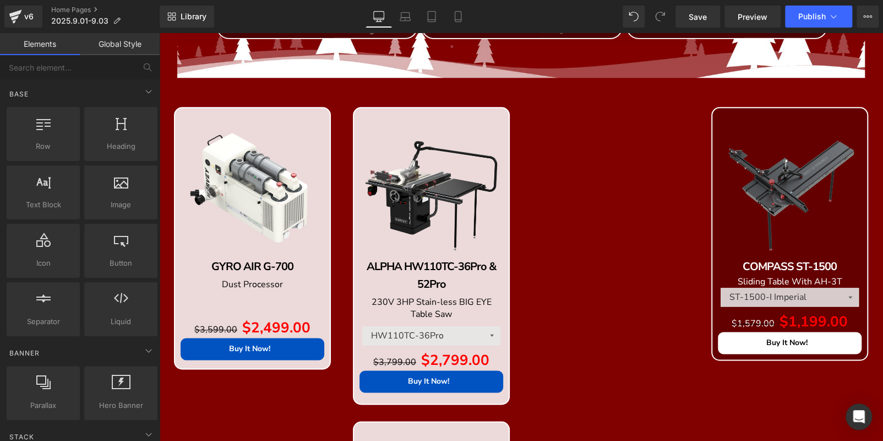
drag, startPoint x: 401, startPoint y: 427, endPoint x: 407, endPoint y: 417, distance: 11.6
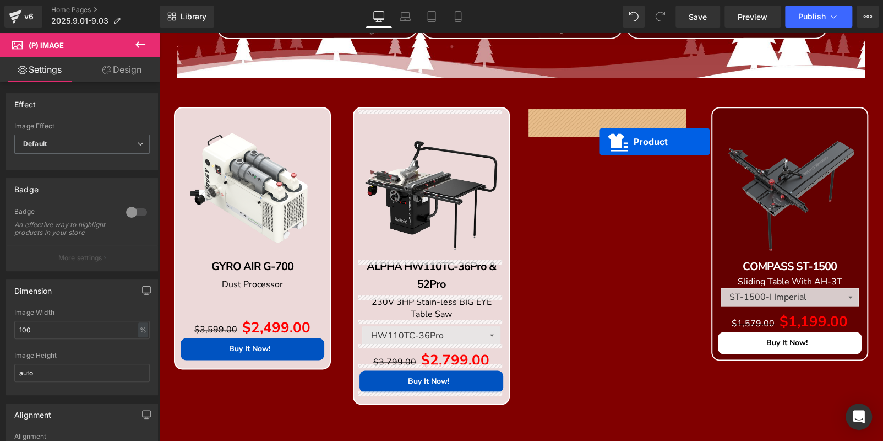
drag, startPoint x: 410, startPoint y: 414, endPoint x: 600, endPoint y: 142, distance: 332.3
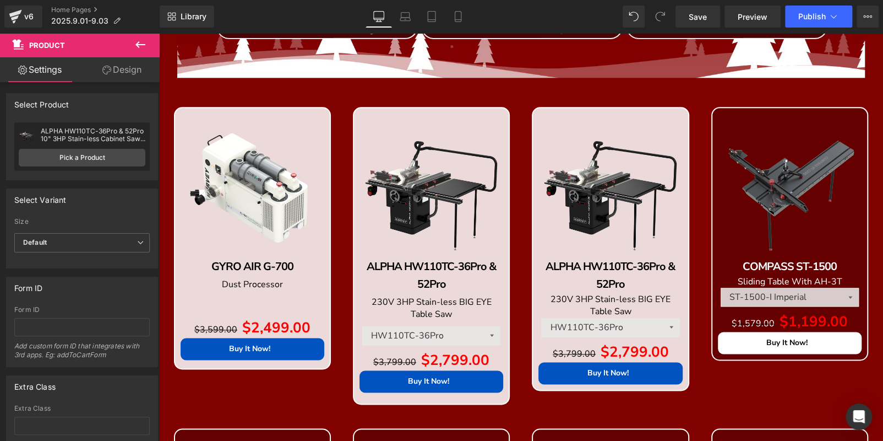
click at [159, 33] on icon at bounding box center [159, 33] width 0 height 0
click at [626, 267] on b "ALPHA HW110TC-36Pro & 52Pro" at bounding box center [611, 275] width 130 height 32
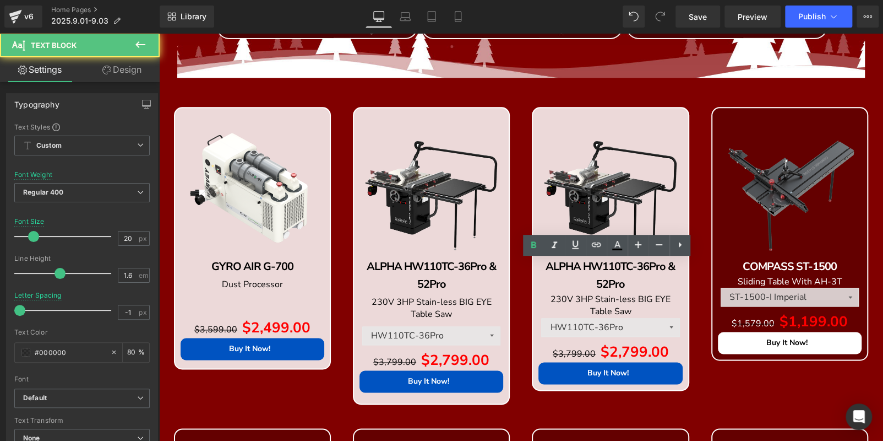
click at [627, 266] on b "ALPHA HW110TC-36Pro & 52Pro" at bounding box center [611, 275] width 130 height 32
click at [630, 268] on b "ALPHA HW110TC-36Pro & 52Pro" at bounding box center [611, 275] width 130 height 32
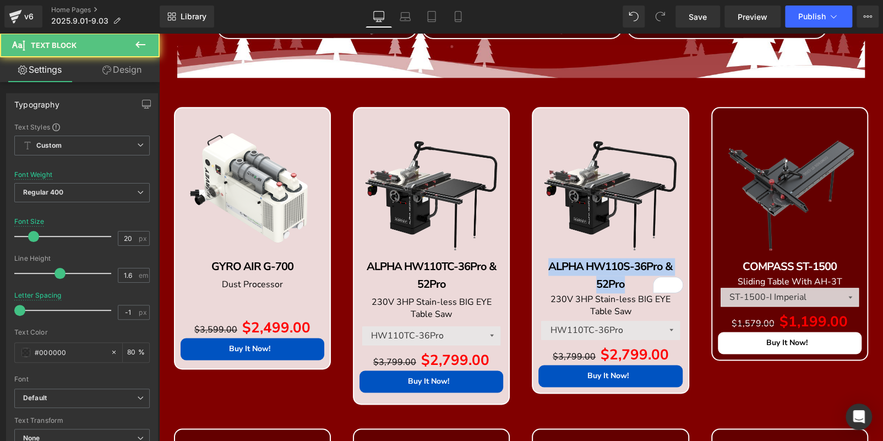
drag, startPoint x: 632, startPoint y: 287, endPoint x: 517, endPoint y: 240, distance: 124.2
click at [521, 240] on div "Sale Off (P) Image ALPHA HW110S-36Pro & 52Pro Text Block 230V 3HP Stain-less BI…" at bounding box center [610, 258] width 179 height 302
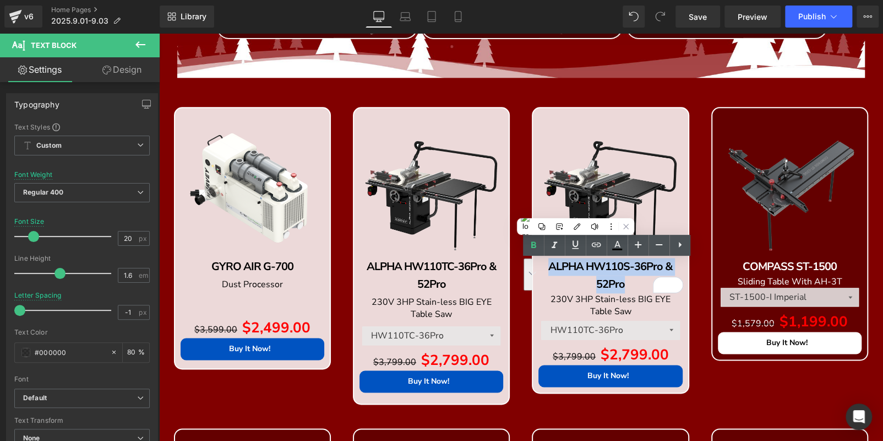
copy b "ALPHA HW110S-36Pro & 52Pro"
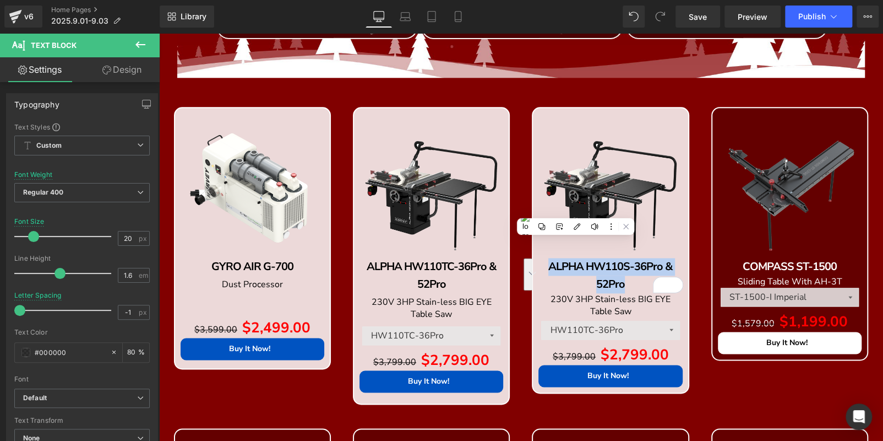
click at [616, 135] on img at bounding box center [611, 185] width 144 height 144
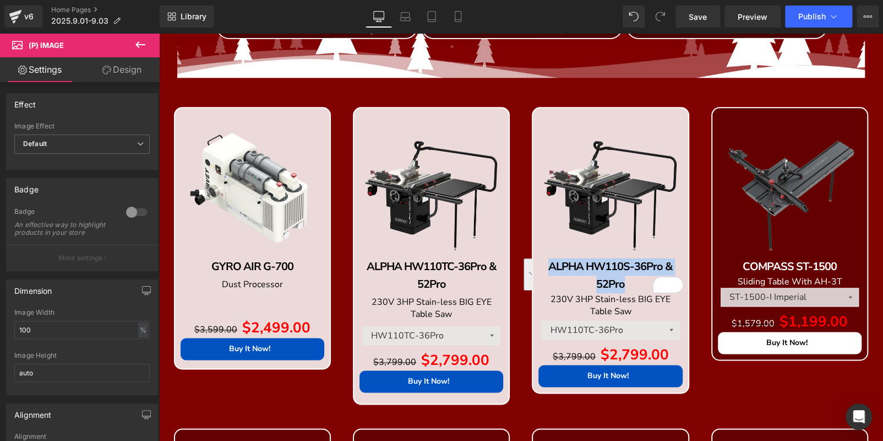
click at [159, 33] on span "Product" at bounding box center [159, 33] width 0 height 0
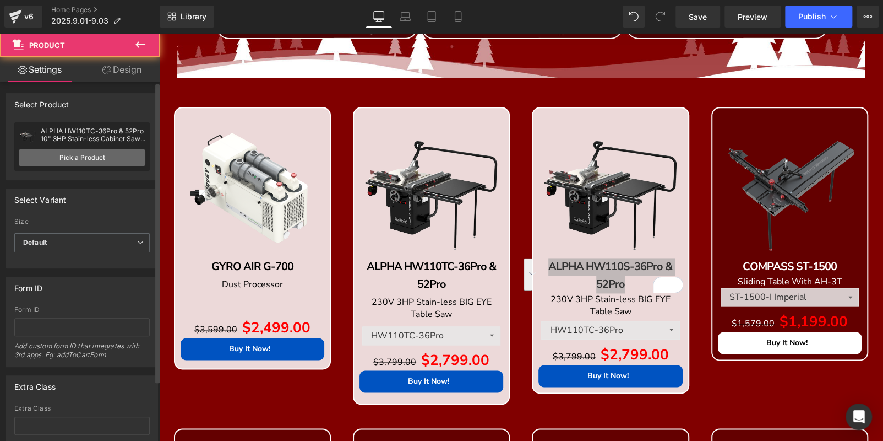
click at [120, 159] on link "Pick a Product" at bounding box center [82, 158] width 127 height 18
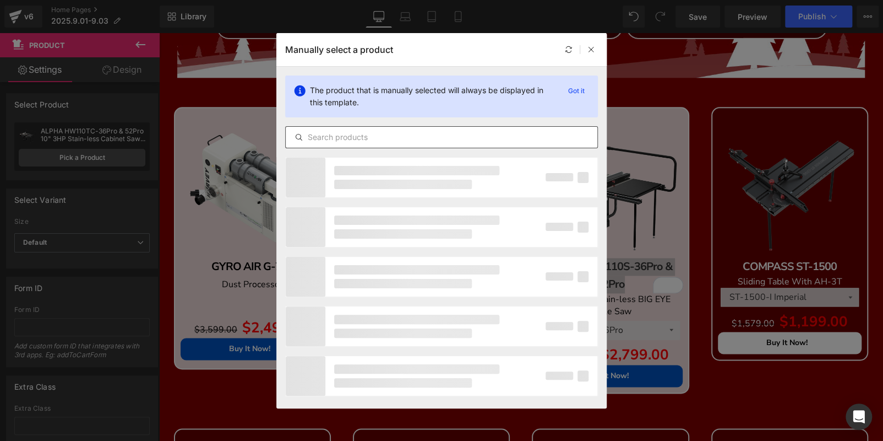
click at [356, 137] on input "text" at bounding box center [442, 137] width 312 height 13
paste input "ALPHA HW110S-36Pro & 52Pro"
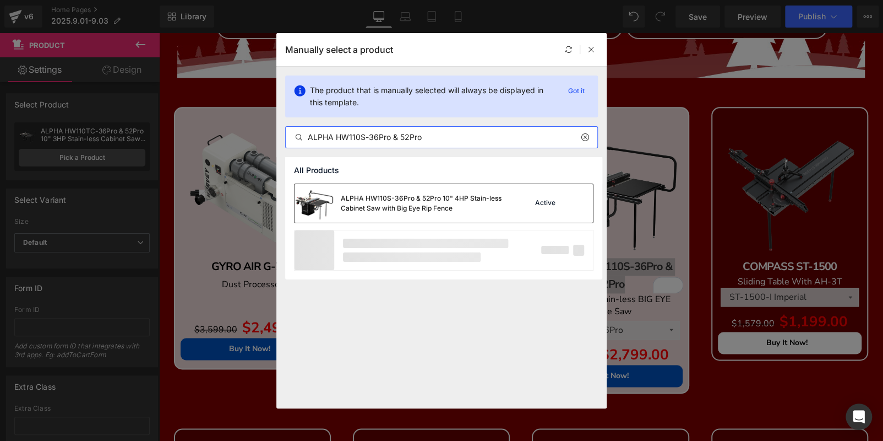
type input "ALPHA HW110S-36Pro & 52Pro"
click at [416, 191] on div "ALPHA HW110S-36Pro & 52Pro 10" 4HP Stain-less Cabinet Saw with Big Eye Rip Fence" at bounding box center [400, 203] width 211 height 39
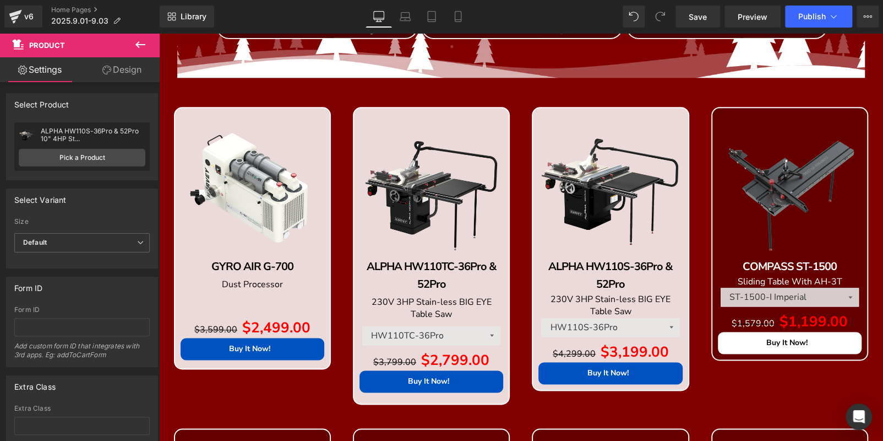
click at [551, 299] on span "230V 3HP Stain-less BIG EYE Table Saw" at bounding box center [611, 305] width 120 height 24
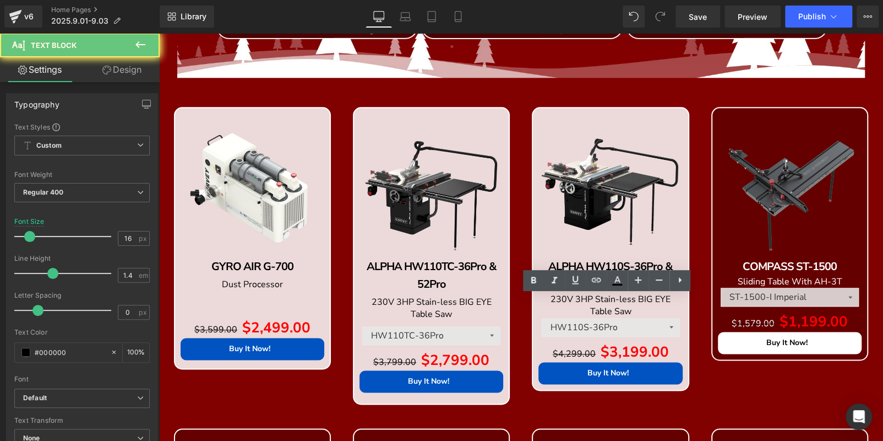
click at [563, 300] on span "230V 3HP Stain-less BIG EYE Table Saw" at bounding box center [611, 305] width 120 height 24
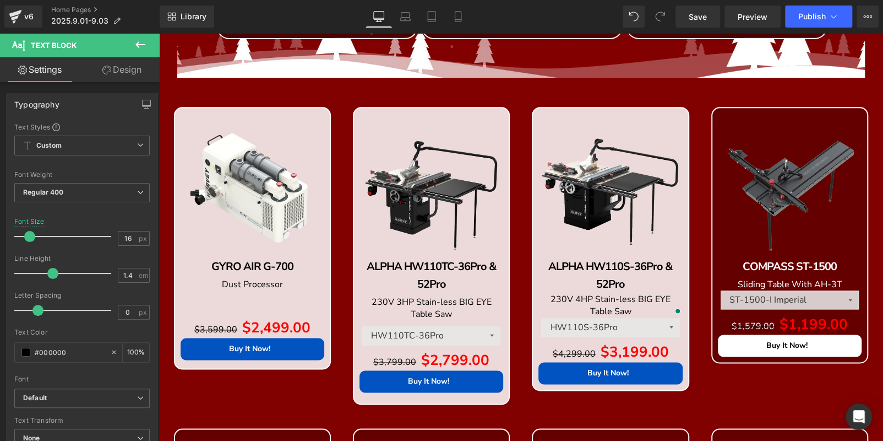
click at [691, 119] on div "Sale Off (P) Image ALPHA HW110S-36Pro & 52Pro Text Block 230V 4HP Stain-less BI…" at bounding box center [610, 257] width 179 height 300
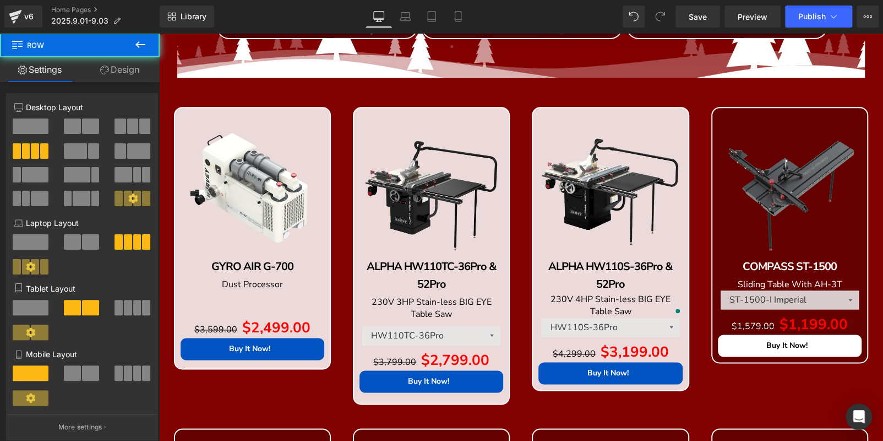
click at [159, 33] on link at bounding box center [159, 33] width 0 height 0
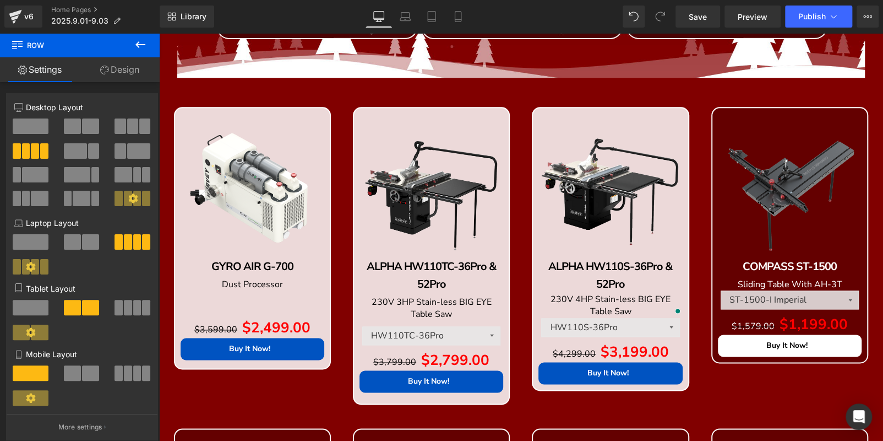
click at [159, 33] on icon at bounding box center [159, 33] width 0 height 0
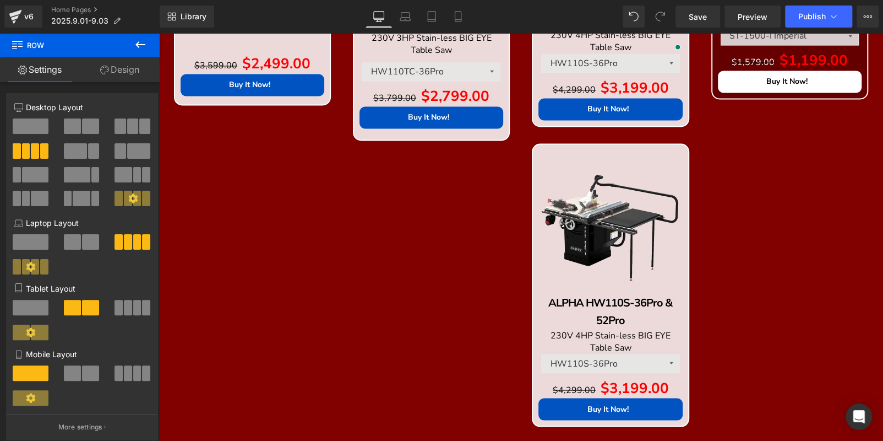
scroll to position [816, 0]
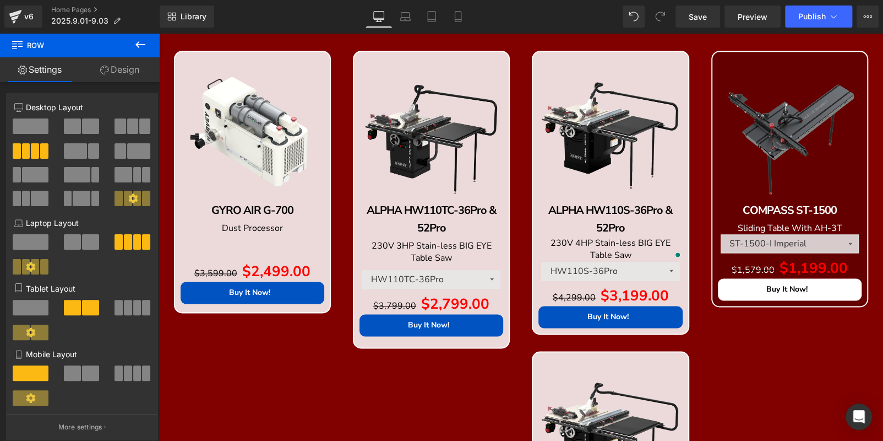
click at [844, 209] on p "COMPASS ST-1500" at bounding box center [790, 211] width 144 height 18
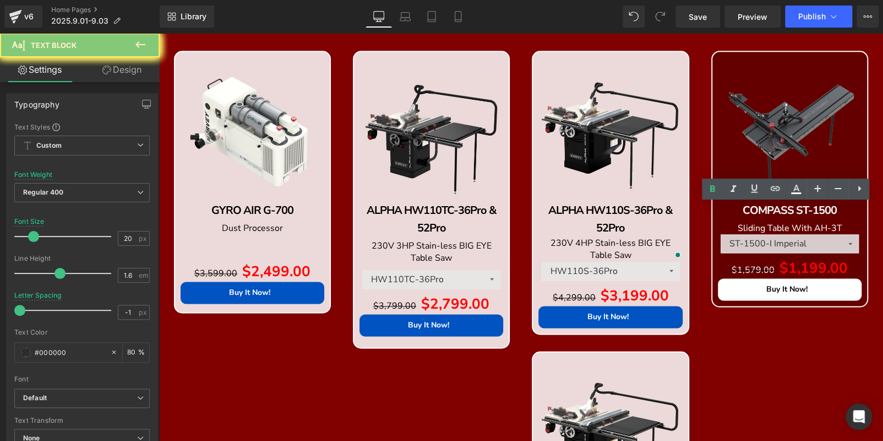
click at [844, 209] on p "COMPASS ST-1500" at bounding box center [790, 211] width 144 height 18
copy b "COMPASS ST-1500"
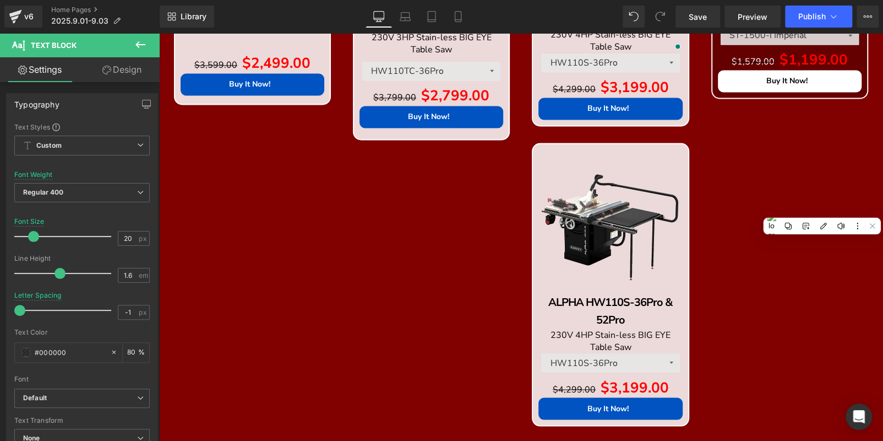
scroll to position [981, 0]
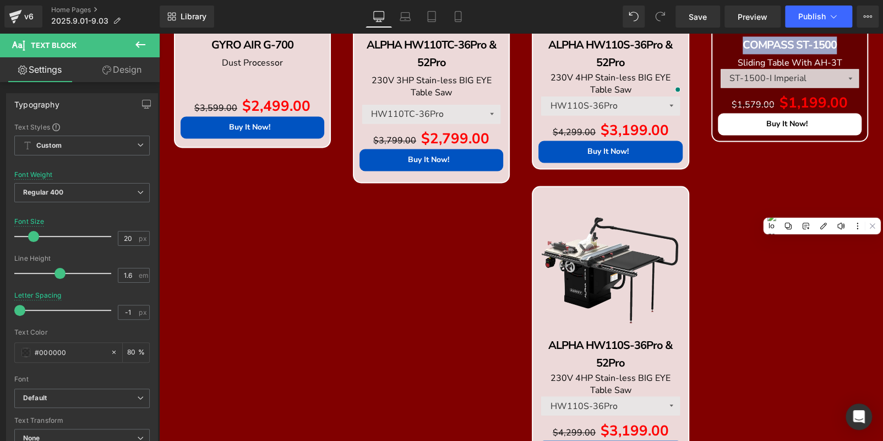
click at [598, 223] on img at bounding box center [611, 264] width 144 height 144
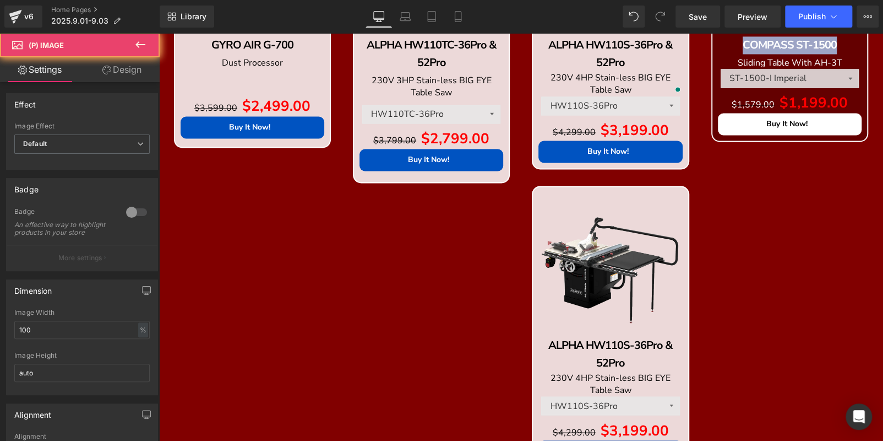
click at [599, 214] on img at bounding box center [611, 264] width 144 height 144
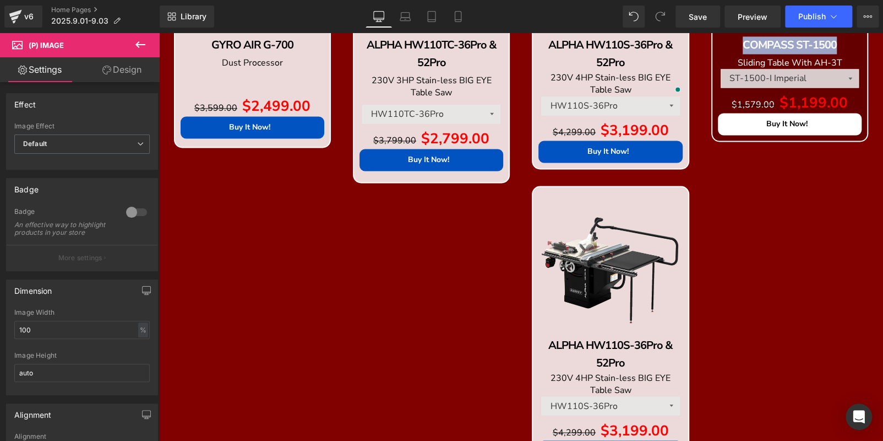
click at [159, 33] on span "Product" at bounding box center [159, 33] width 0 height 0
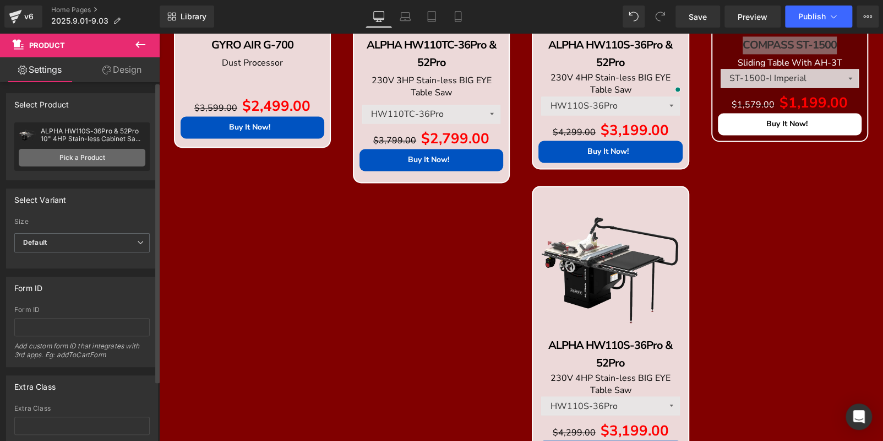
click at [89, 158] on link "Pick a Product" at bounding box center [82, 158] width 127 height 18
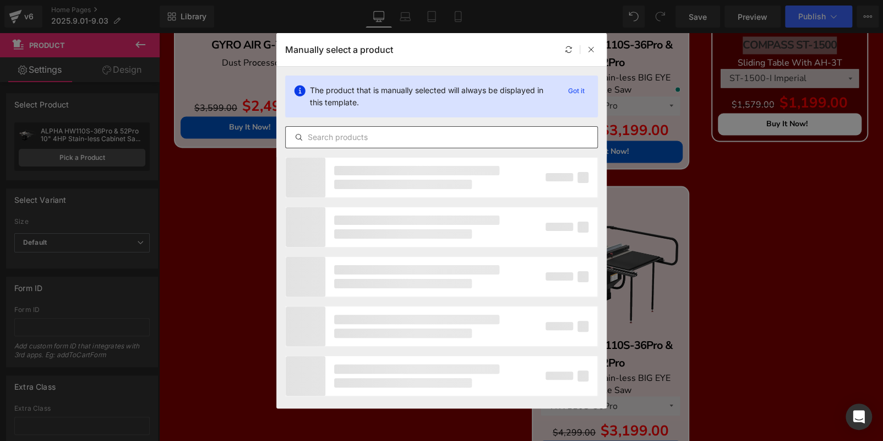
click at [472, 143] on input "text" at bounding box center [442, 137] width 312 height 13
paste input "COMPASS ST-1500"
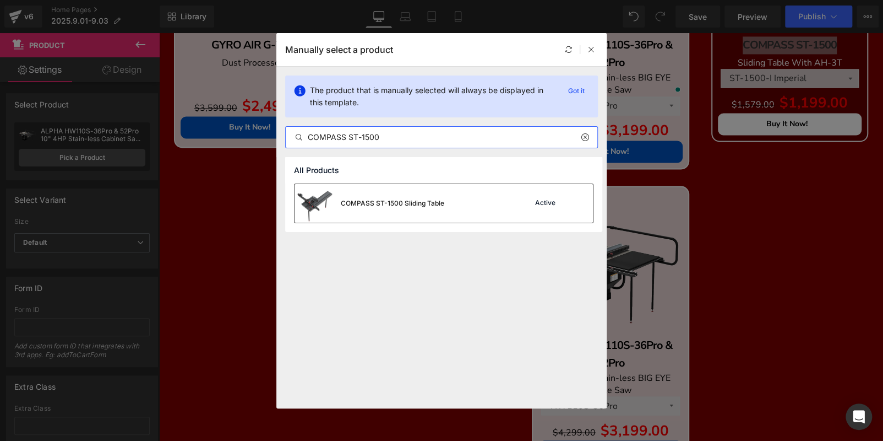
type input "COMPASS ST-1500"
click at [484, 200] on div "COMPASS ST-1500 Sliding Table Active" at bounding box center [444, 203] width 298 height 39
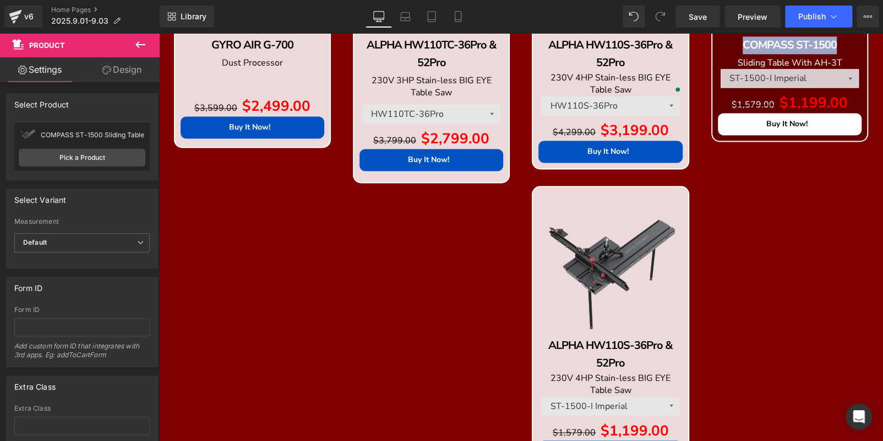
click at [660, 361] on p "ALPHA HW110S-36Pro & 52Pro" at bounding box center [611, 353] width 144 height 35
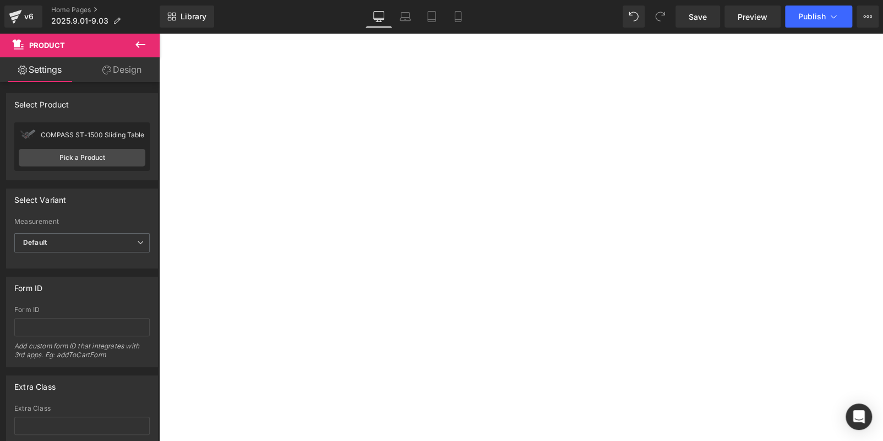
scroll to position [1072, 0]
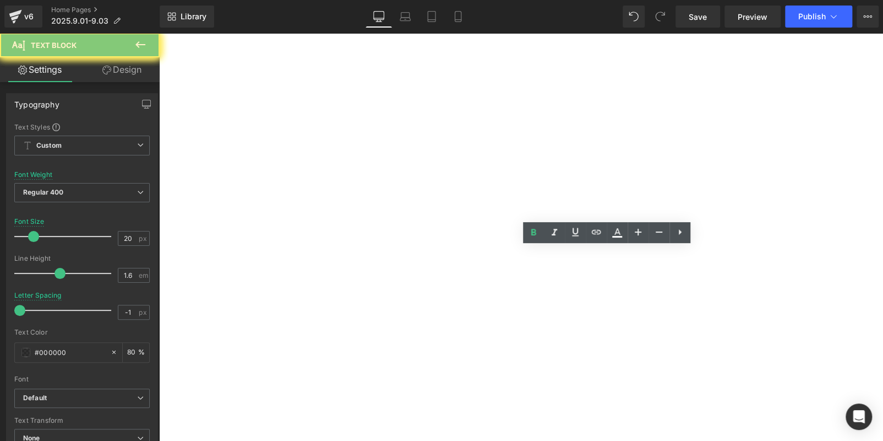
copy b "COMPASS RT"
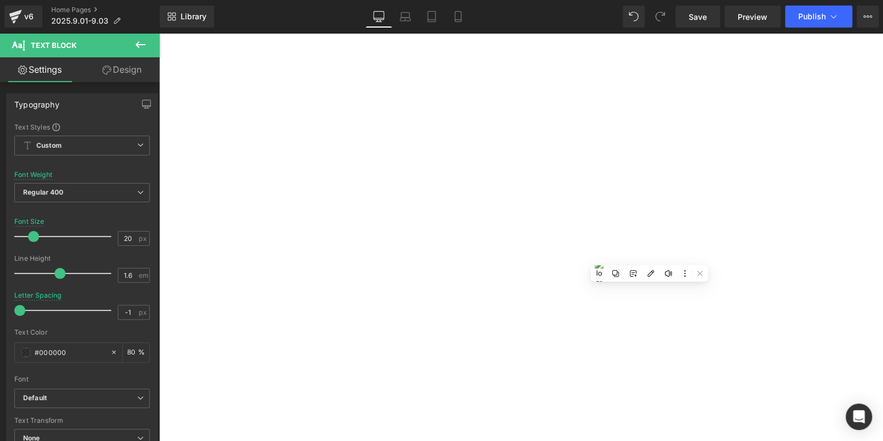
scroll to position [1348, 0]
click at [159, 33] on span "Product" at bounding box center [159, 33] width 0 height 0
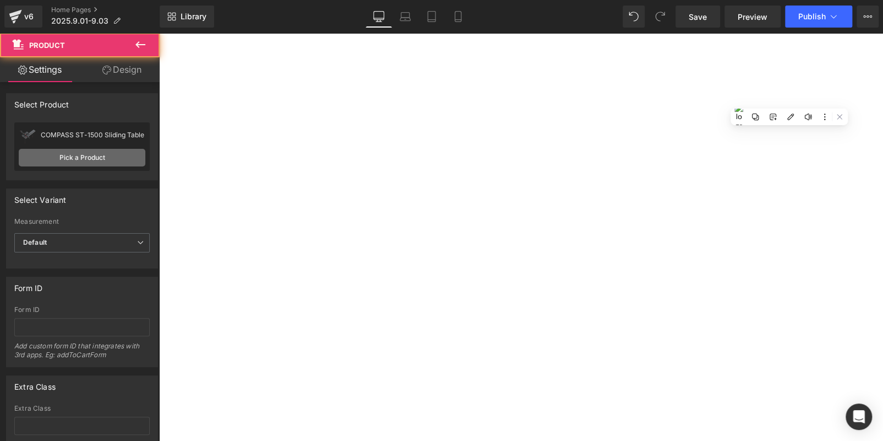
click at [95, 164] on link "Pick a Product" at bounding box center [82, 158] width 127 height 18
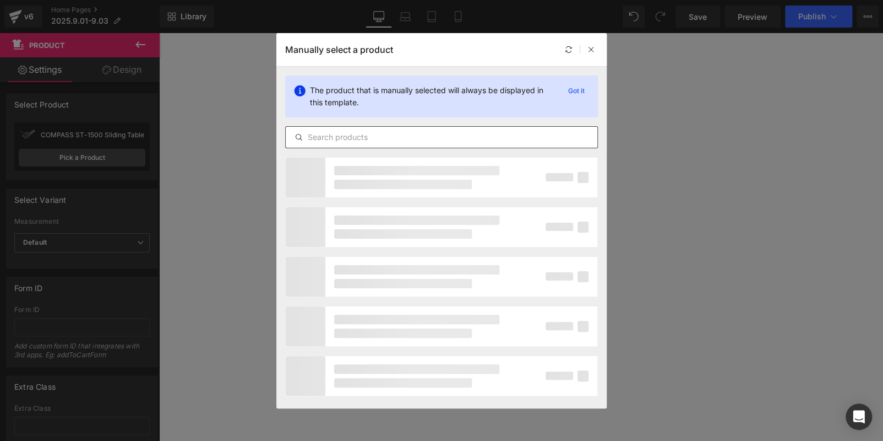
drag, startPoint x: 447, startPoint y: 129, endPoint x: 453, endPoint y: 138, distance: 10.7
click at [448, 129] on div at bounding box center [441, 137] width 313 height 22
click at [453, 139] on input "text" at bounding box center [442, 137] width 312 height 13
paste input "COMPASS RT"
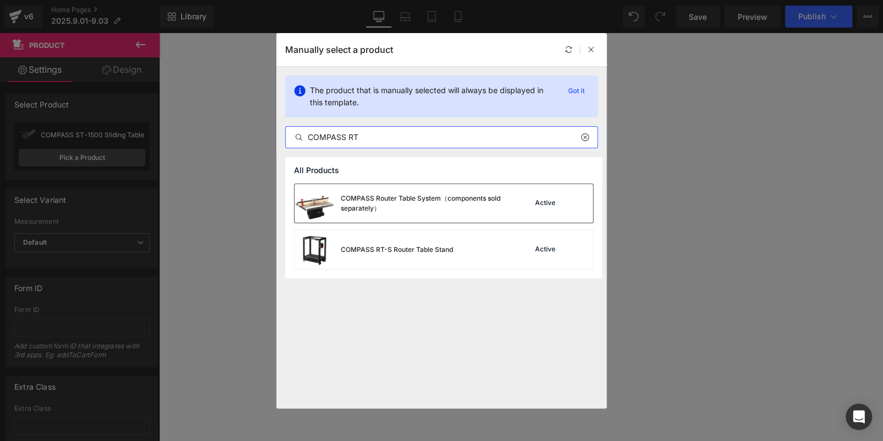
type input "COMPASS RT"
click at [482, 215] on div "COMPASS Router Table System（components sold separately）" at bounding box center [400, 203] width 211 height 39
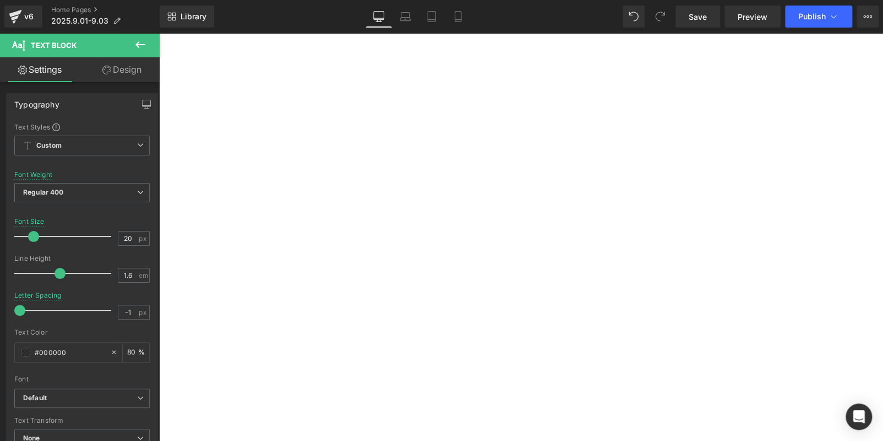
scroll to position [1182, 0]
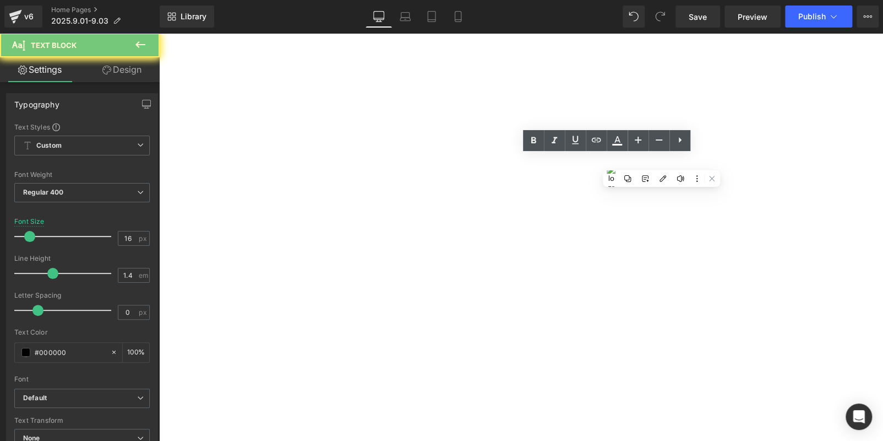
copy span "Router Table System"
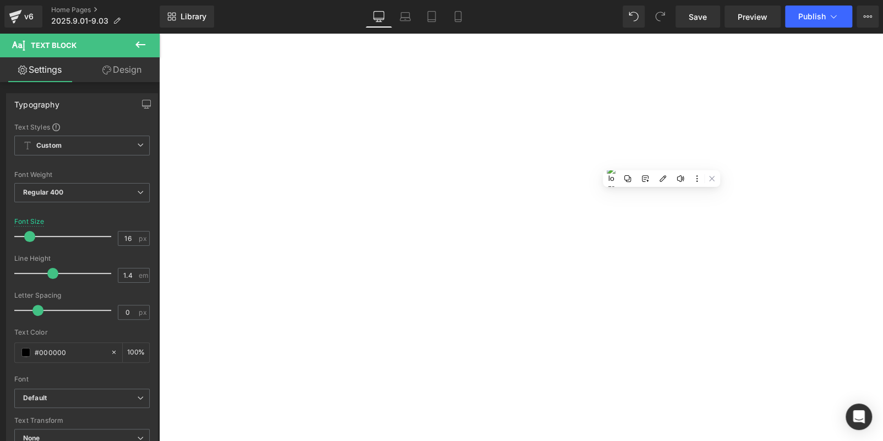
scroll to position [1403, 0]
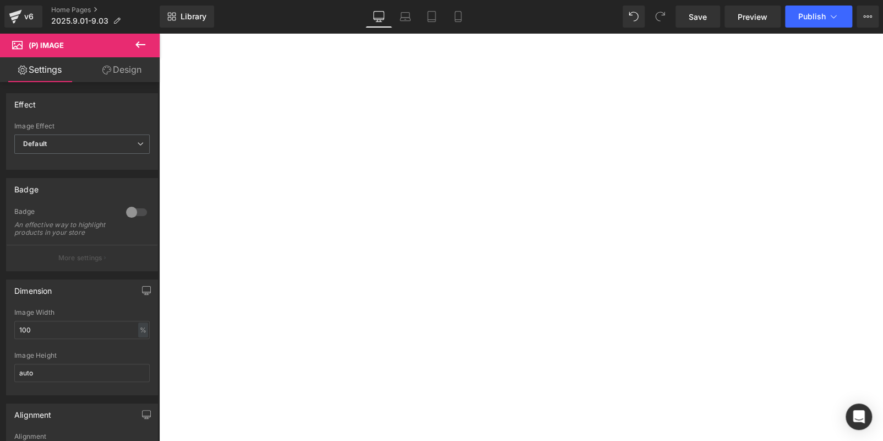
click at [159, 33] on icon at bounding box center [159, 33] width 0 height 0
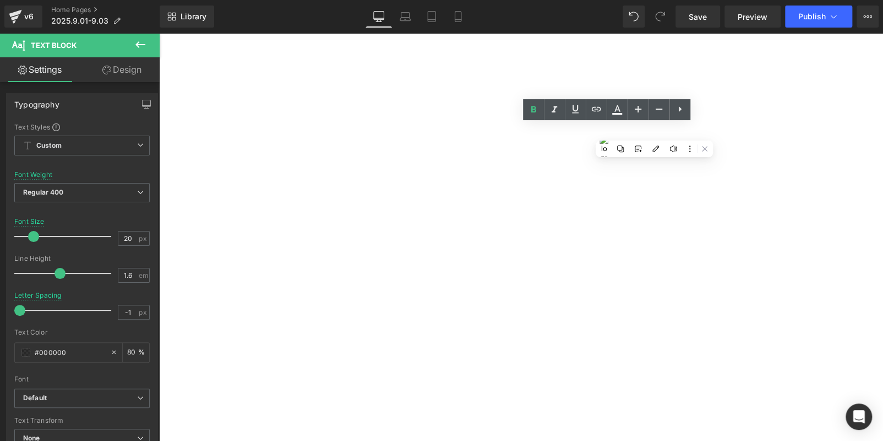
copy b "BIG EYE B-36/B-52"
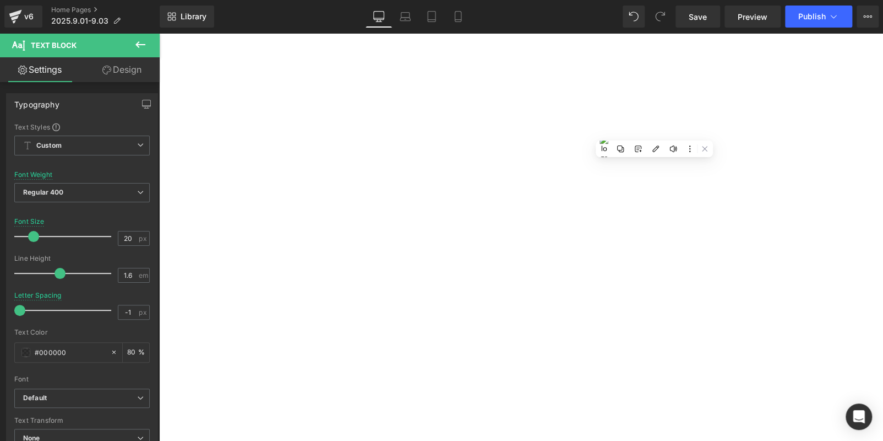
click at [159, 33] on span "Product" at bounding box center [159, 33] width 0 height 0
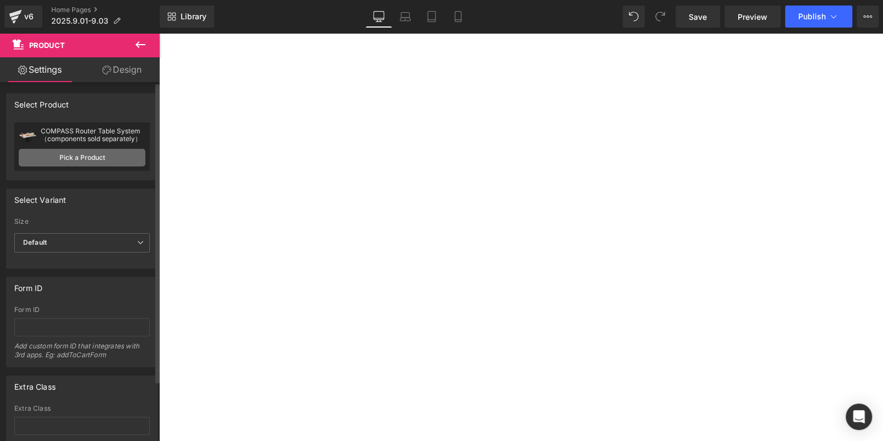
click at [95, 150] on link "Pick a Product" at bounding box center [82, 158] width 127 height 18
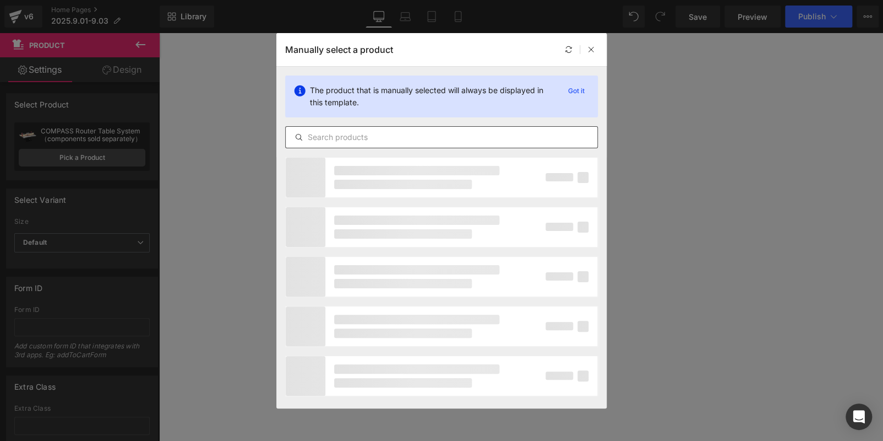
click at [430, 129] on div at bounding box center [441, 137] width 313 height 22
click at [433, 134] on input "text" at bounding box center [442, 137] width 312 height 13
paste input "BIG EYE B-36/B-52"
type input "BIG EYE B-36/B-52"
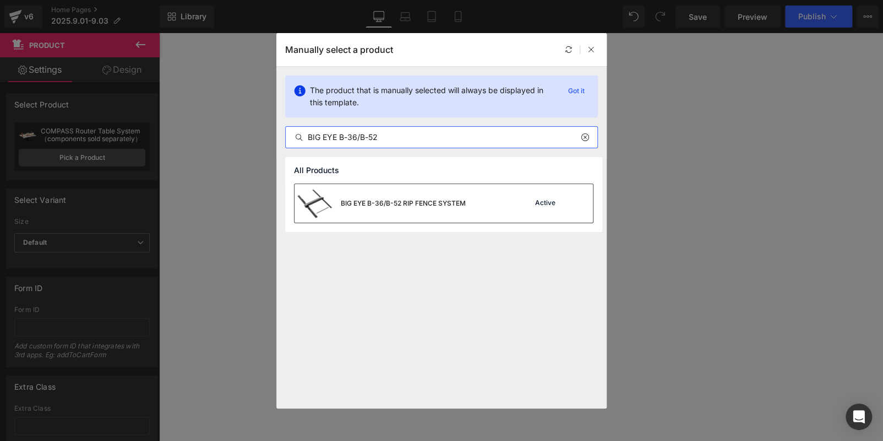
click at [504, 186] on div "BIG EYE B-36/B-52 RIP FENCE SYSTEM Active" at bounding box center [444, 203] width 298 height 39
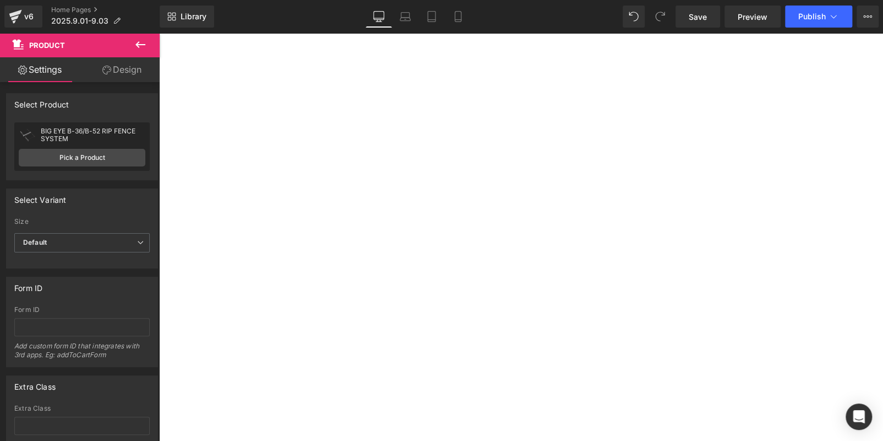
scroll to position [1527, 0]
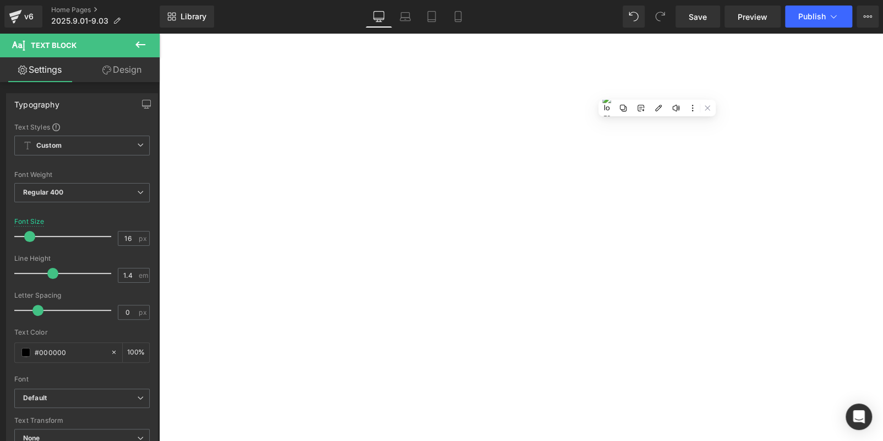
scroll to position [1637, 0]
paste div "To enrich screen reader interactions, please activate Accessibility in Grammarl…"
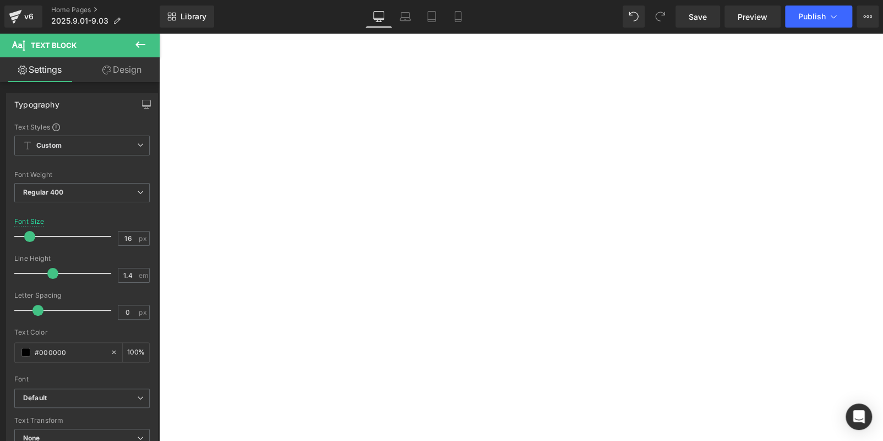
scroll to position [1252, 0]
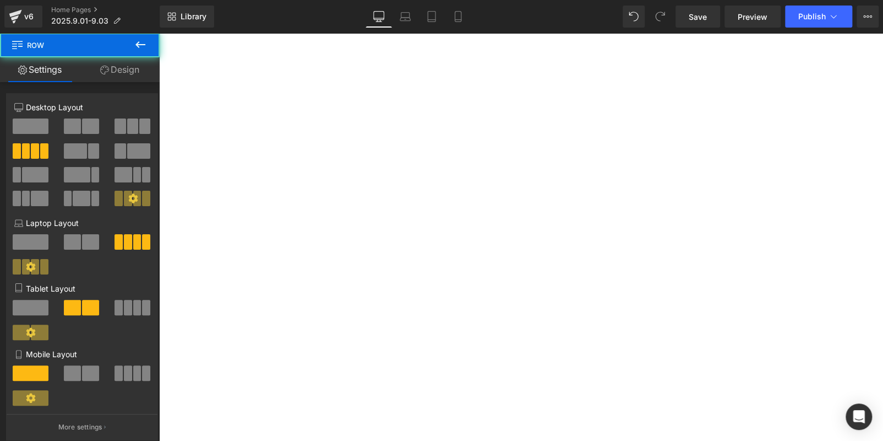
click at [159, 33] on icon at bounding box center [159, 33] width 0 height 0
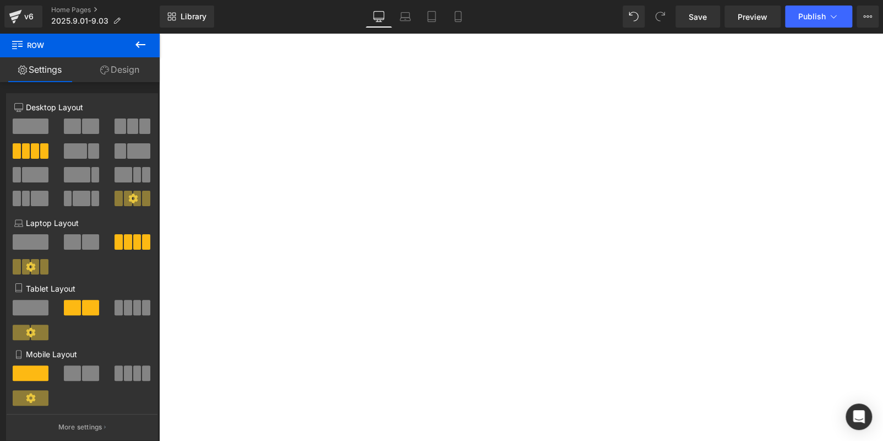
click at [159, 33] on icon at bounding box center [159, 33] width 0 height 0
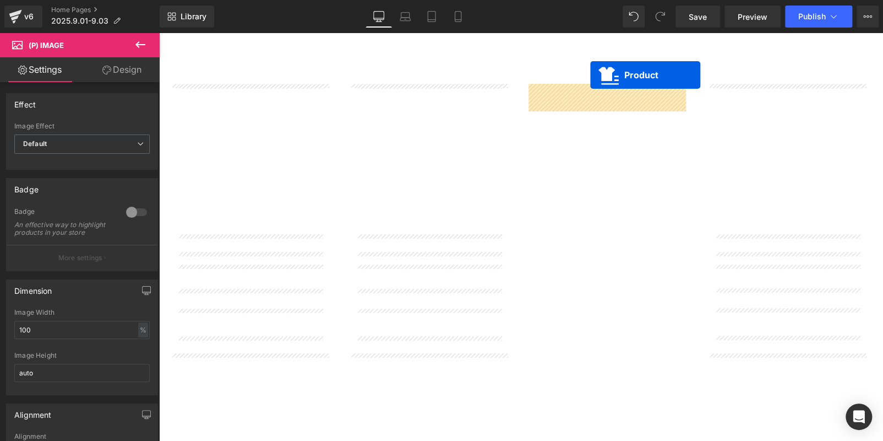
scroll to position [1339, 0]
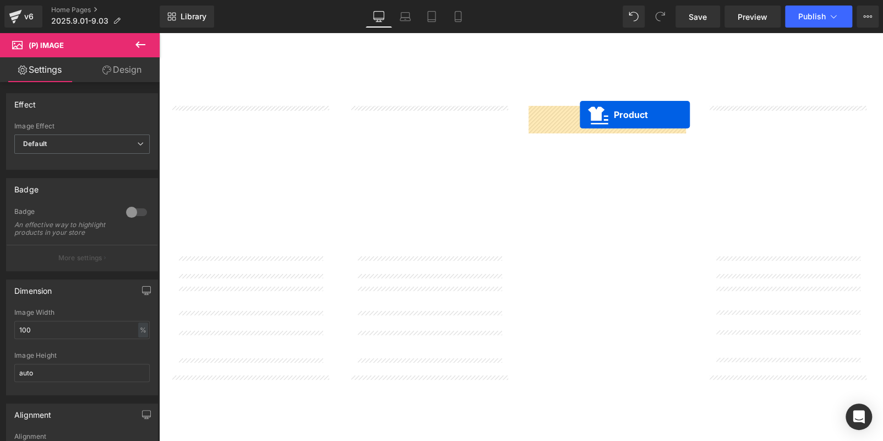
drag, startPoint x: 768, startPoint y: 257, endPoint x: 580, endPoint y: 115, distance: 235.9
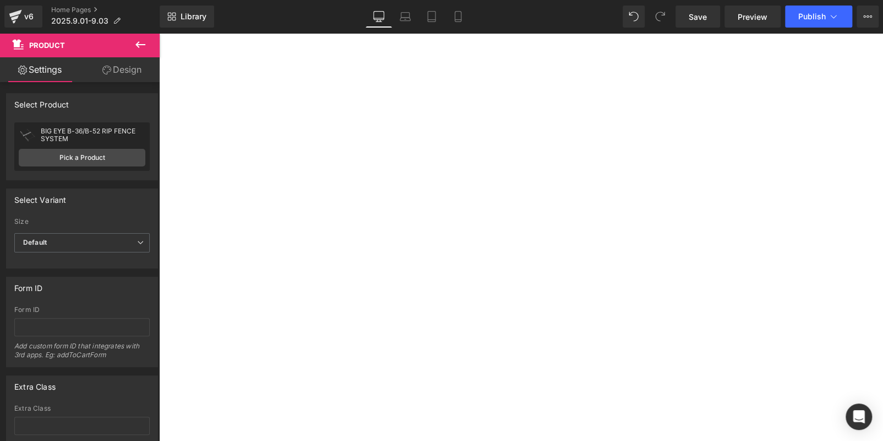
scroll to position [1064, 0]
drag, startPoint x: 623, startPoint y: 131, endPoint x: 659, endPoint y: 118, distance: 38.2
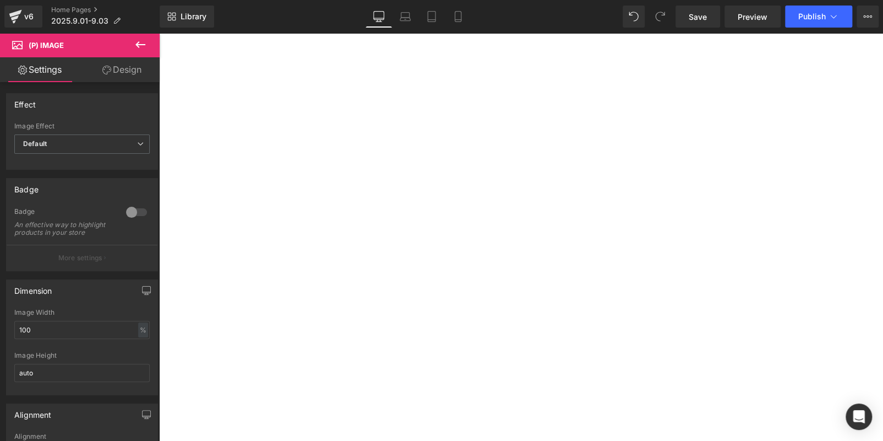
click at [159, 33] on icon at bounding box center [159, 33] width 0 height 0
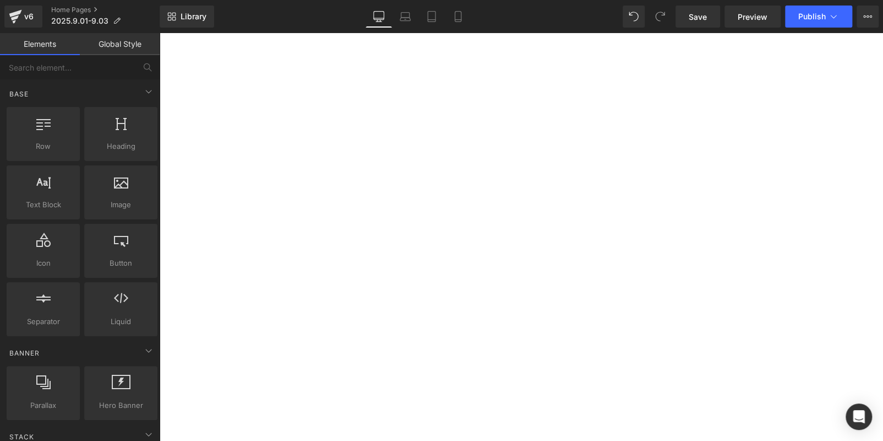
scroll to position [734, 0]
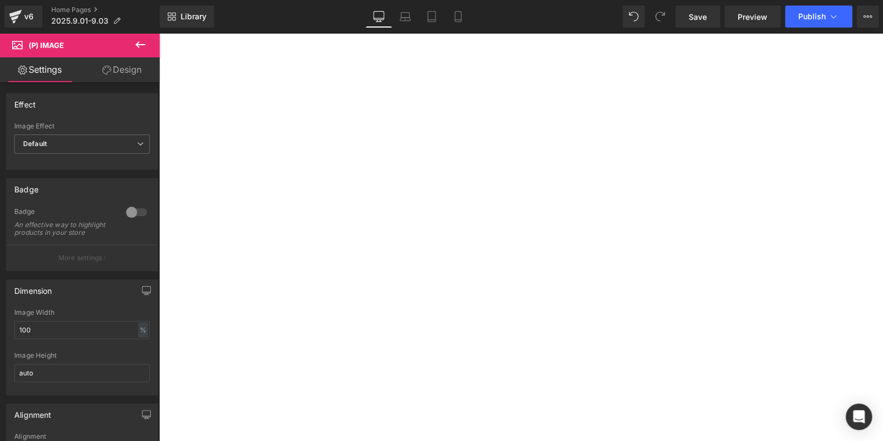
click at [159, 33] on icon at bounding box center [159, 33] width 0 height 0
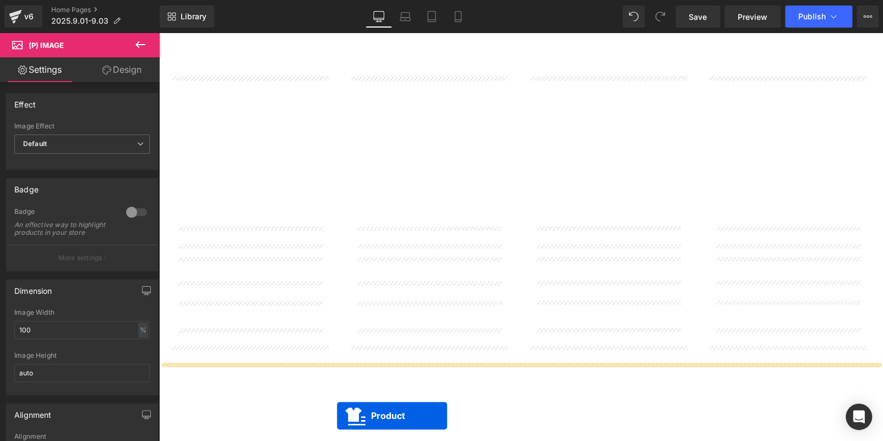
scroll to position [1188, 0]
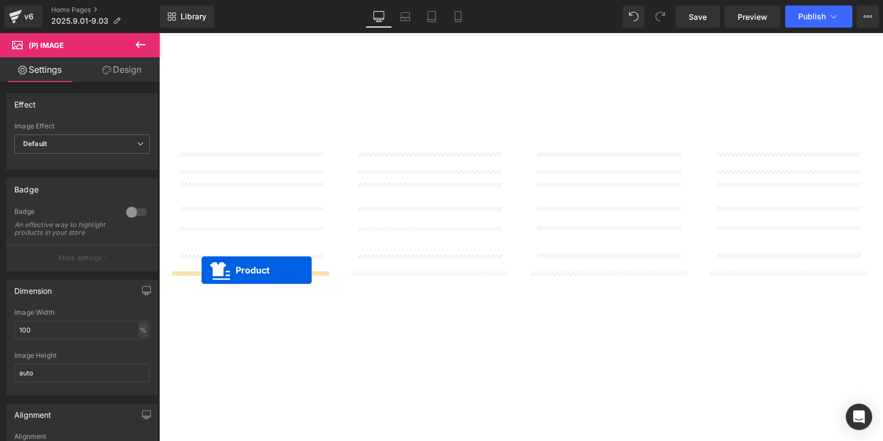
drag, startPoint x: 229, startPoint y: 90, endPoint x: 202, endPoint y: 270, distance: 181.6
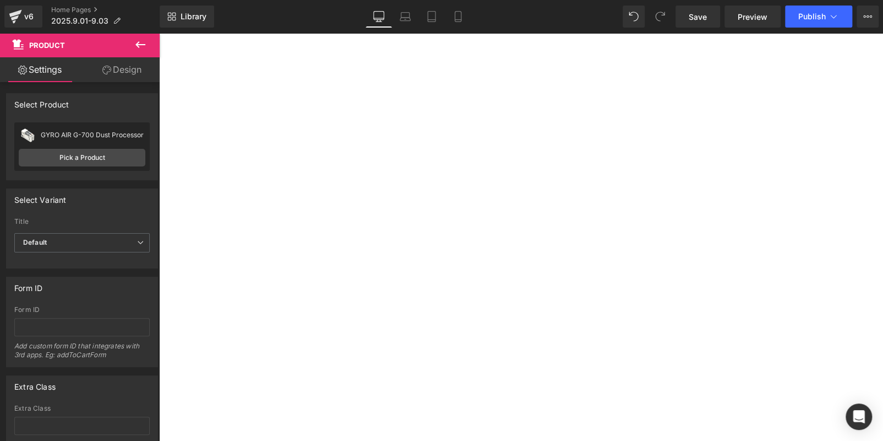
scroll to position [1119, 0]
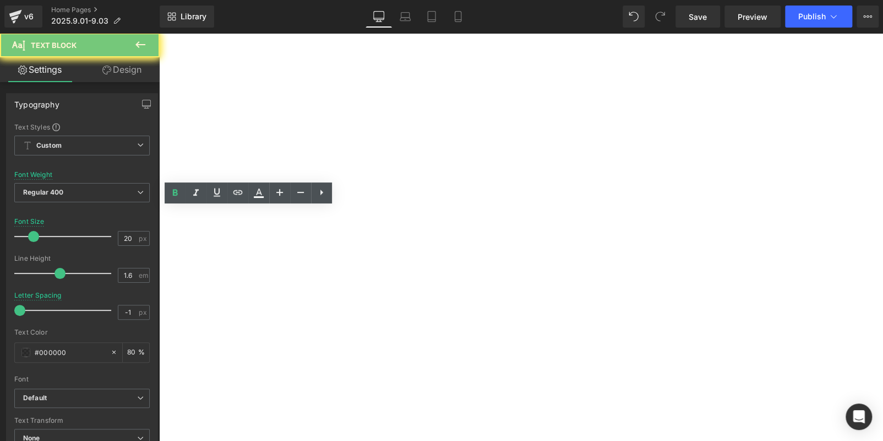
copy b "AMBASSADOR C14Pro"
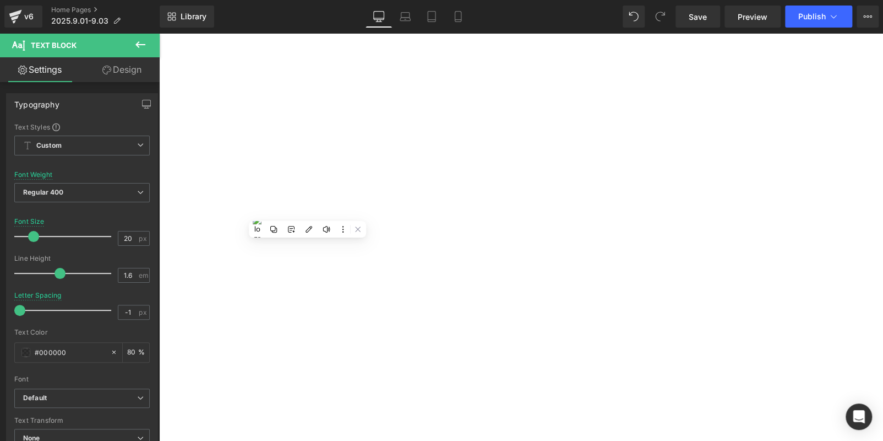
scroll to position [1394, 0]
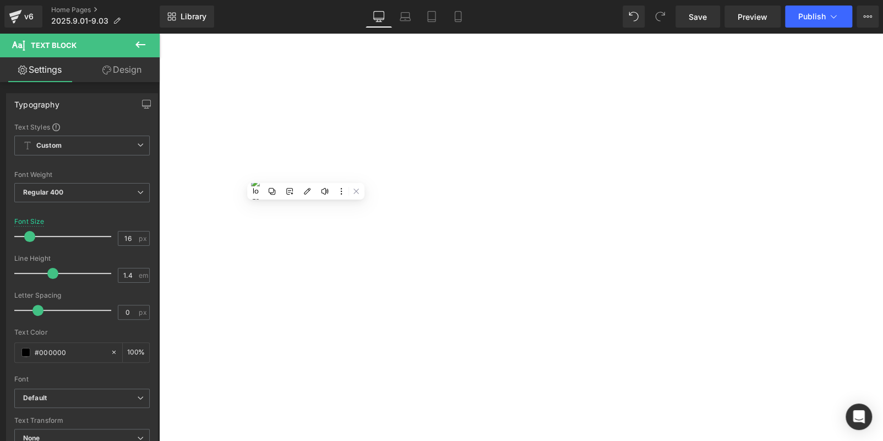
paste div
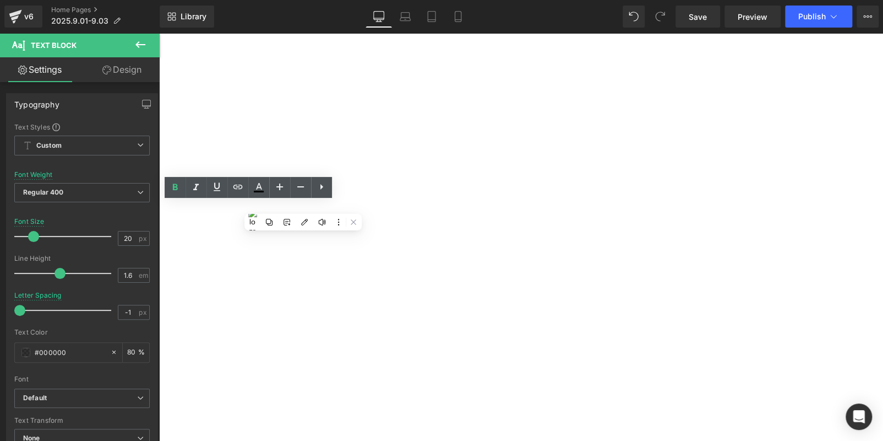
copy b "AMBASSADOR C14Pro"
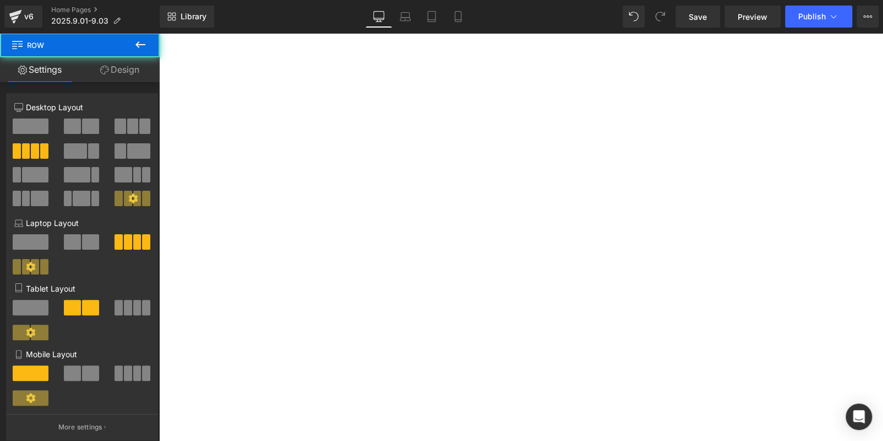
click at [159, 33] on span "Product" at bounding box center [159, 33] width 0 height 0
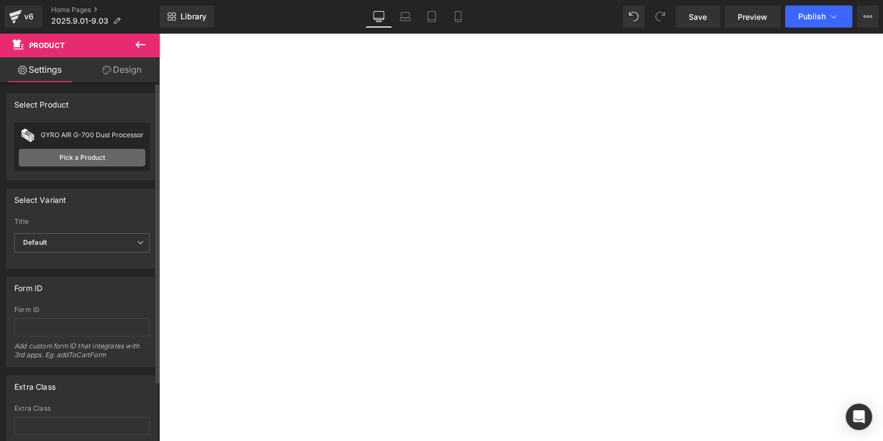
click at [99, 154] on link "Pick a Product" at bounding box center [82, 158] width 127 height 18
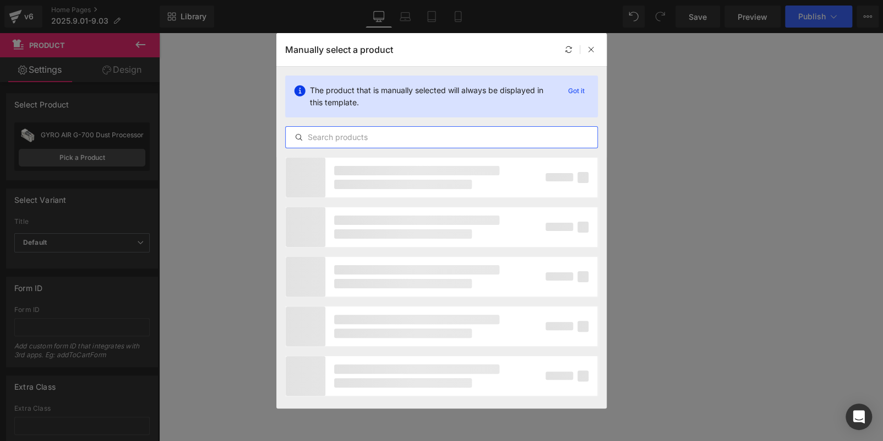
click at [397, 135] on input "text" at bounding box center [442, 137] width 312 height 13
paste input "AMBASSADOR C14Pro"
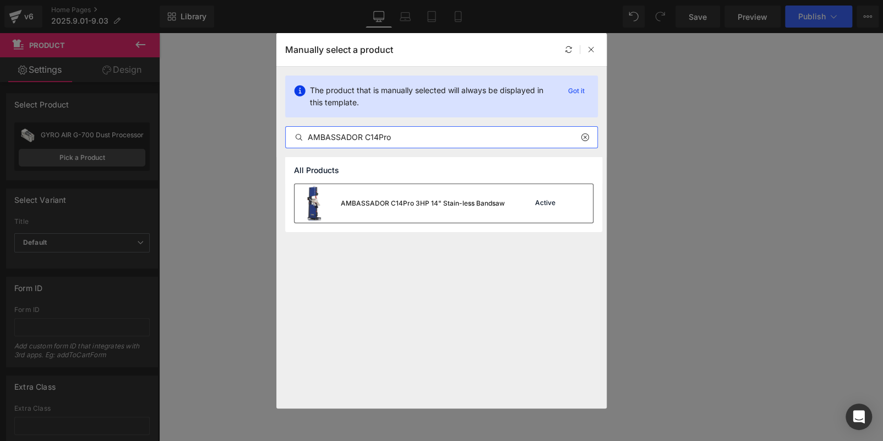
type input "AMBASSADOR C14Pro"
click at [437, 210] on div "AMBASSADOR C14Pro 3HP 14" Stain-less Bandsaw" at bounding box center [400, 203] width 210 height 39
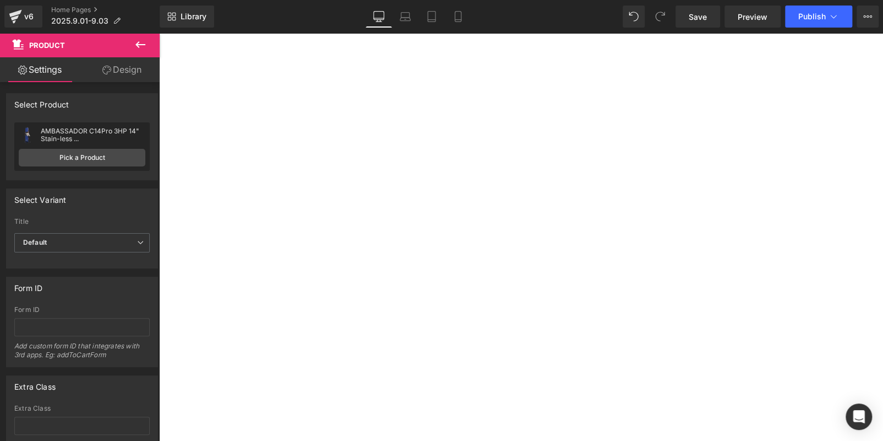
scroll to position [1009, 0]
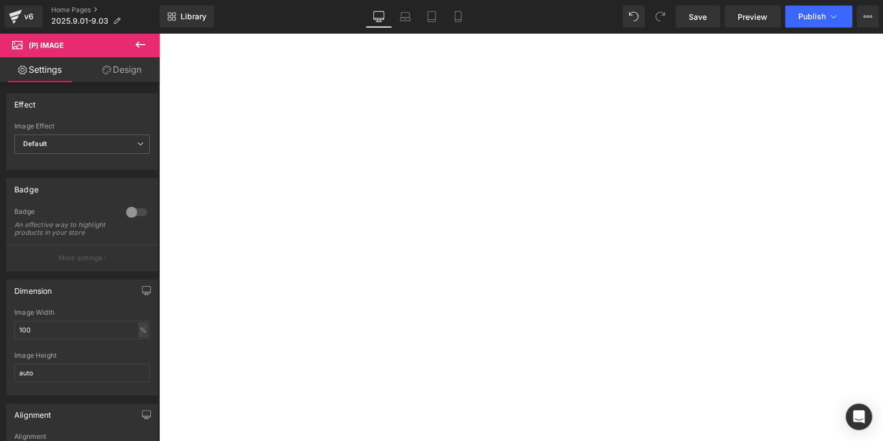
click at [159, 33] on icon at bounding box center [159, 33] width 0 height 0
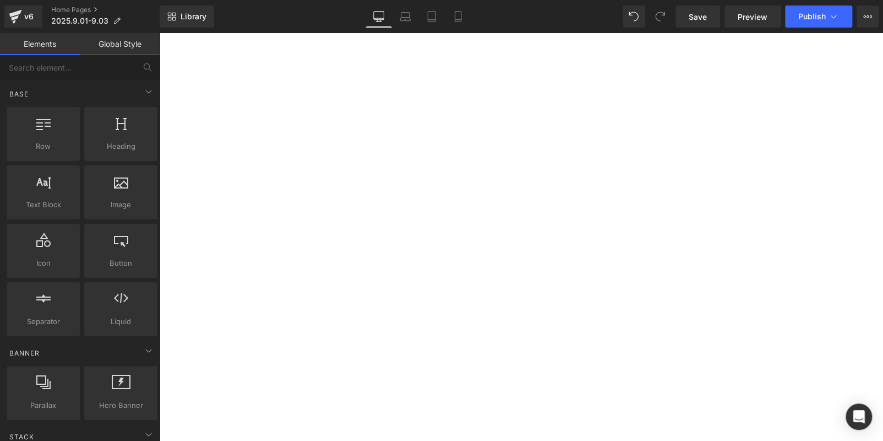
click at [159, 33] on icon at bounding box center [159, 33] width 0 height 0
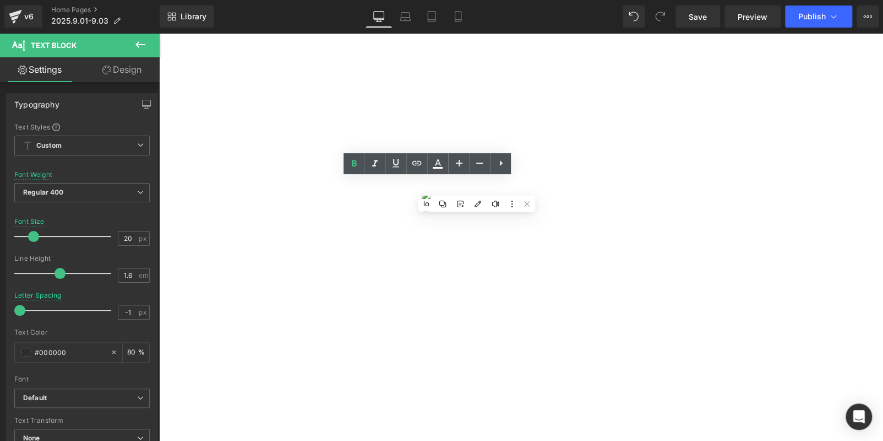
copy b "ALPHA HW615Pro"
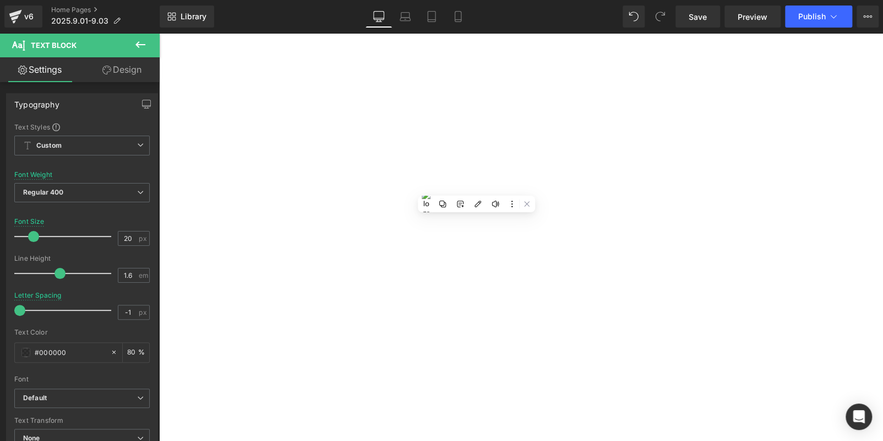
scroll to position [1313, 0]
click at [159, 33] on span at bounding box center [159, 33] width 0 height 0
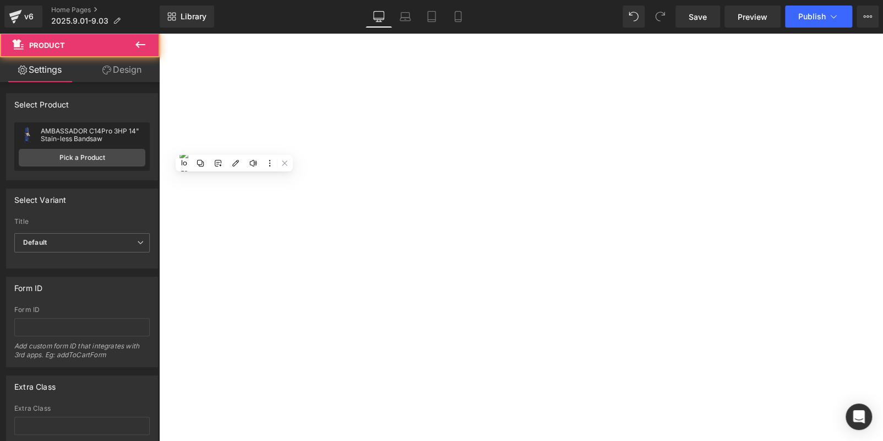
drag, startPoint x: 253, startPoint y: 145, endPoint x: 225, endPoint y: 150, distance: 28.5
click at [159, 33] on span "Product" at bounding box center [159, 33] width 0 height 0
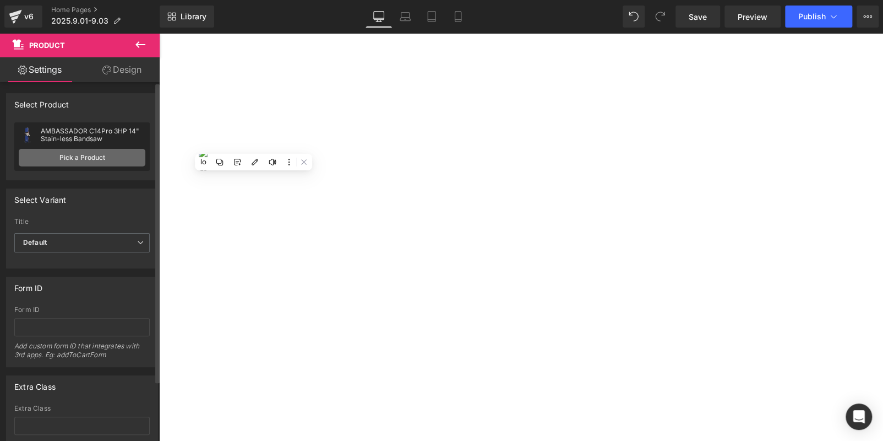
click at [84, 165] on link "Pick a Product" at bounding box center [82, 158] width 127 height 18
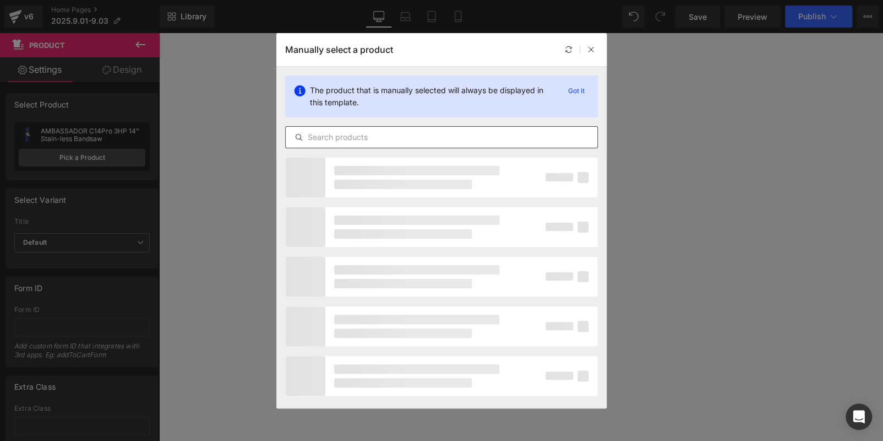
click at [446, 140] on input "text" at bounding box center [442, 137] width 312 height 13
paste input "ALPHA HW615Pro"
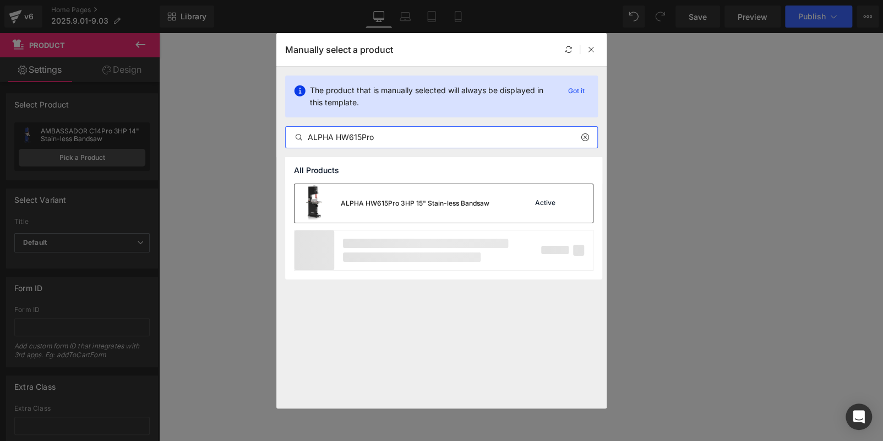
type input "ALPHA HW615Pro"
drag, startPoint x: 445, startPoint y: 202, endPoint x: 274, endPoint y: 194, distance: 171.4
click at [445, 202] on div "ALPHA HW615Pro 3HP 15" Stain-less Bandsaw" at bounding box center [415, 203] width 149 height 10
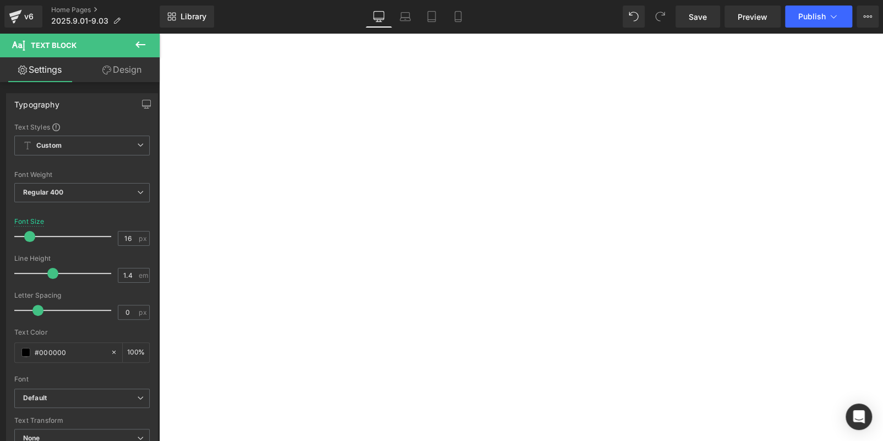
scroll to position [1093, 0]
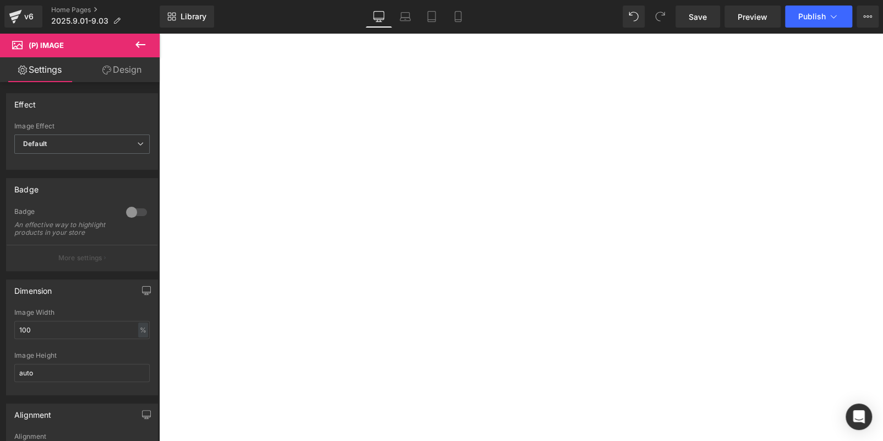
click at [159, 33] on icon at bounding box center [159, 33] width 0 height 0
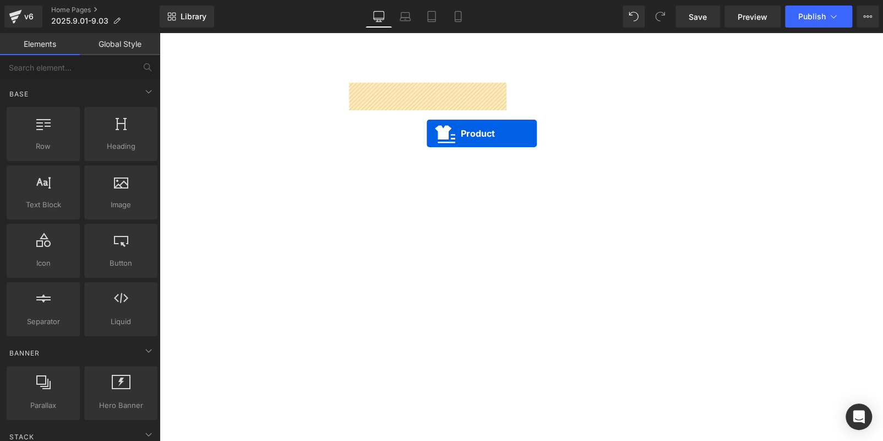
drag, startPoint x: 229, startPoint y: 365, endPoint x: 427, endPoint y: 132, distance: 305.5
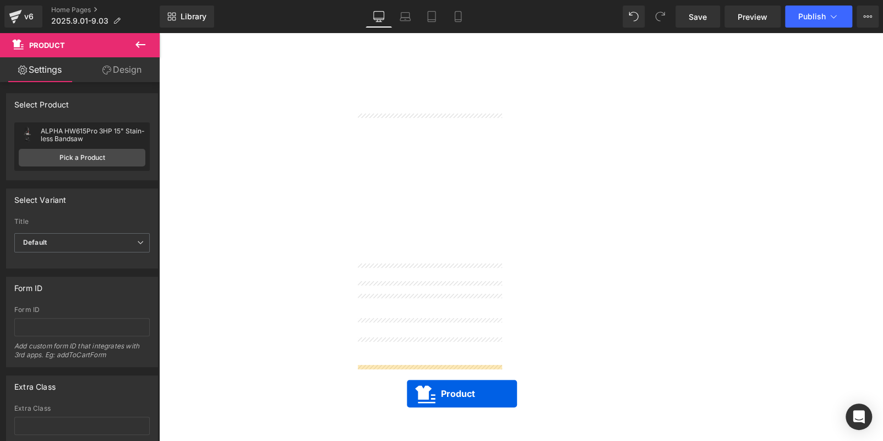
scroll to position [1148, 0]
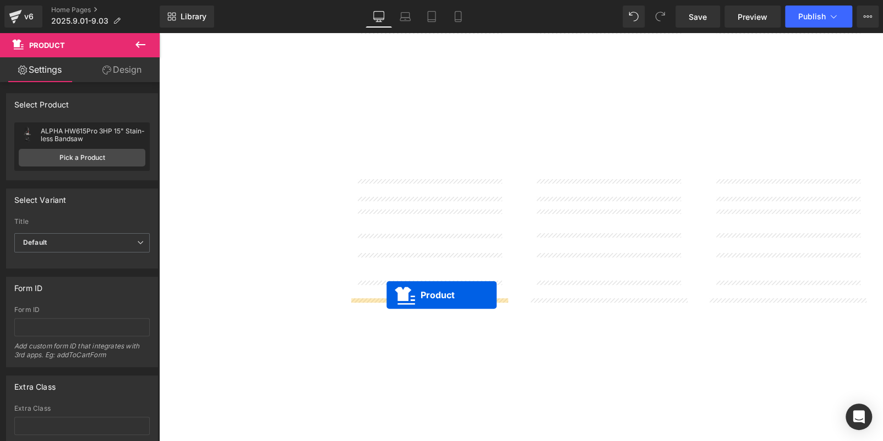
drag, startPoint x: 212, startPoint y: 317, endPoint x: 387, endPoint y: 294, distance: 176.0
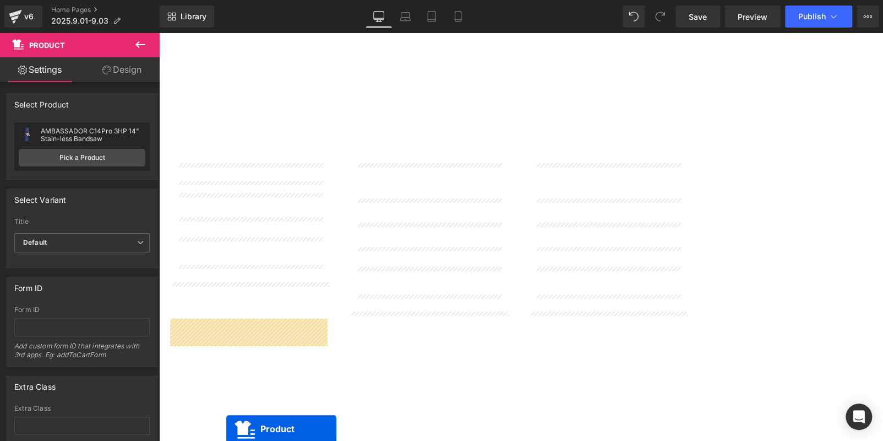
scroll to position [921, 0]
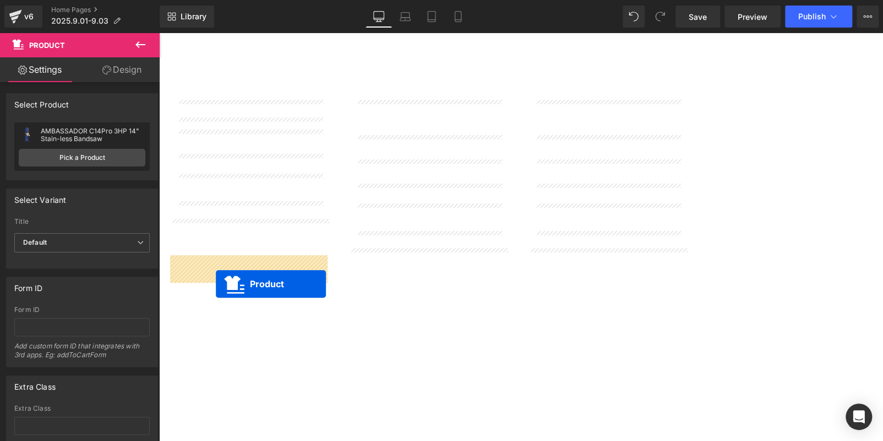
drag, startPoint x: 750, startPoint y: 118, endPoint x: 216, endPoint y: 284, distance: 558.6
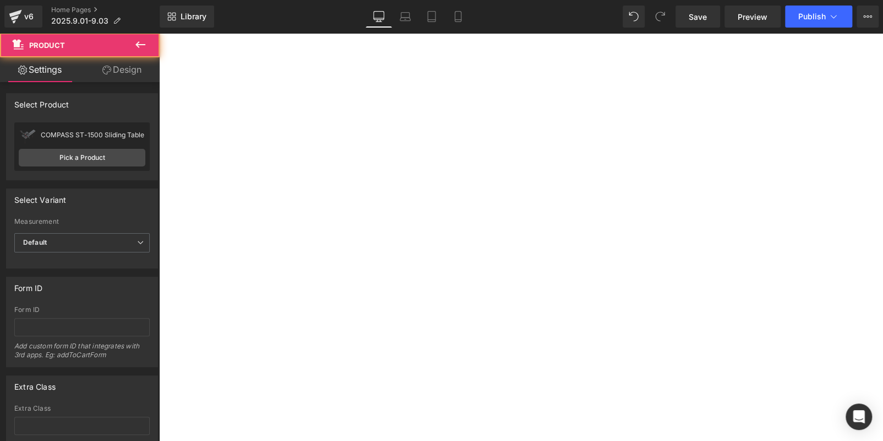
scroll to position [756, 0]
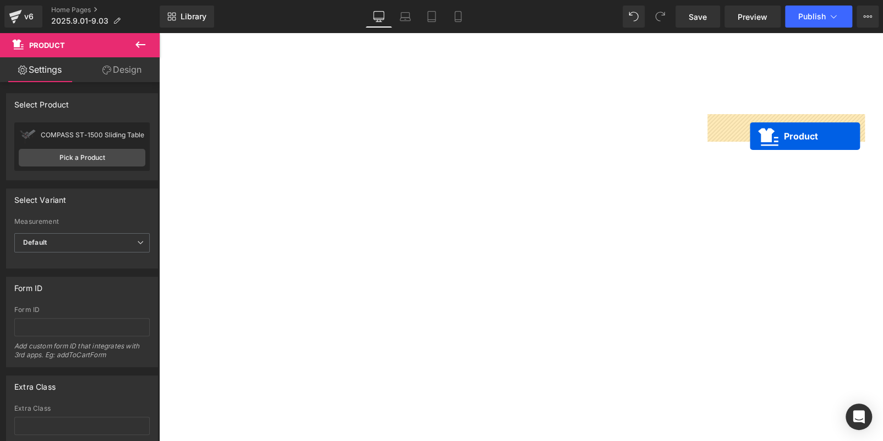
drag, startPoint x: 566, startPoint y: 127, endPoint x: 750, endPoint y: 135, distance: 184.7
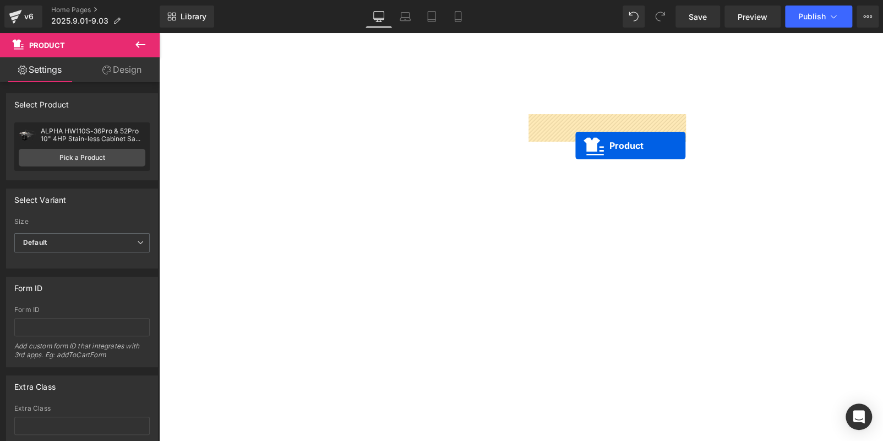
drag, startPoint x: 507, startPoint y: 215, endPoint x: 576, endPoint y: 145, distance: 97.4
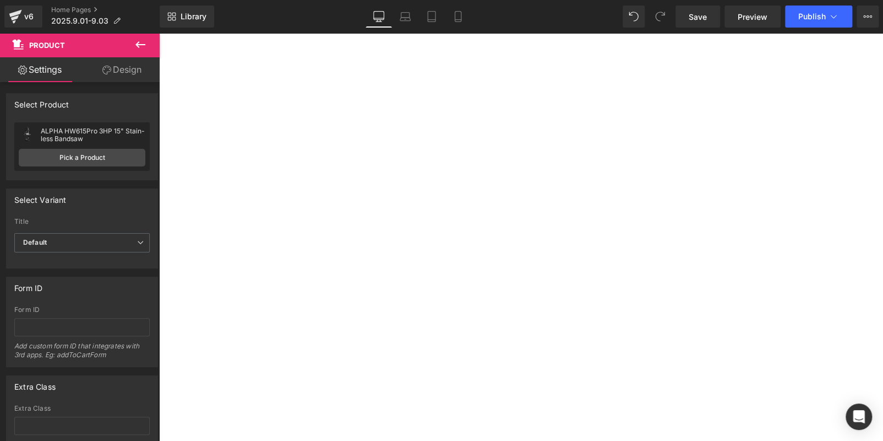
scroll to position [1031, 0]
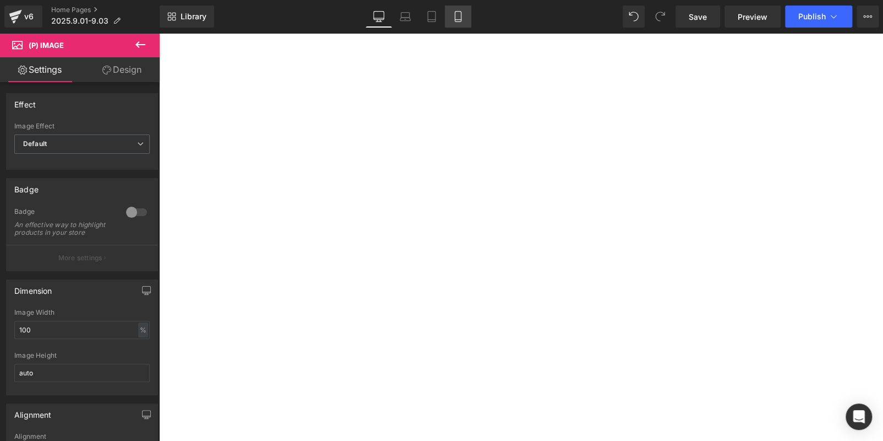
click at [445, 10] on div "Desktop Laptop Tablet Mobile" at bounding box center [419, 17] width 106 height 22
click at [453, 11] on icon at bounding box center [458, 16] width 11 height 11
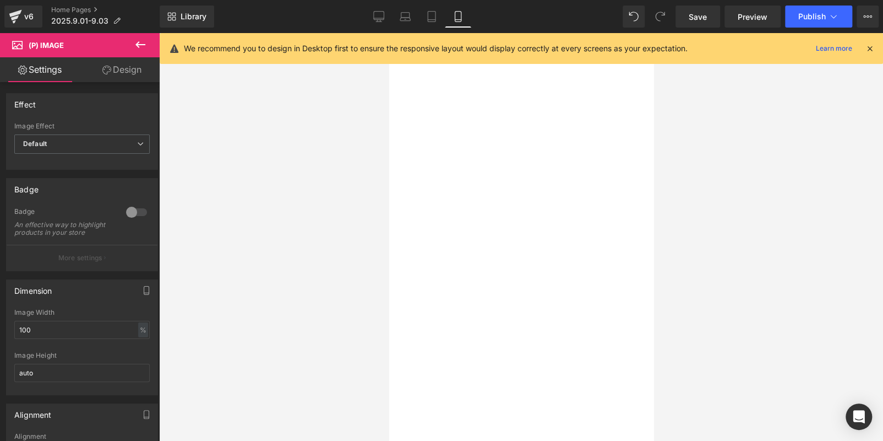
scroll to position [165, 0]
click at [374, 11] on icon at bounding box center [378, 16] width 11 height 11
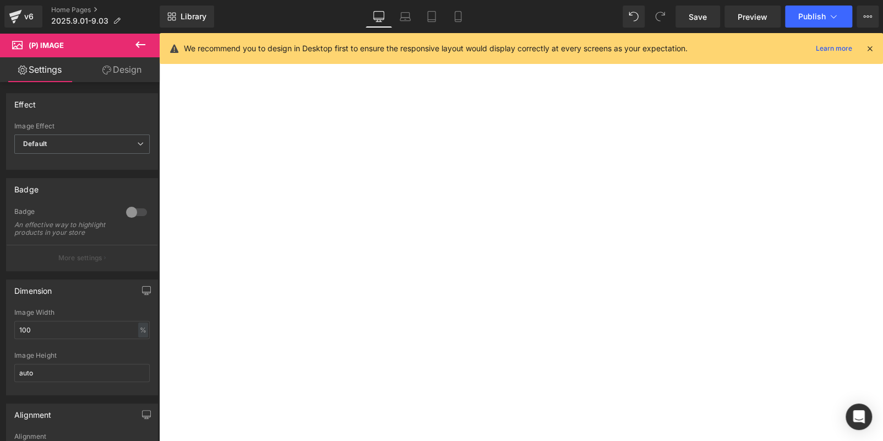
scroll to position [661, 0]
click at [159, 33] on span "Row" at bounding box center [159, 33] width 0 height 0
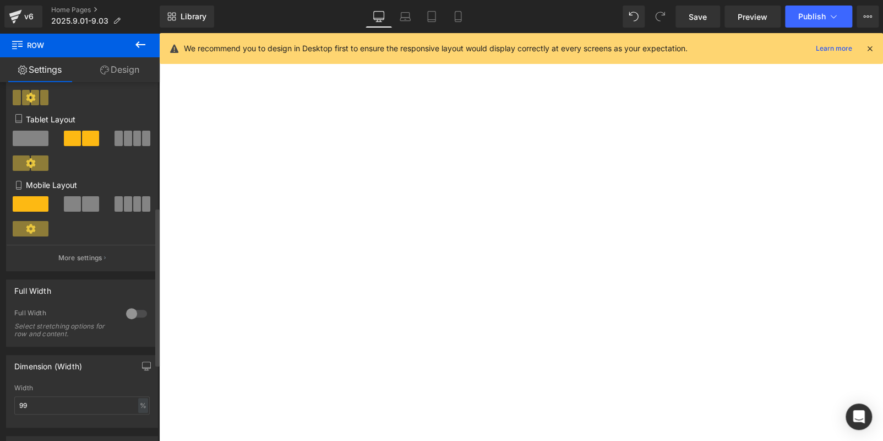
scroll to position [330, 0]
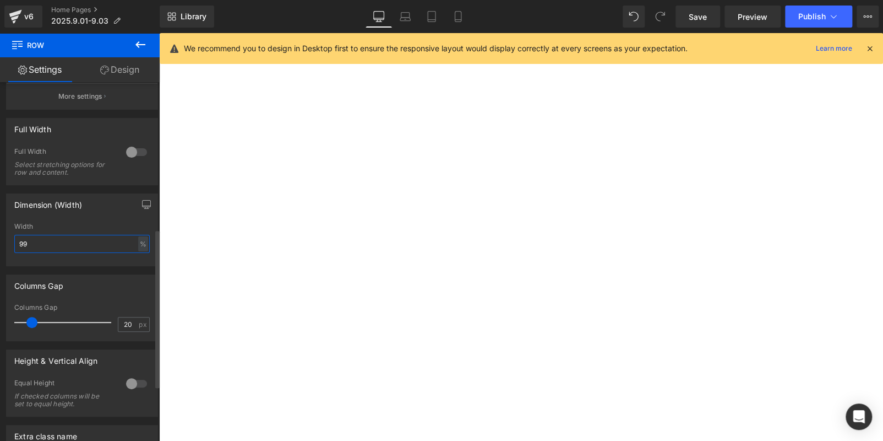
drag, startPoint x: 35, startPoint y: 246, endPoint x: 0, endPoint y: 243, distance: 35.3
click at [0, 243] on div "Dimension (Width) 99% Width 99 % % px" at bounding box center [82, 225] width 165 height 81
type input "95"
click at [159, 33] on span at bounding box center [159, 33] width 0 height 0
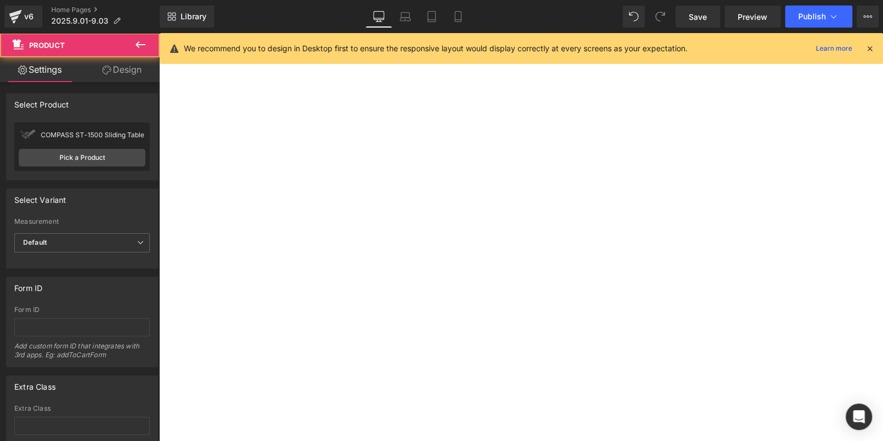
click at [159, 33] on span "Row" at bounding box center [159, 33] width 0 height 0
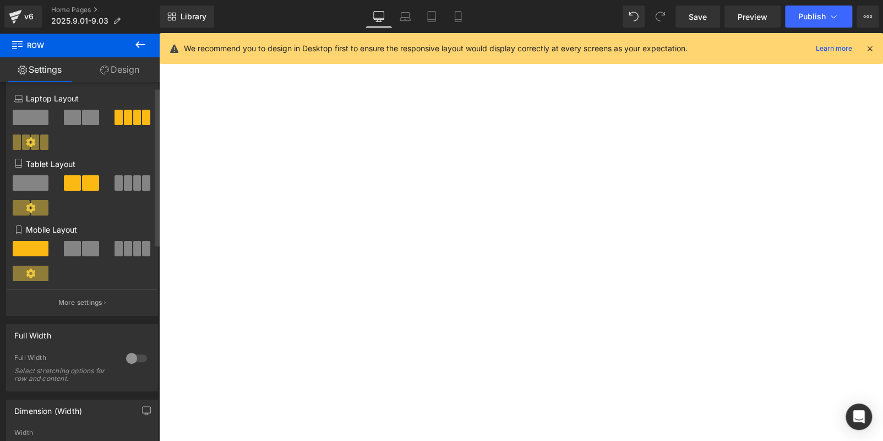
scroll to position [275, 0]
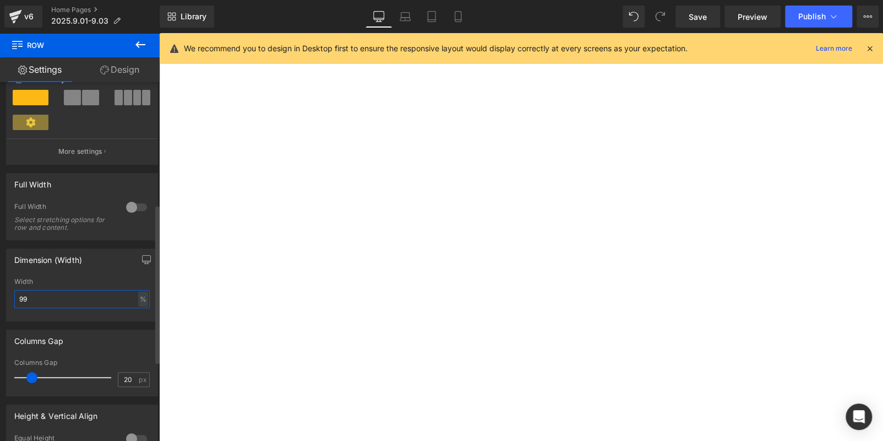
drag, startPoint x: 56, startPoint y: 300, endPoint x: 0, endPoint y: 307, distance: 56.0
click at [0, 307] on div "Dimension (Width) 99% Width 99 % % px" at bounding box center [82, 280] width 165 height 81
type input "95"
drag, startPoint x: 453, startPoint y: 26, endPoint x: 500, endPoint y: 58, distance: 56.4
click at [453, 26] on link "Mobile" at bounding box center [458, 17] width 26 height 22
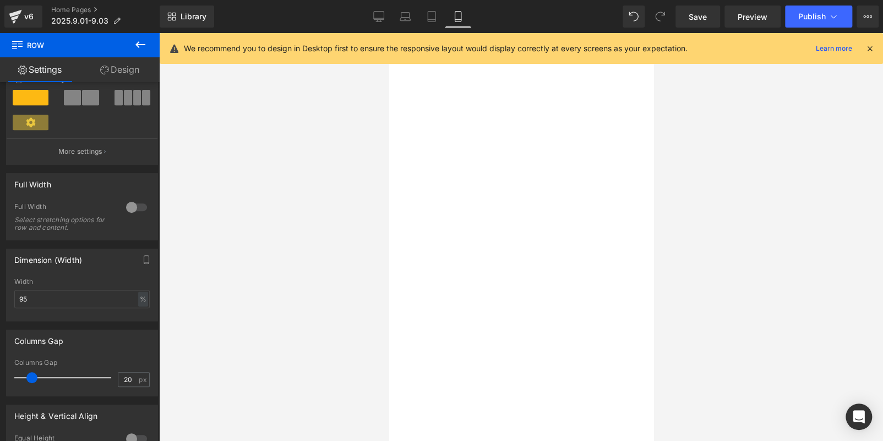
scroll to position [2867, 0]
click at [376, 19] on icon at bounding box center [379, 16] width 10 height 8
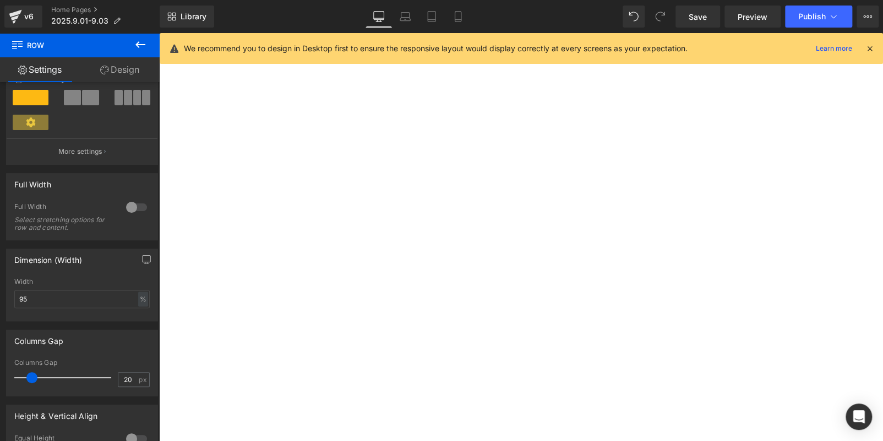
scroll to position [721, 0]
click at [819, 12] on span "Publish" at bounding box center [813, 16] width 28 height 9
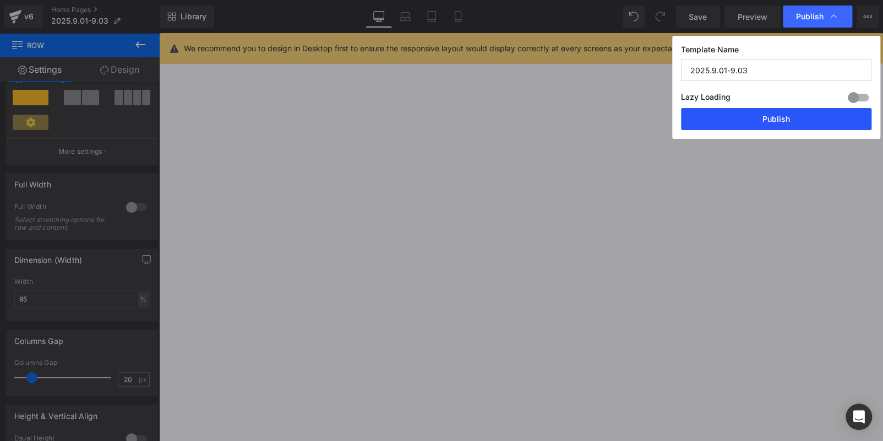
click at [768, 108] on button "Publish" at bounding box center [776, 119] width 191 height 22
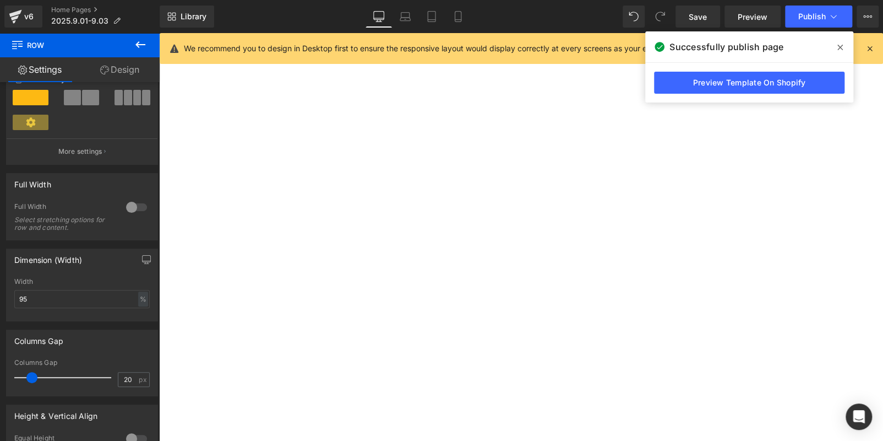
scroll to position [886, 0]
